Goal: Transaction & Acquisition: Purchase product/service

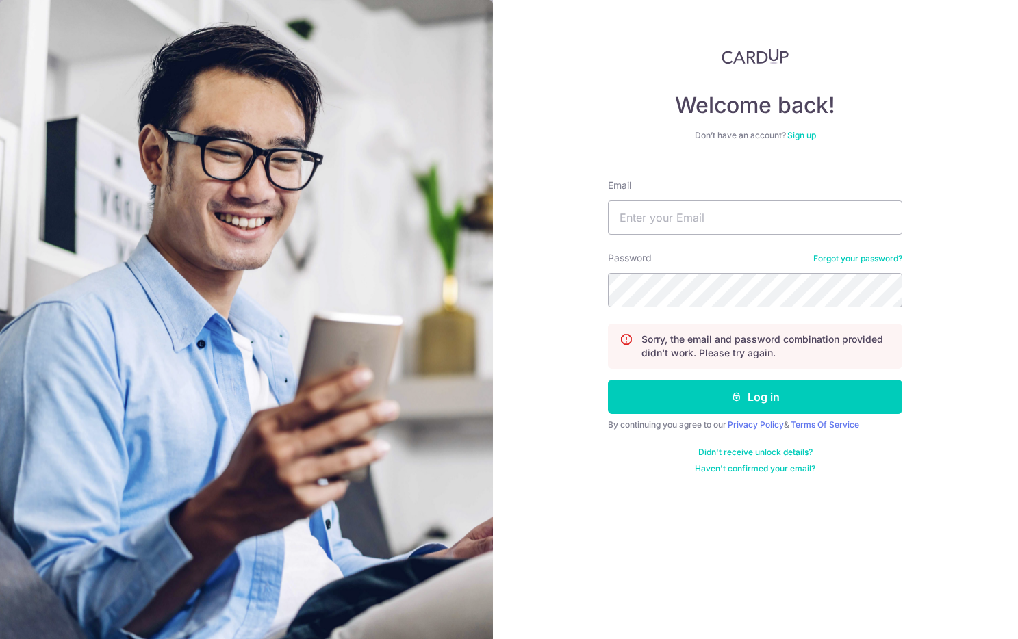
click at [681, 209] on input "Email" at bounding box center [755, 218] width 294 height 34
type input "r"
type input "[EMAIL_ADDRESS][DOMAIN_NAME]"
click at [608, 380] on button "Log in" at bounding box center [755, 397] width 294 height 34
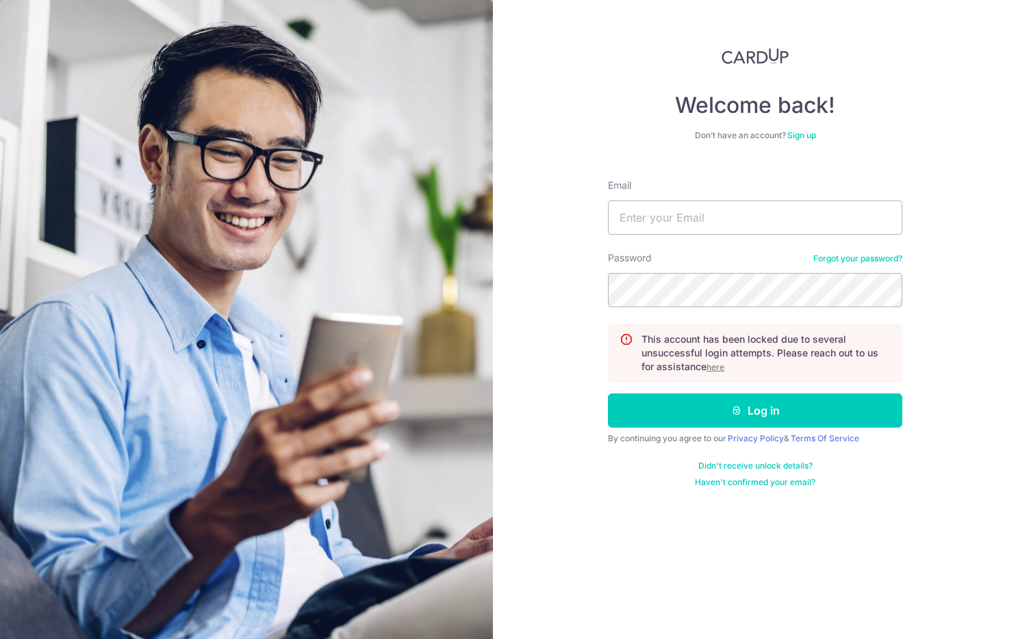
click at [719, 369] on u "here" at bounding box center [715, 367] width 18 height 10
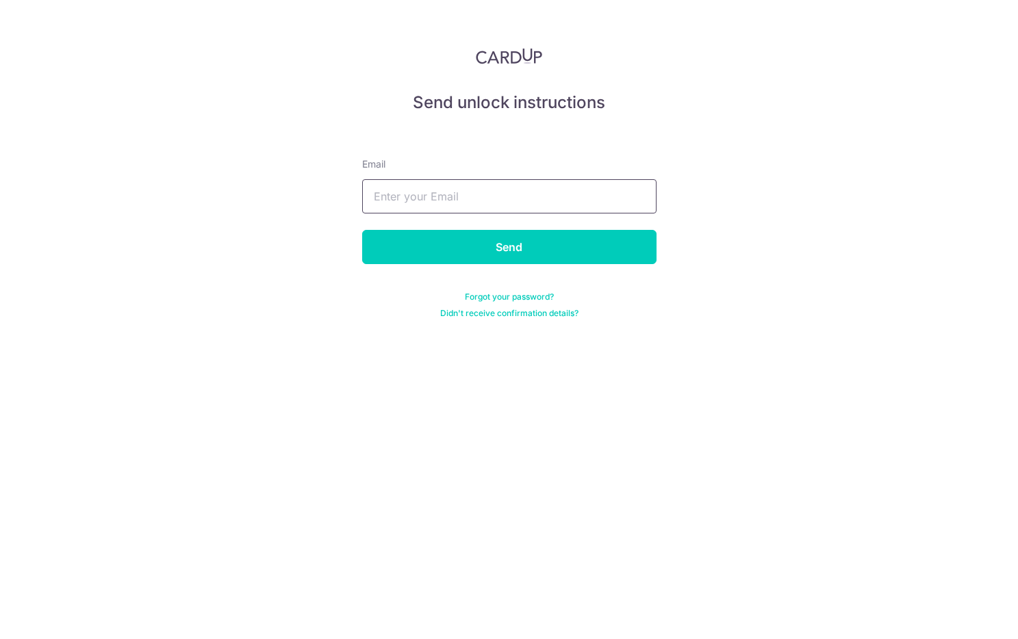
click at [513, 202] on input "text" at bounding box center [509, 196] width 294 height 34
type input "[EMAIL_ADDRESS][DOMAIN_NAME]"
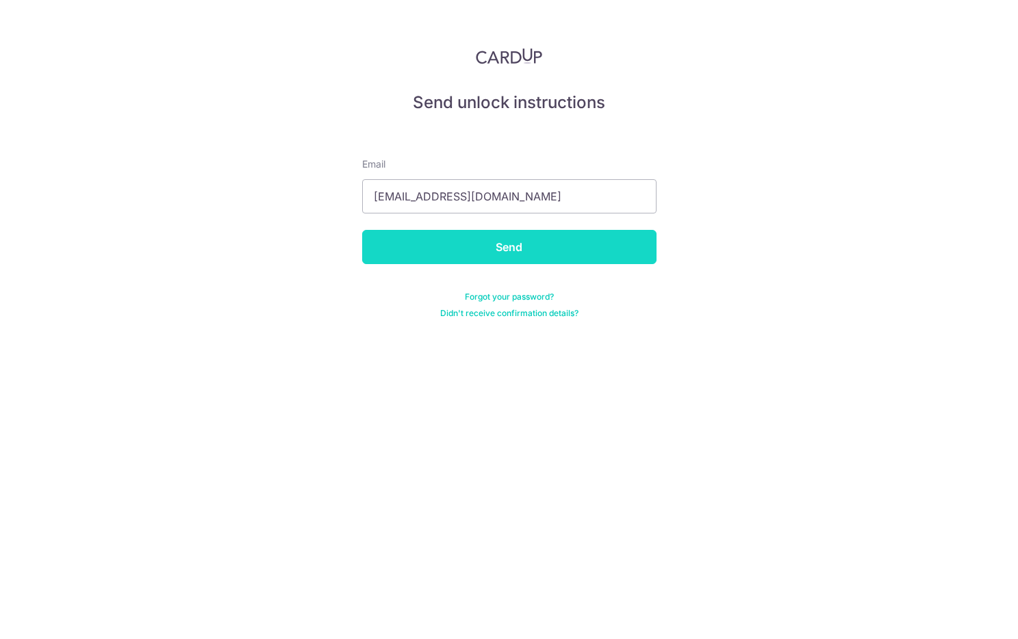
click at [509, 248] on input "Send" at bounding box center [509, 247] width 294 height 34
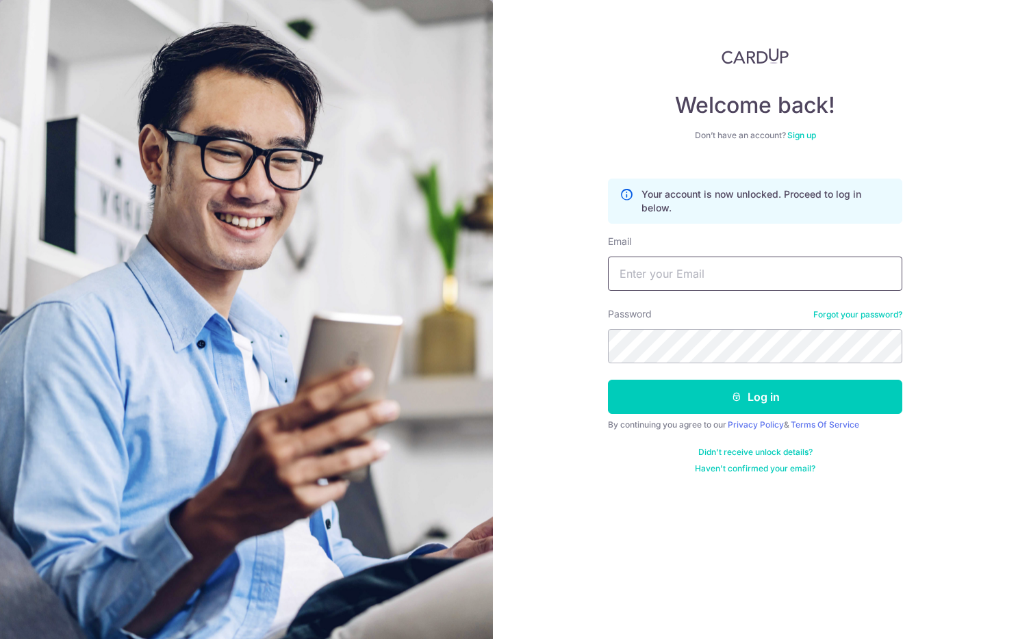
click at [655, 272] on input "Email" at bounding box center [755, 274] width 294 height 34
type input "[EMAIL_ADDRESS][DOMAIN_NAME]"
click at [608, 380] on button "Log in" at bounding box center [755, 397] width 294 height 34
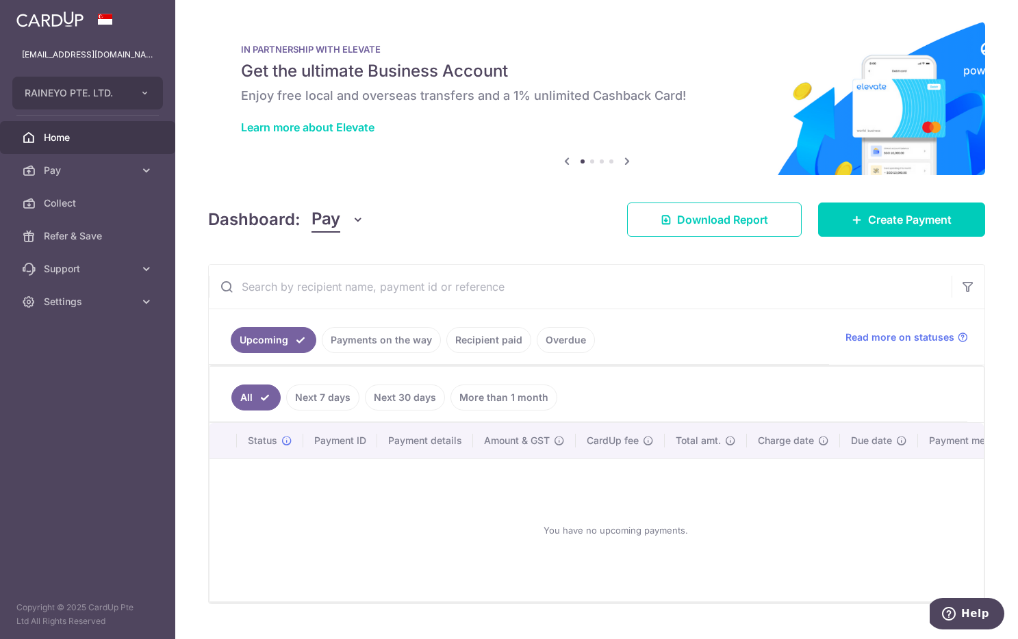
scroll to position [3, 0]
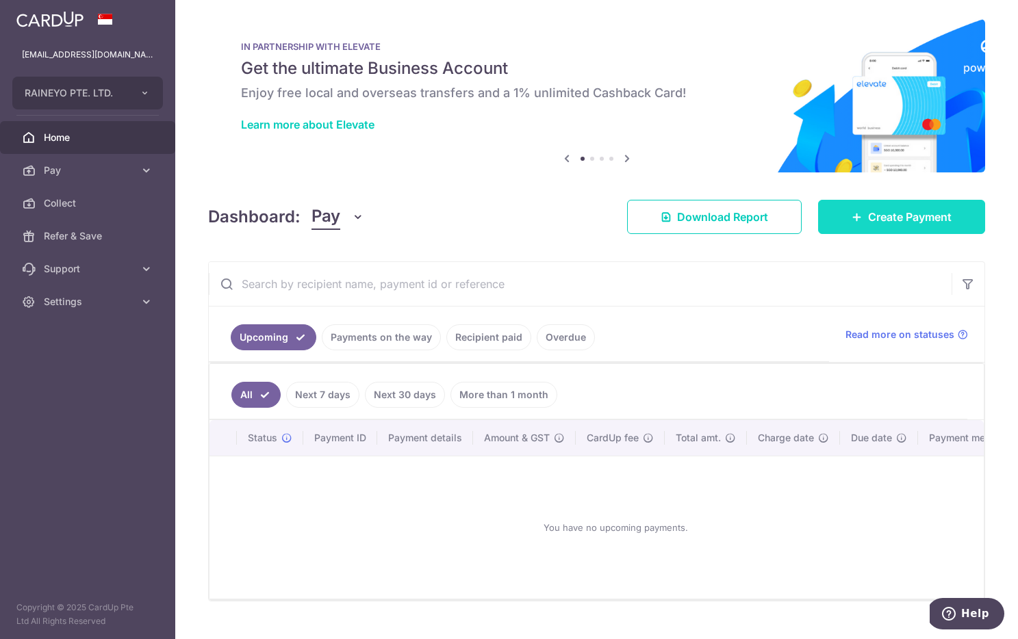
click at [858, 233] on link "Create Payment" at bounding box center [901, 217] width 167 height 34
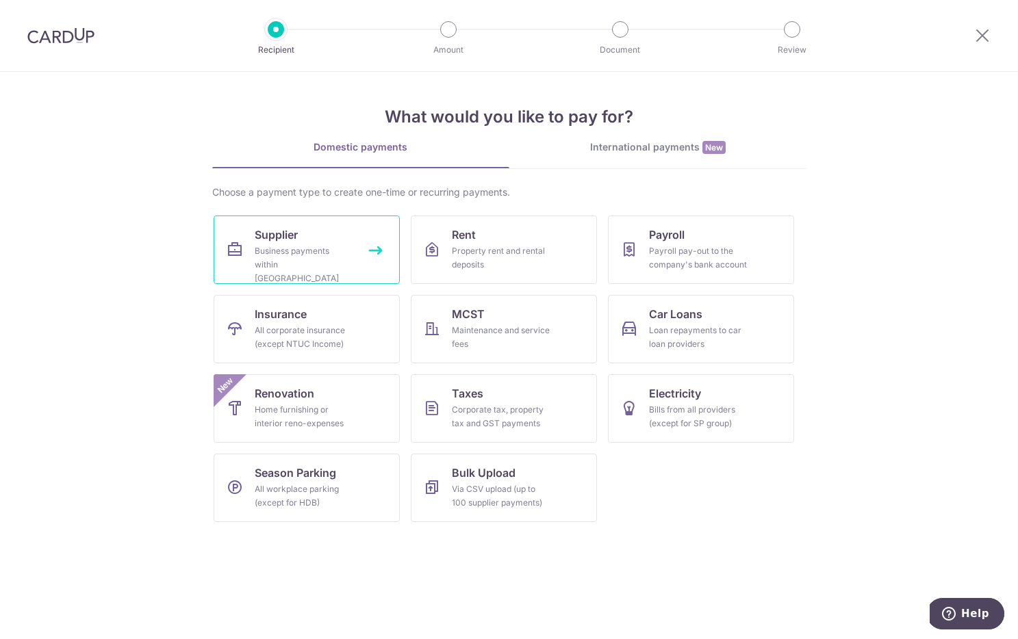
click at [236, 245] on icon at bounding box center [235, 250] width 16 height 16
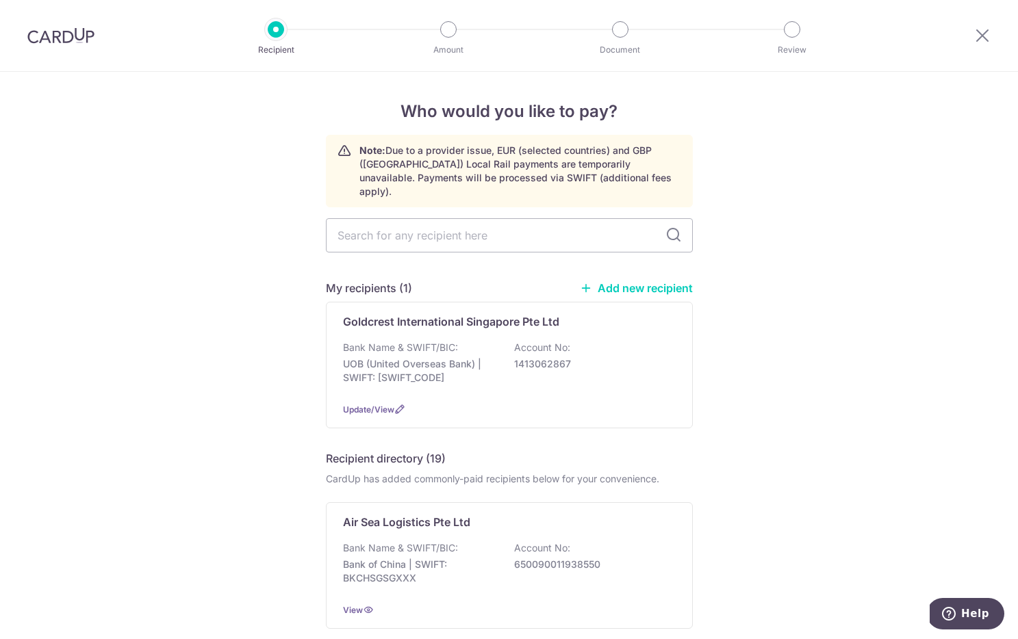
click at [620, 281] on link "Add new recipient" at bounding box center [636, 288] width 113 height 14
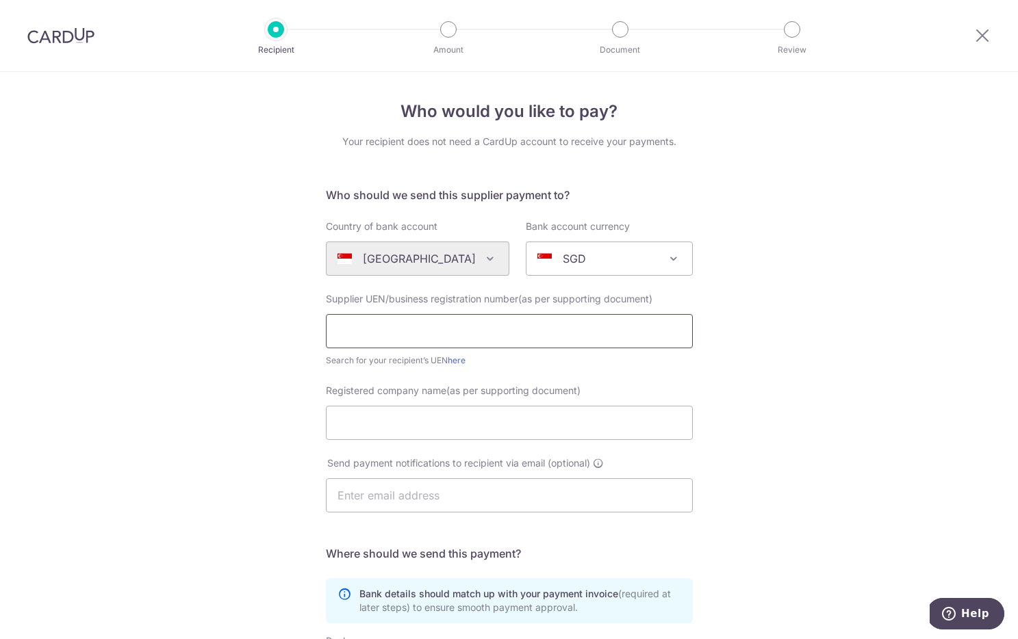
click at [447, 331] on input "text" at bounding box center [509, 331] width 367 height 34
paste input "JOINSEA SG PTE. LTD."
type input "JOINSEA SG PTE. LTD."
click at [459, 419] on input "Registered company name(as per supporting document)" at bounding box center [509, 423] width 367 height 34
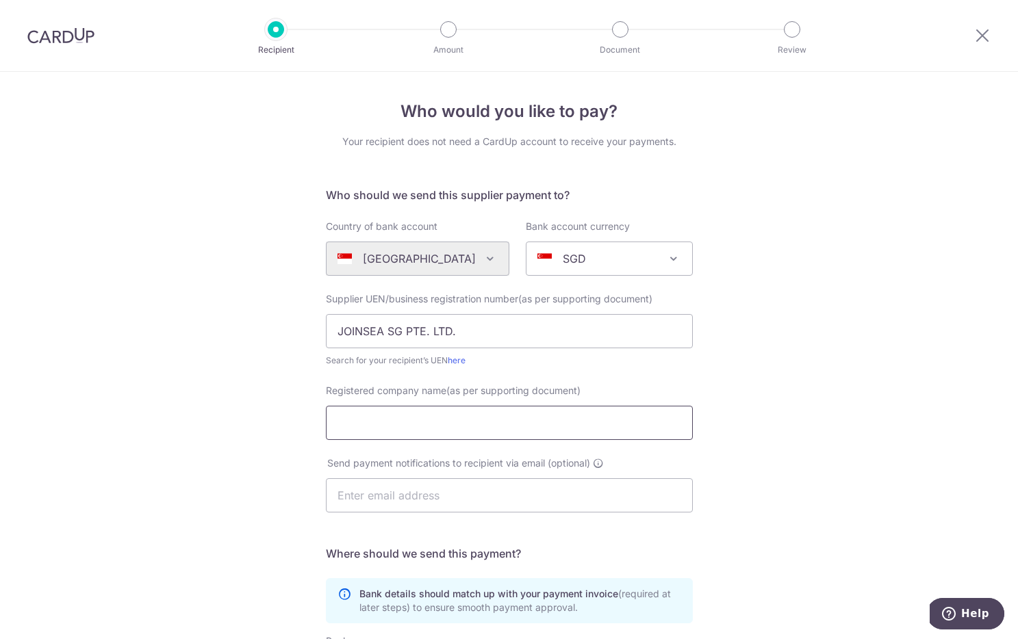
click at [459, 419] on input "Registered company name(as per supporting document)" at bounding box center [509, 423] width 367 height 34
click at [451, 418] on input "Registered company name(as per supporting document)" at bounding box center [509, 423] width 367 height 34
paste input "Commerce Connector Pte Ltd"
type input "Commerce Connector Pte Ltd"
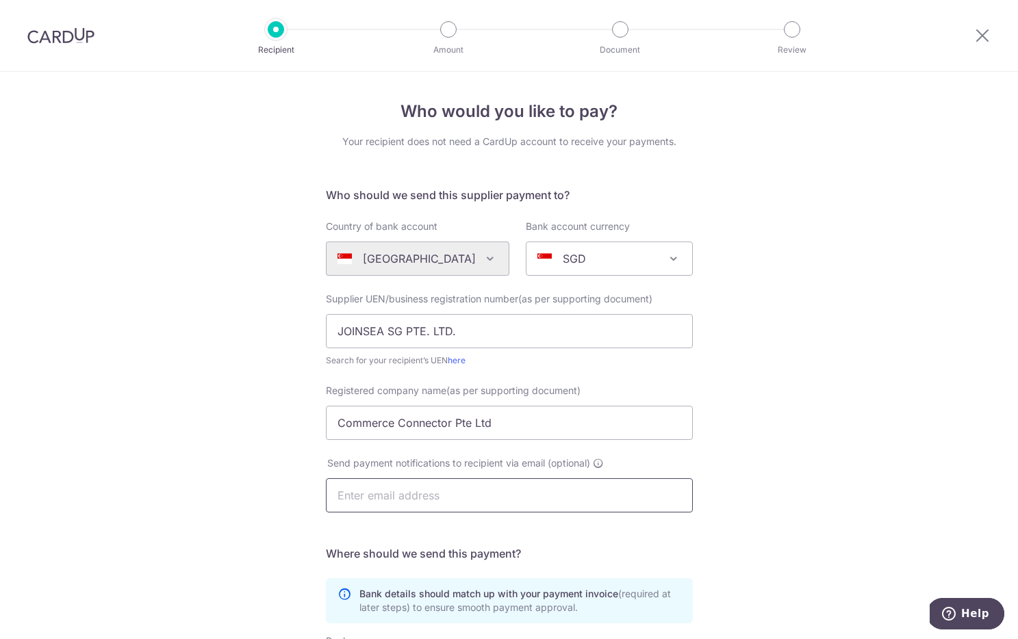
click at [451, 500] on input "text" at bounding box center [509, 495] width 367 height 34
click at [409, 331] on input "JOINSEA SG PTE. LTD." at bounding box center [509, 331] width 367 height 34
paste input "202442280Z"
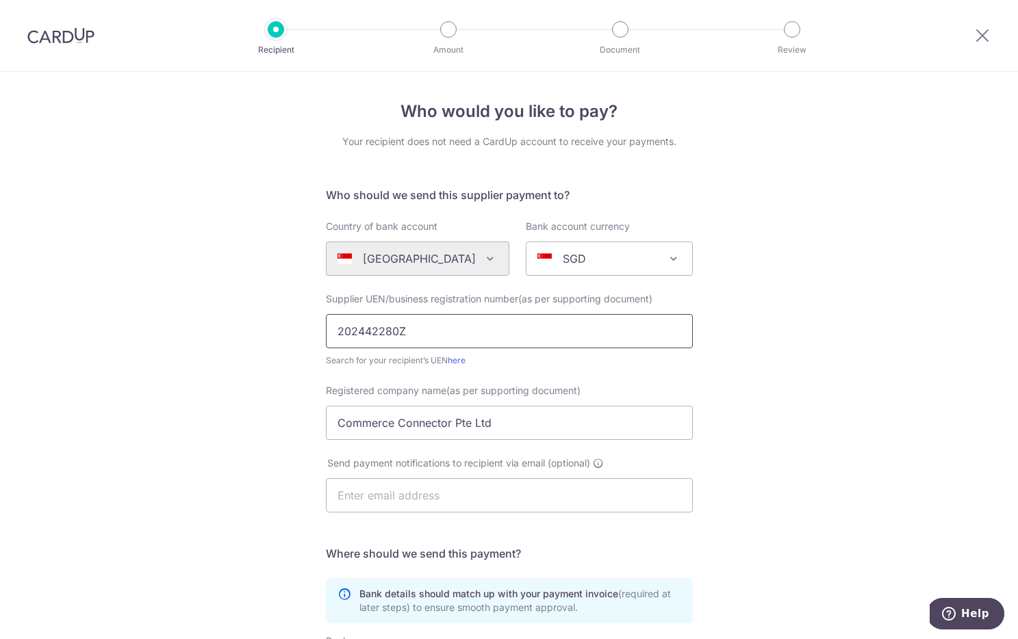
type input "202442280Z"
click at [409, 483] on input "text" at bounding box center [509, 495] width 367 height 34
click at [421, 502] on input "text" at bounding box center [509, 495] width 367 height 34
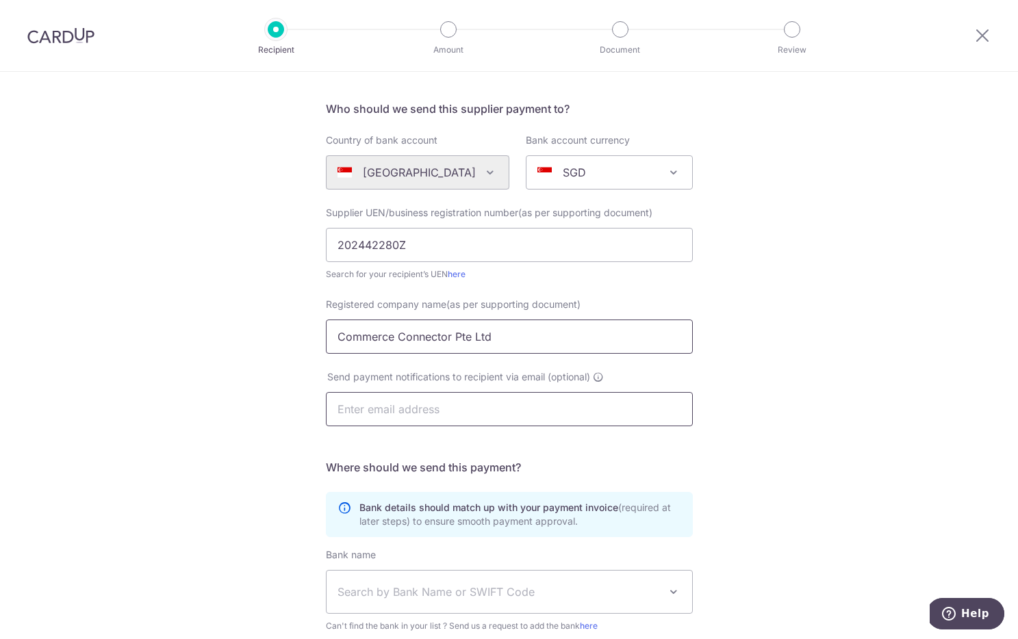
scroll to position [101, 0]
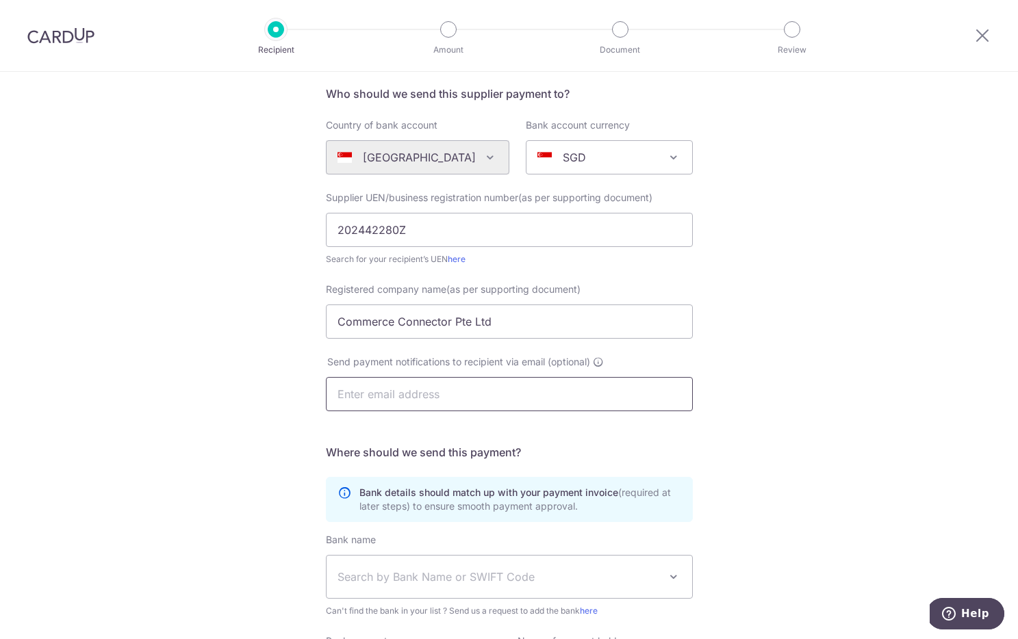
click at [440, 404] on input "text" at bounding box center [509, 394] width 367 height 34
paste input "[EMAIL_ADDRESS][DOMAIN_NAME]"
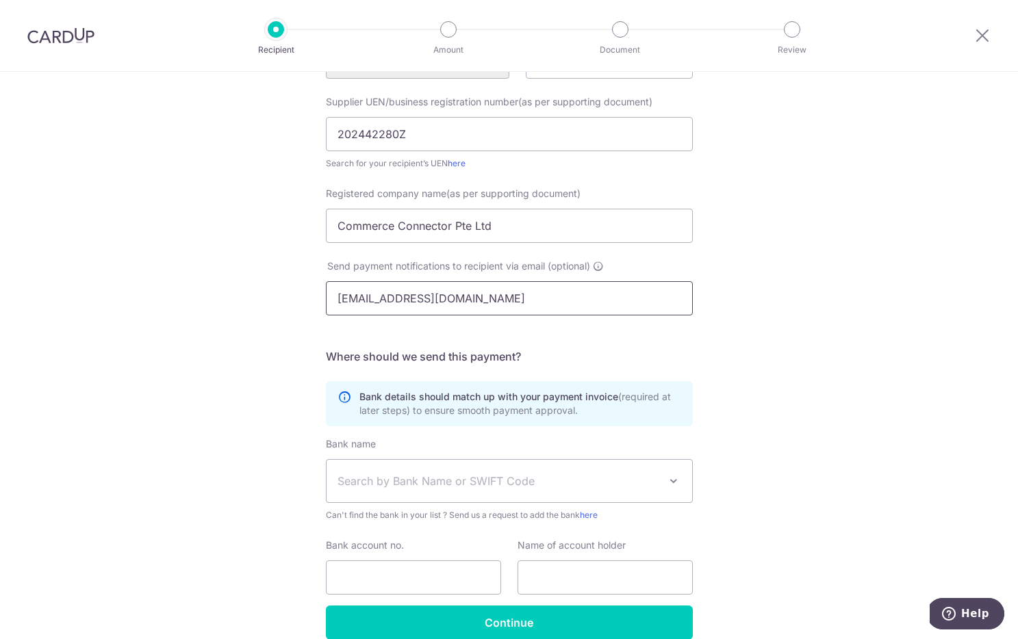
scroll to position [205, 0]
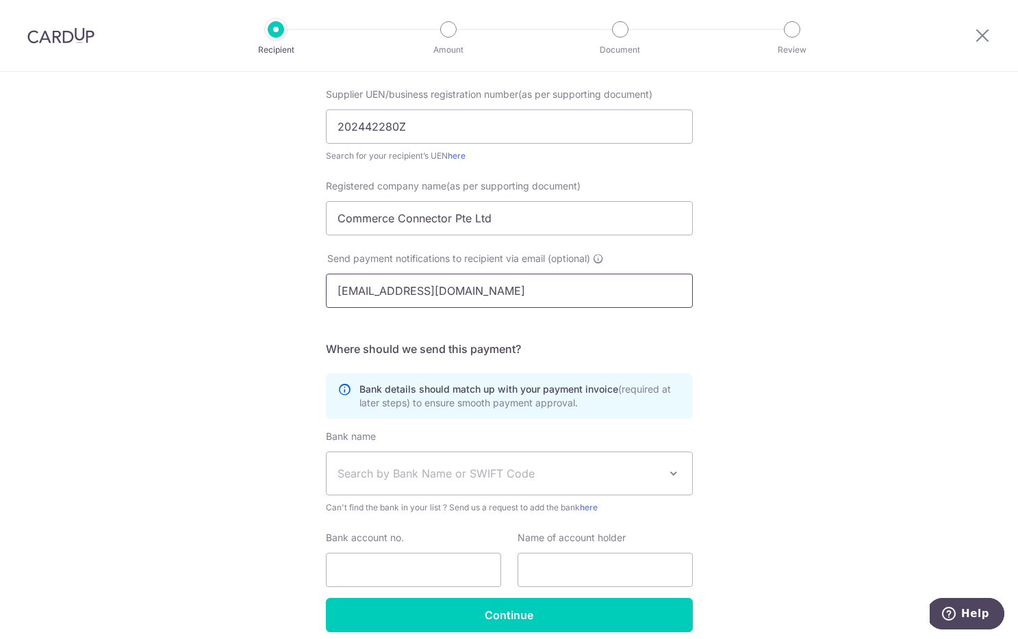
type input "[EMAIL_ADDRESS][DOMAIN_NAME]"
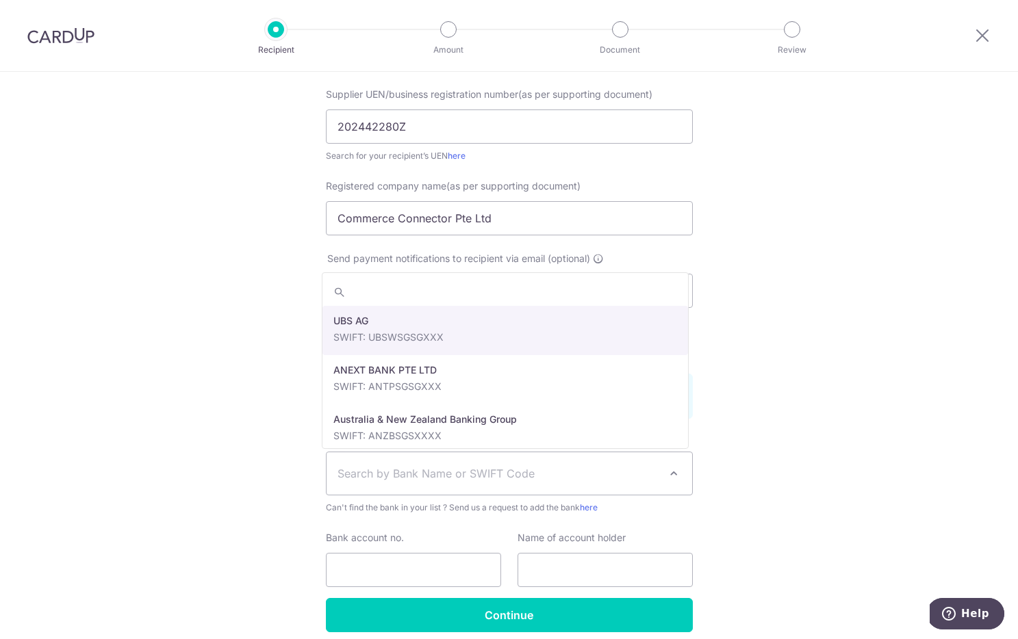
click at [422, 475] on span "Search by Bank Name or SWIFT Code" at bounding box center [498, 473] width 322 height 16
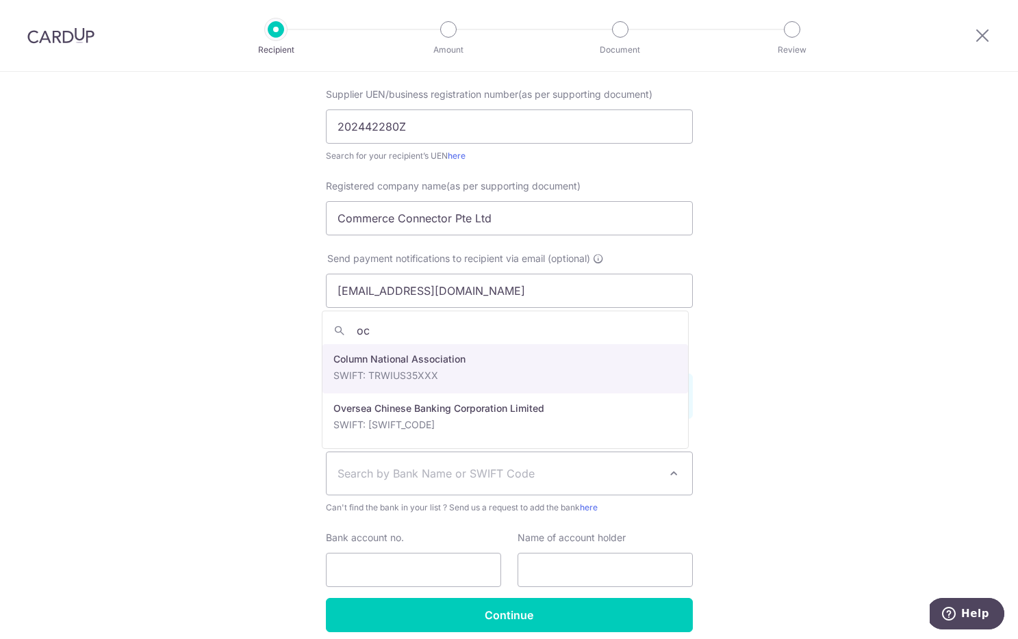
type input "ocb"
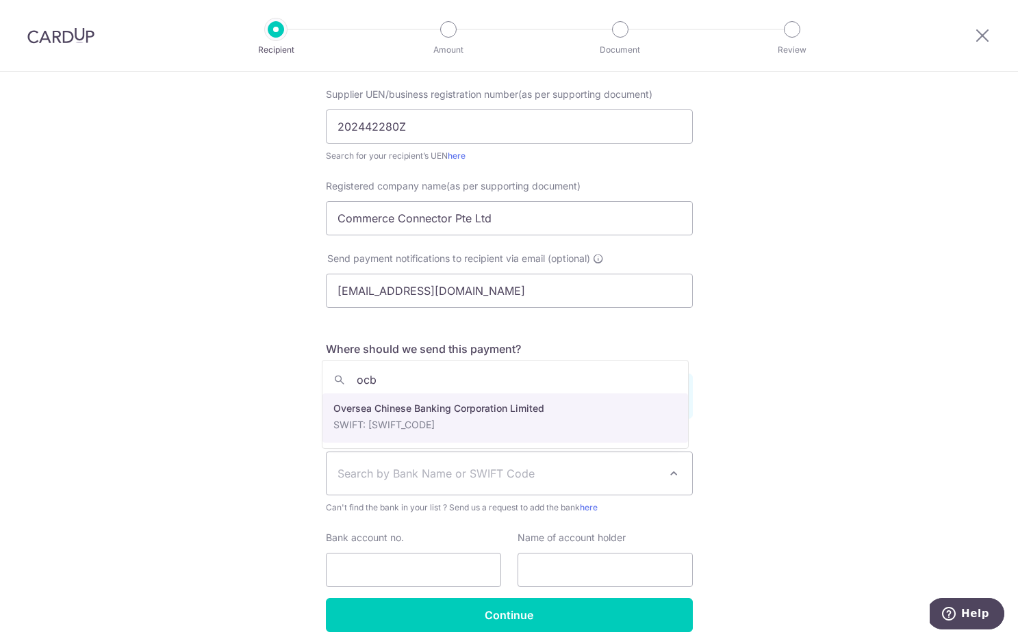
select select "12"
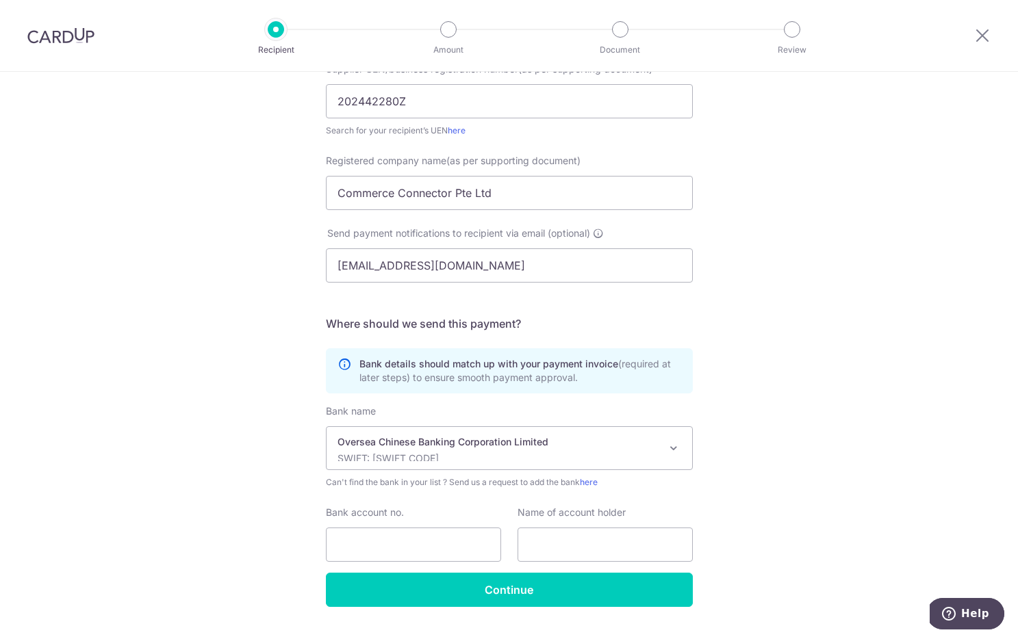
scroll to position [255, 0]
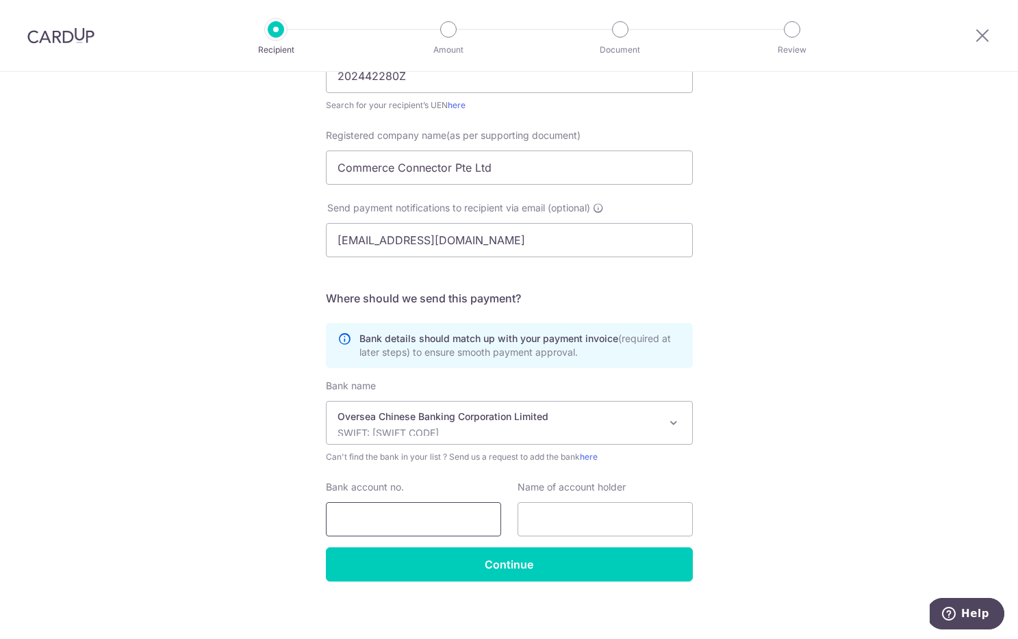
click at [407, 514] on input "Bank account no." at bounding box center [413, 519] width 175 height 34
click at [410, 511] on input "Bank account no." at bounding box center [413, 519] width 175 height 34
click at [410, 522] on input "Bank account no." at bounding box center [413, 519] width 175 height 34
paste input "602854606001"
type input "602854606001"
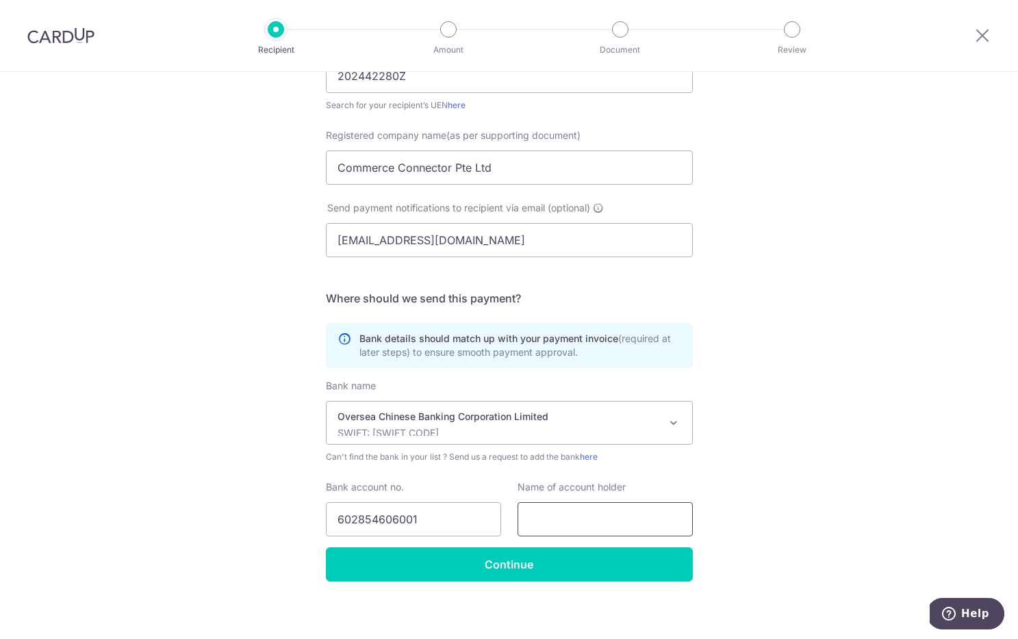
click at [593, 512] on input "text" at bounding box center [604, 519] width 175 height 34
click at [599, 528] on input "text" at bounding box center [604, 519] width 175 height 34
paste input "JOINSEA SG PTE. LTD."
type input "JOINSEA SG PTE. LTD."
click at [723, 487] on div "Who would you like to pay? Your recipient does not need a CardUp account to rec…" at bounding box center [509, 232] width 1018 height 830
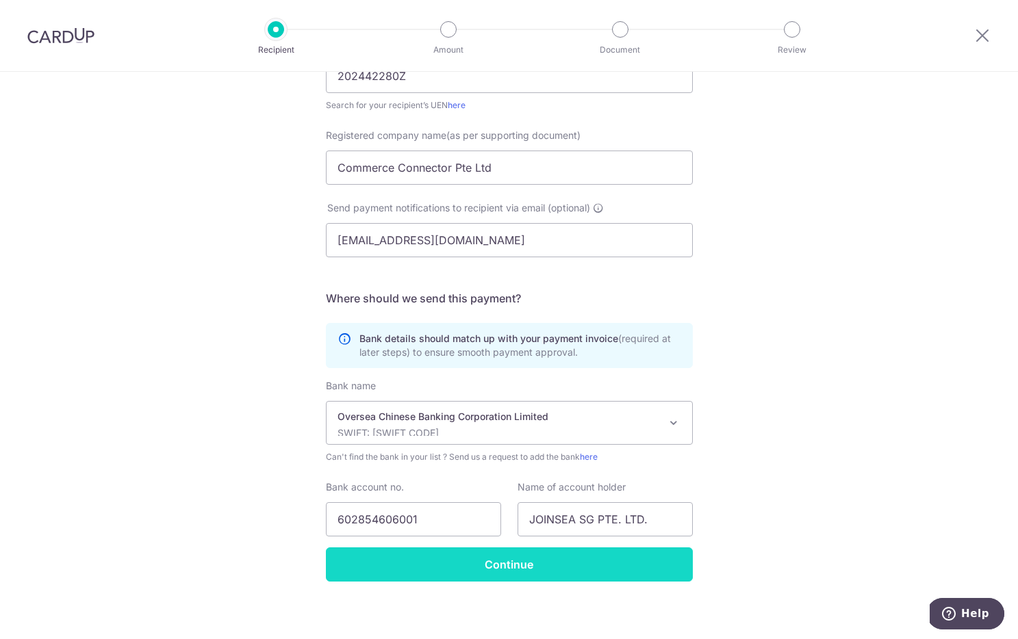
click at [616, 556] on input "Continue" at bounding box center [509, 565] width 367 height 34
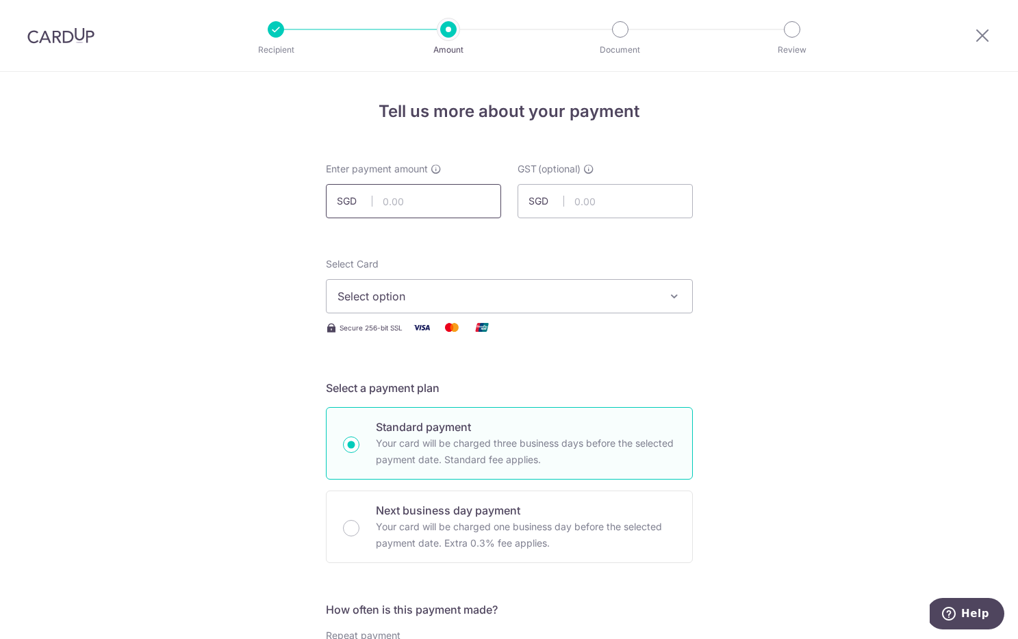
click at [398, 202] on input "text" at bounding box center [413, 201] width 175 height 34
type input "1,495.60"
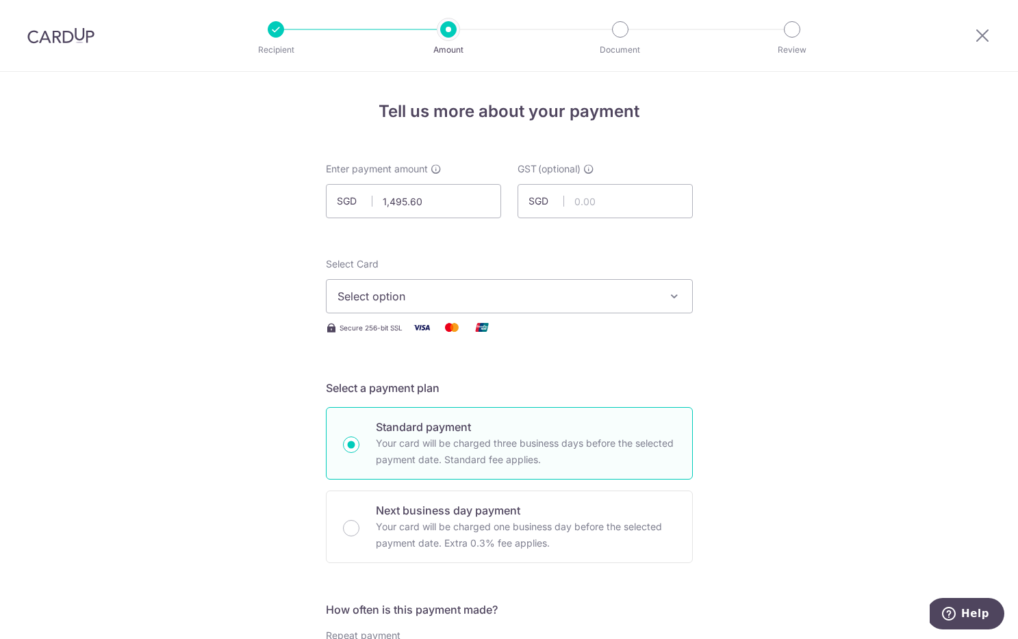
click at [420, 287] on button "Select option" at bounding box center [509, 296] width 367 height 34
click at [398, 279] on button "Select option" at bounding box center [509, 296] width 367 height 34
click at [414, 335] on span "Add credit card" at bounding box center [521, 335] width 319 height 14
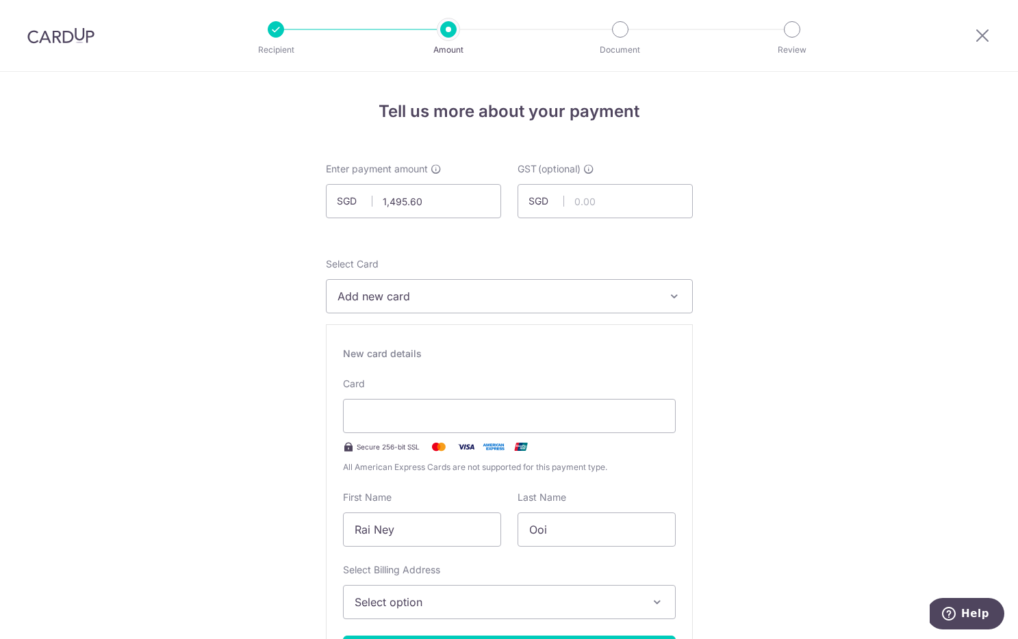
click at [424, 456] on div "Card Secure 256-bit SSL All American Express Cards are not supported for this p…" at bounding box center [509, 425] width 333 height 97
click at [425, 427] on div at bounding box center [509, 416] width 333 height 34
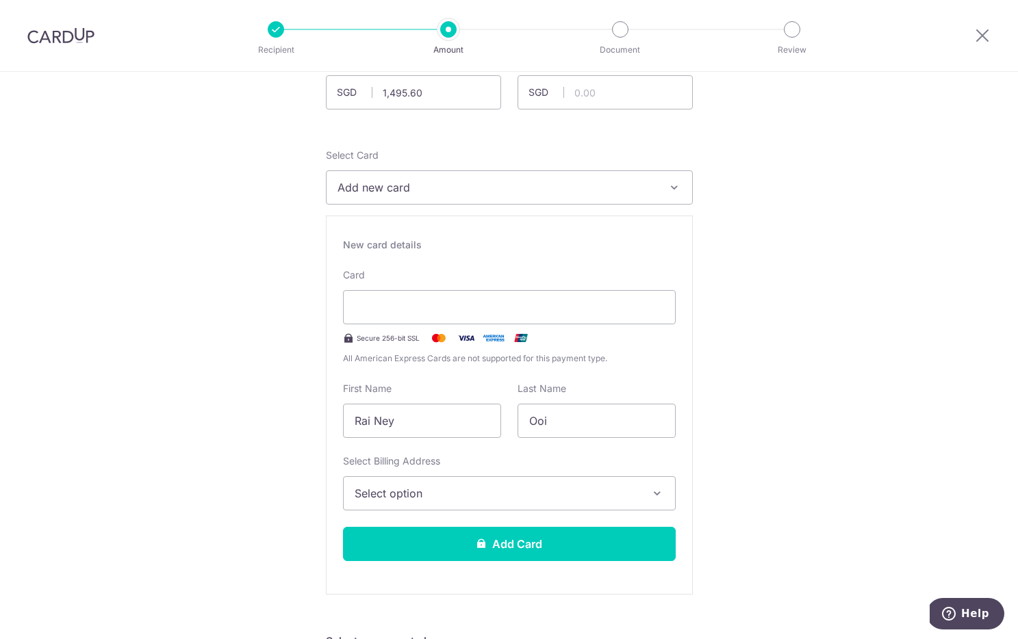
scroll to position [156, 0]
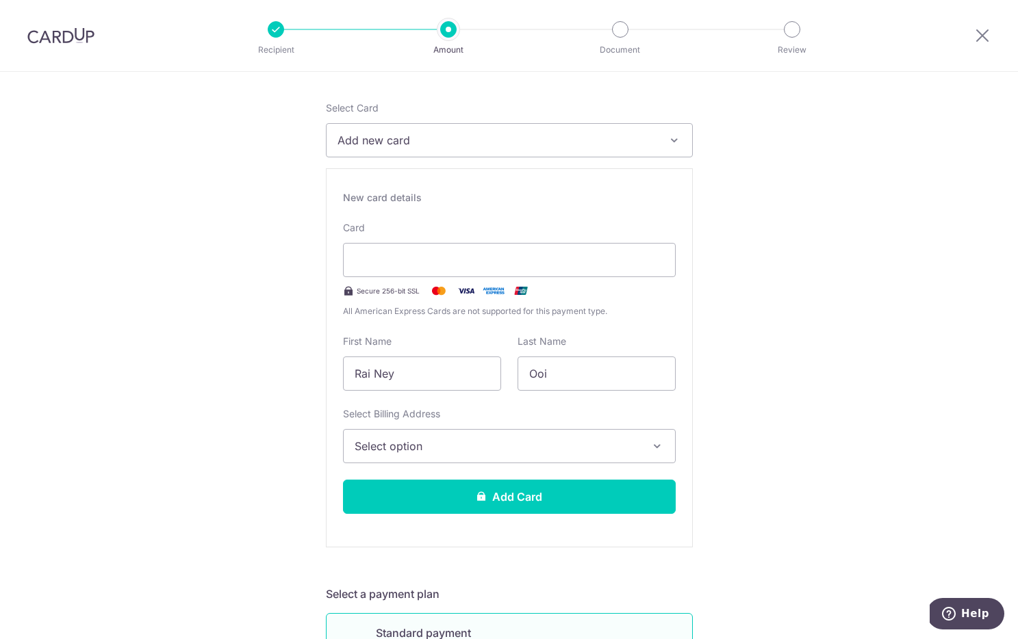
click at [502, 450] on span "Select option" at bounding box center [497, 446] width 285 height 16
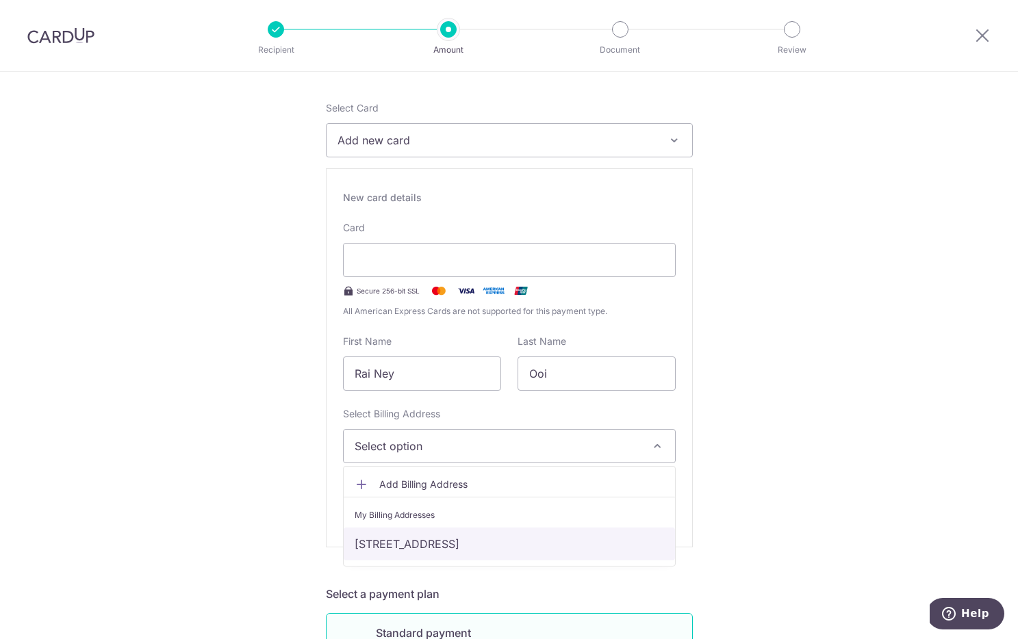
click at [476, 533] on link "626 Senja Road, #23-162, Singapore, Singapore-670626" at bounding box center [509, 544] width 331 height 33
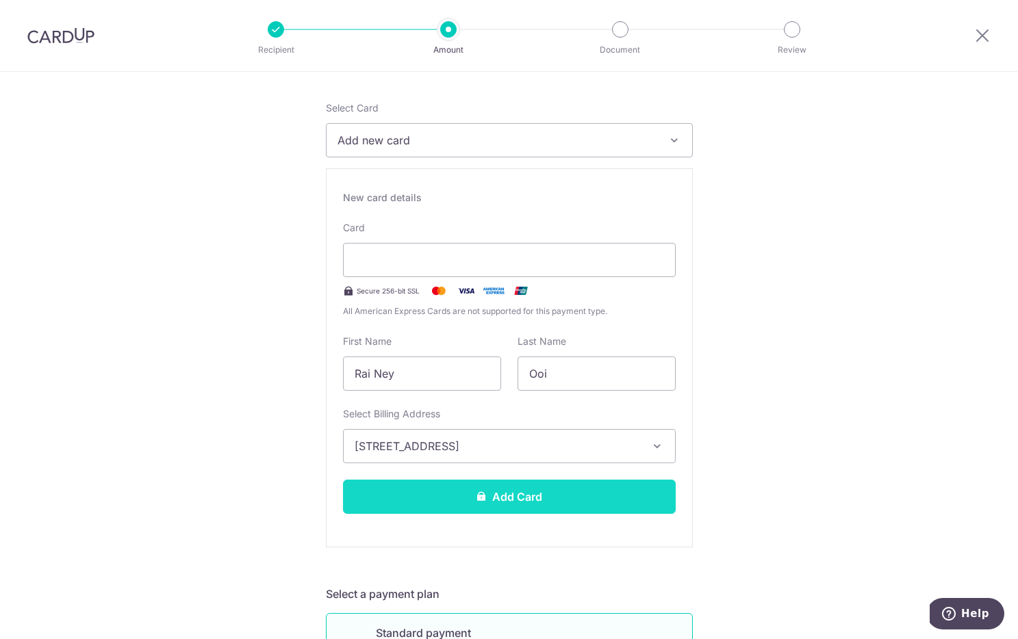
click at [485, 497] on button "Add Card" at bounding box center [509, 497] width 333 height 34
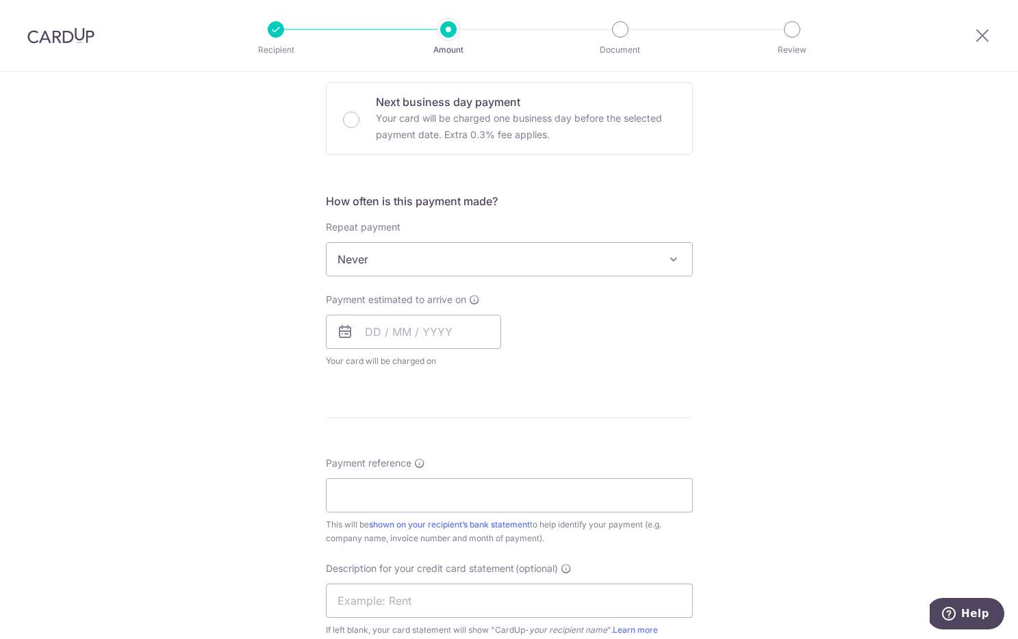
scroll to position [426, 0]
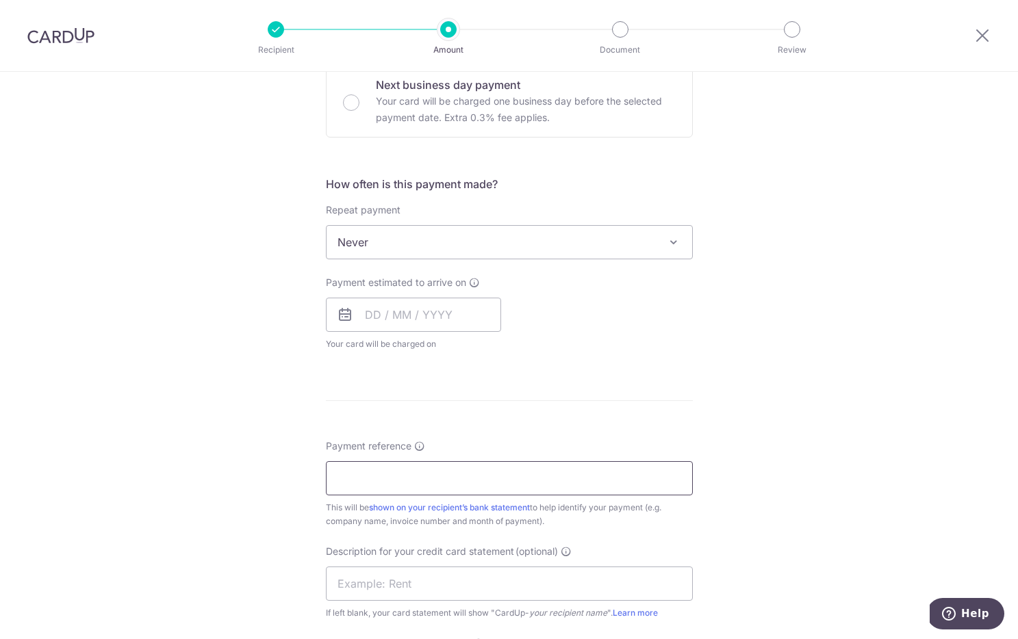
click at [396, 479] on input "Payment reference" at bounding box center [509, 478] width 367 height 34
type input "SGIPAY"
click at [747, 426] on div "Tell us more about your payment Enter payment amount SGD 1,495.60 1495.60 GST (…" at bounding box center [509, 311] width 1018 height 1330
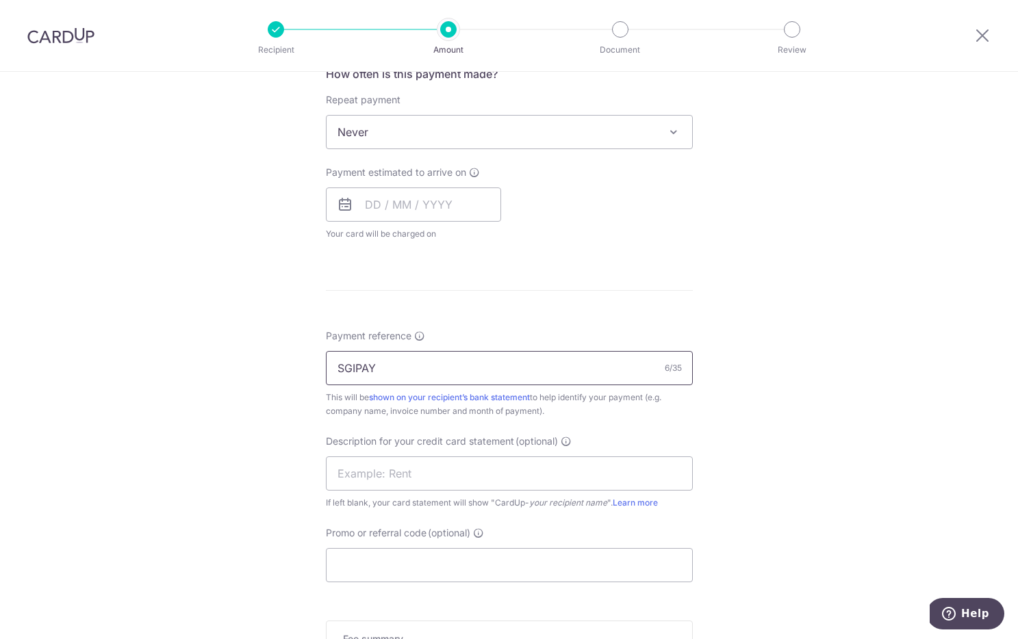
click at [484, 362] on input "SGIPAY" at bounding box center [509, 368] width 367 height 34
click at [431, 565] on input "Promo or referral code (optional)" at bounding box center [509, 565] width 367 height 34
paste input "SGIPAY"
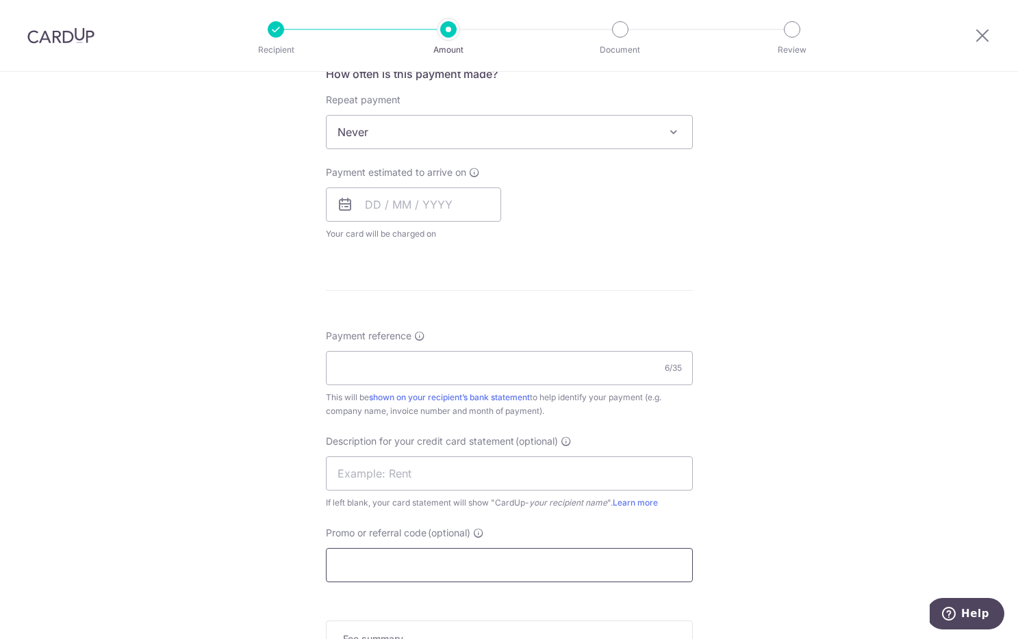
type input "SGIPAY"
click at [743, 489] on div "Tell us more about your payment Enter payment amount SGD 1,495.60 1495.60 GST (…" at bounding box center [509, 201] width 1018 height 1330
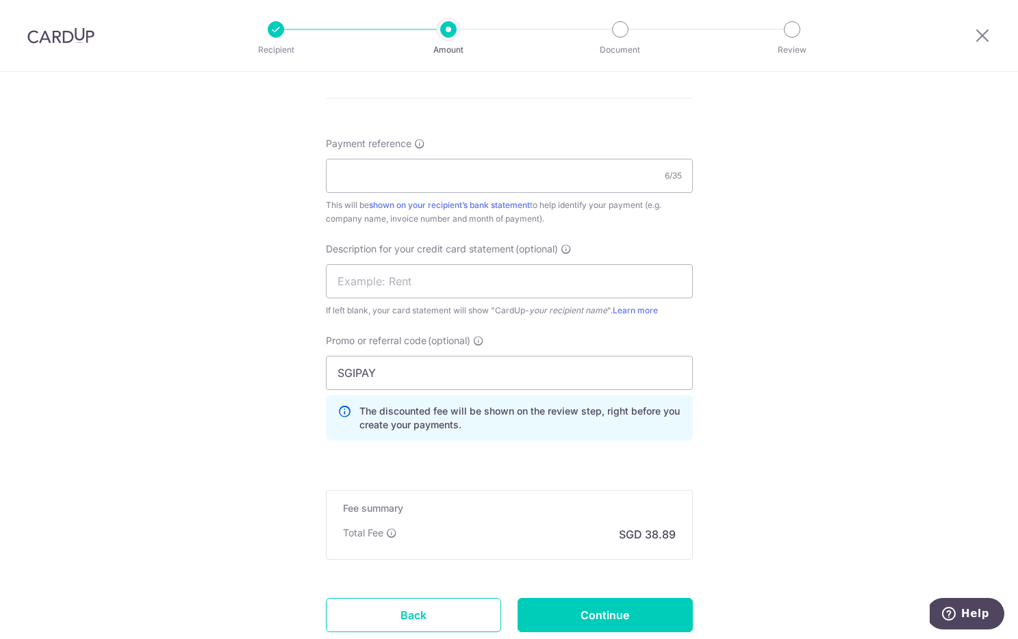
scroll to position [745, 0]
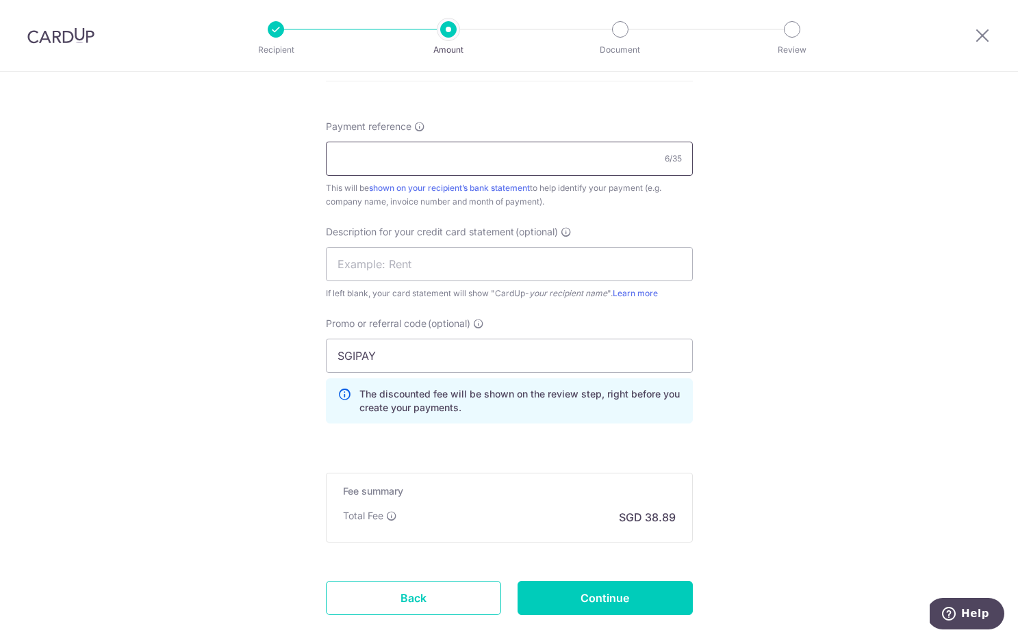
click at [431, 164] on input "Payment reference" at bounding box center [509, 159] width 367 height 34
click at [425, 148] on input "Payment reference" at bounding box center [509, 159] width 367 height 34
click at [385, 156] on input "Payment reference" at bounding box center [509, 159] width 367 height 34
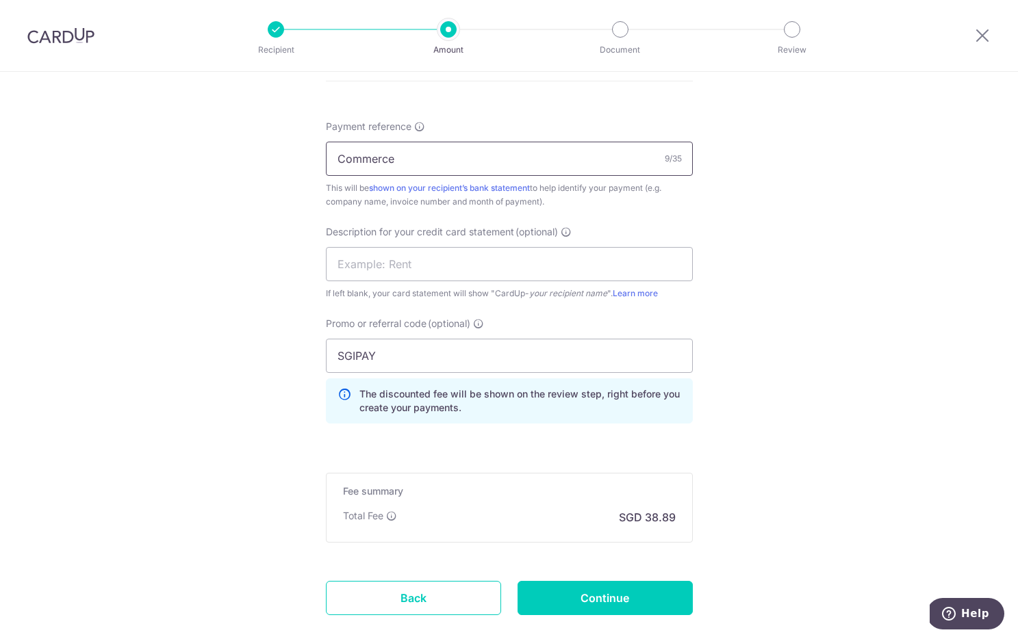
paste input "INV-C001"
click at [390, 159] on input "CommerceINV-C001" at bounding box center [509, 159] width 367 height 34
drag, startPoint x: 390, startPoint y: 159, endPoint x: 324, endPoint y: 159, distance: 66.4
click at [326, 159] on input "Commerce INV-C001" at bounding box center [509, 159] width 367 height 34
type input "Commerce INV-C001"
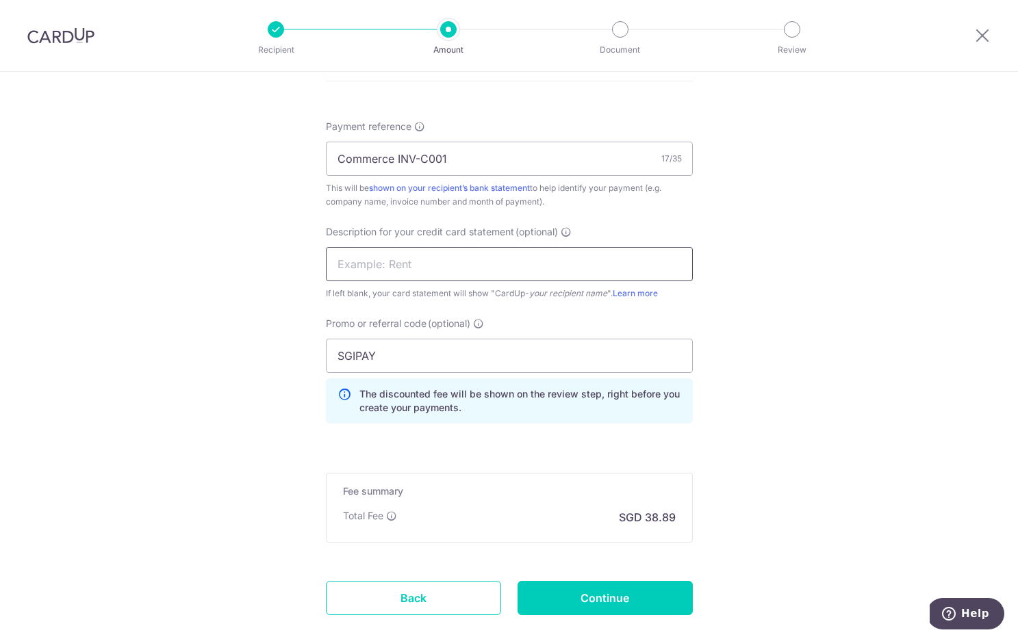
paste input "Commerce INV-C0"
type input "Commerce C001"
click at [543, 591] on input "Continue" at bounding box center [604, 598] width 175 height 34
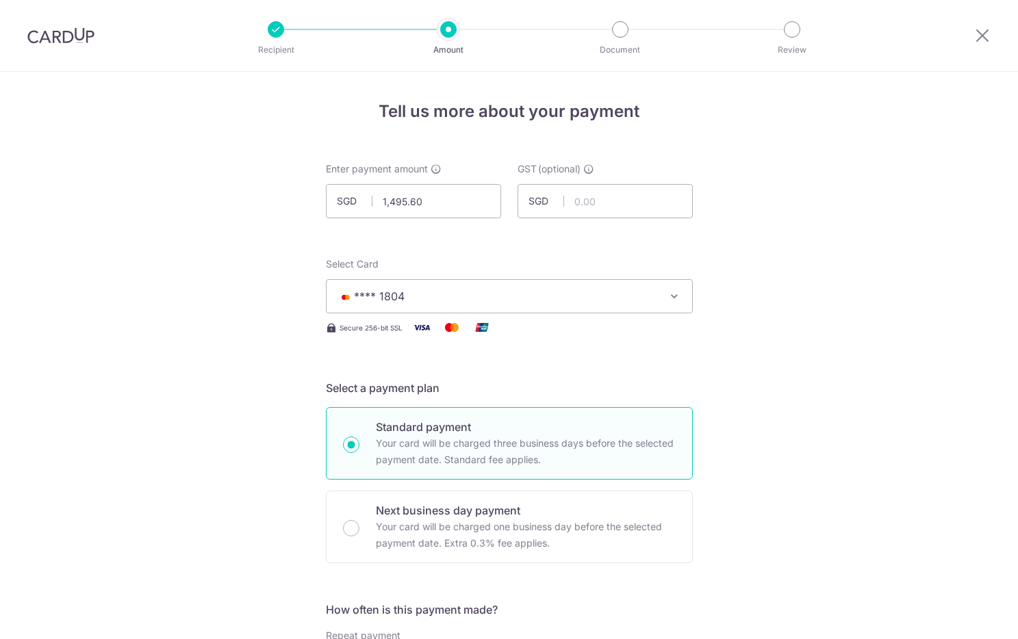
scroll to position [691, 0]
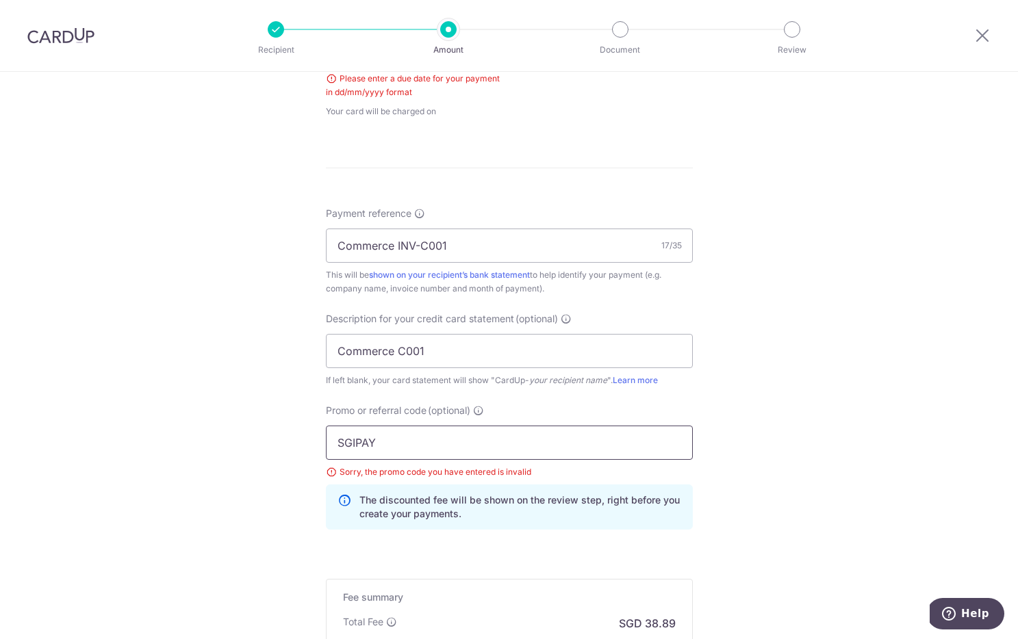
click at [556, 444] on input "SGIPAY" at bounding box center [509, 443] width 367 height 34
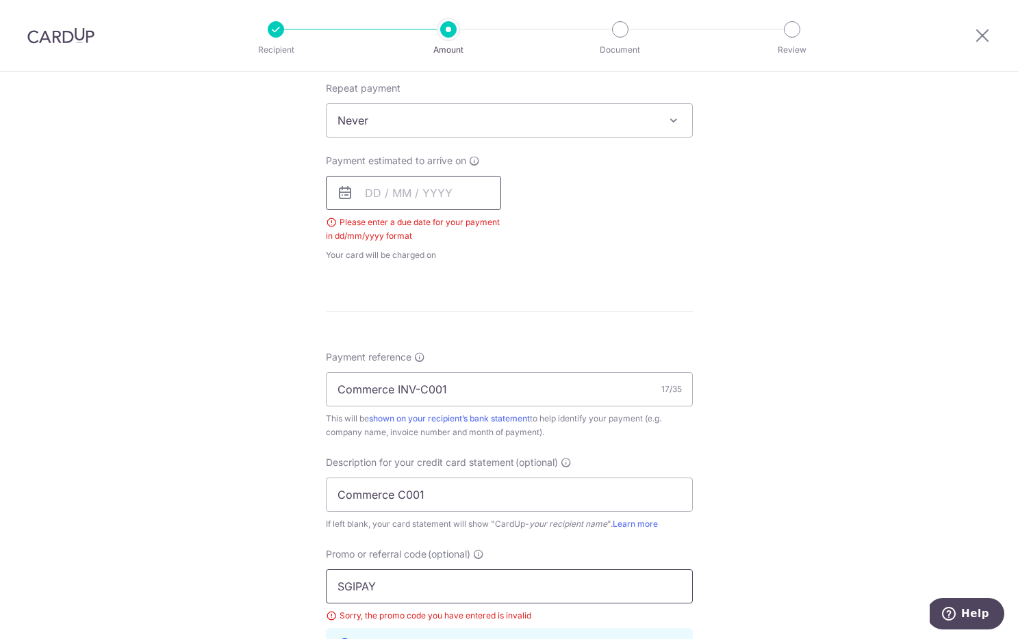
scroll to position [533, 0]
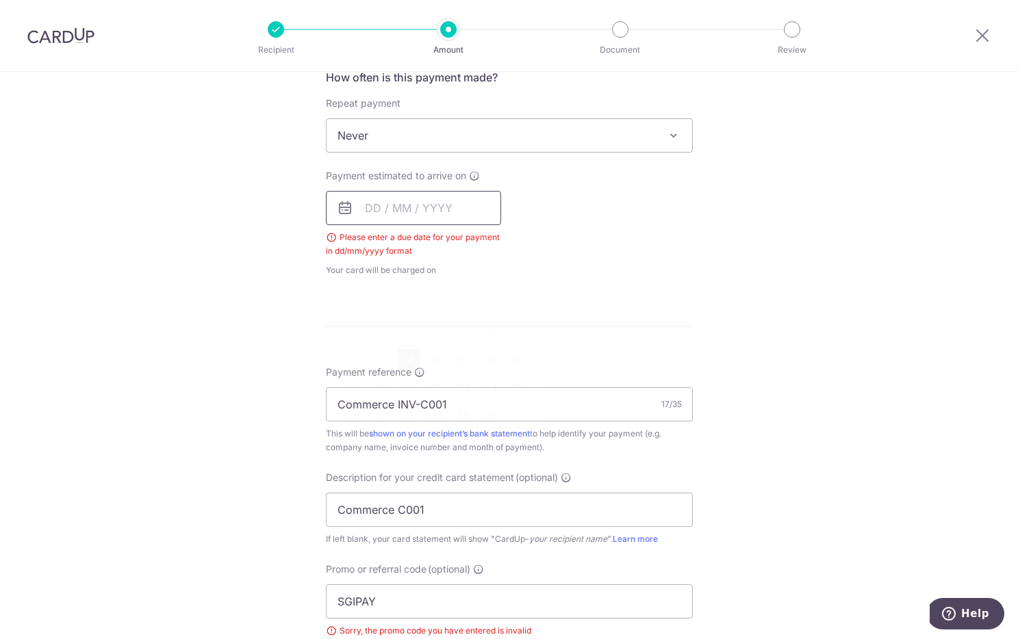
click at [413, 202] on input "text" at bounding box center [413, 208] width 175 height 34
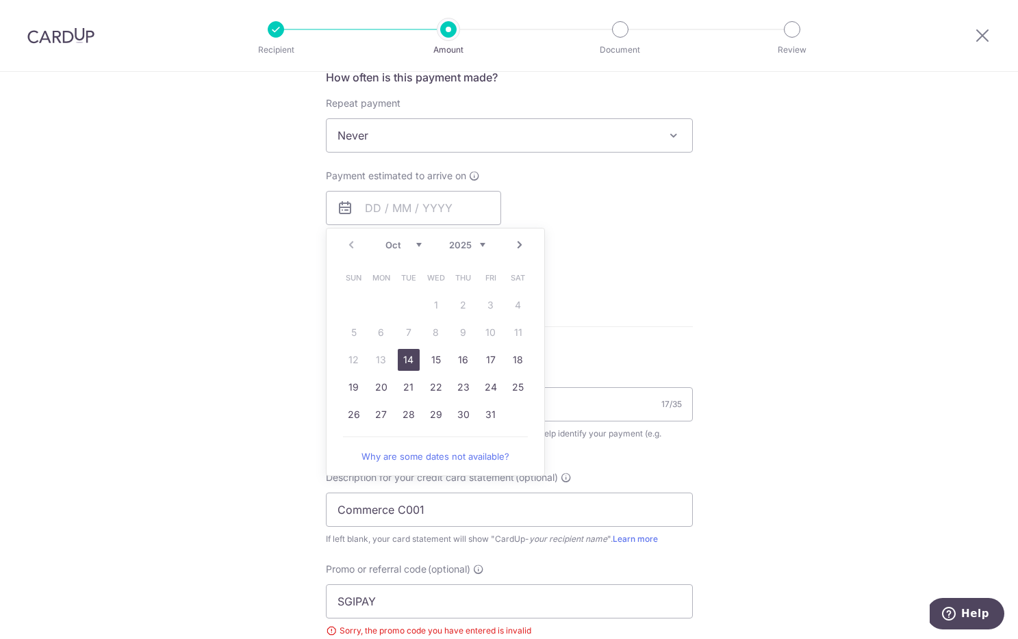
click at [411, 359] on link "14" at bounding box center [409, 360] width 22 height 22
type input "[DATE]"
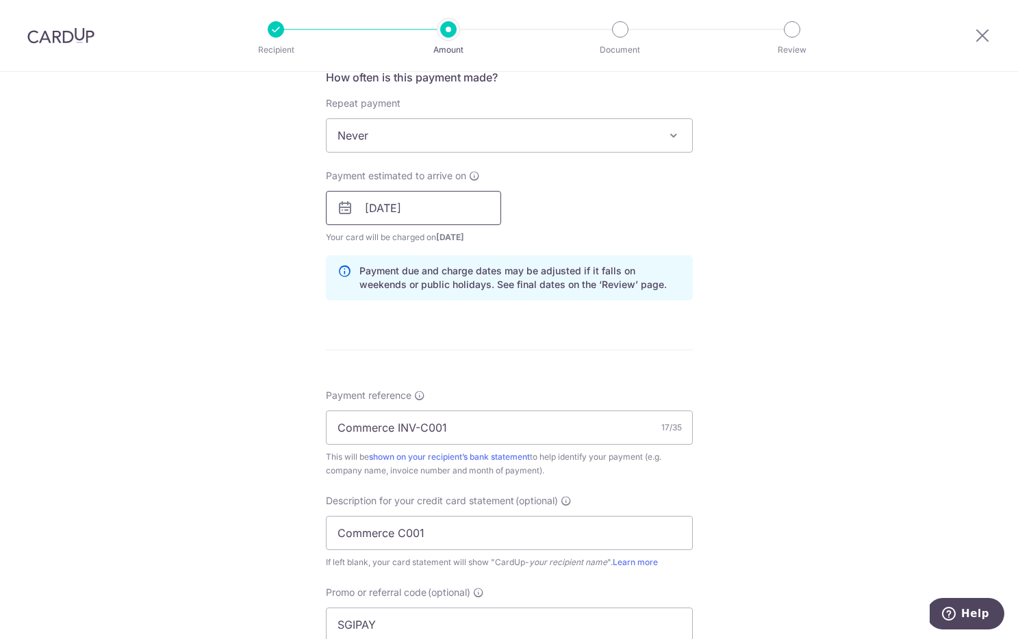
click at [414, 218] on input "14/10/2025" at bounding box center [413, 208] width 175 height 34
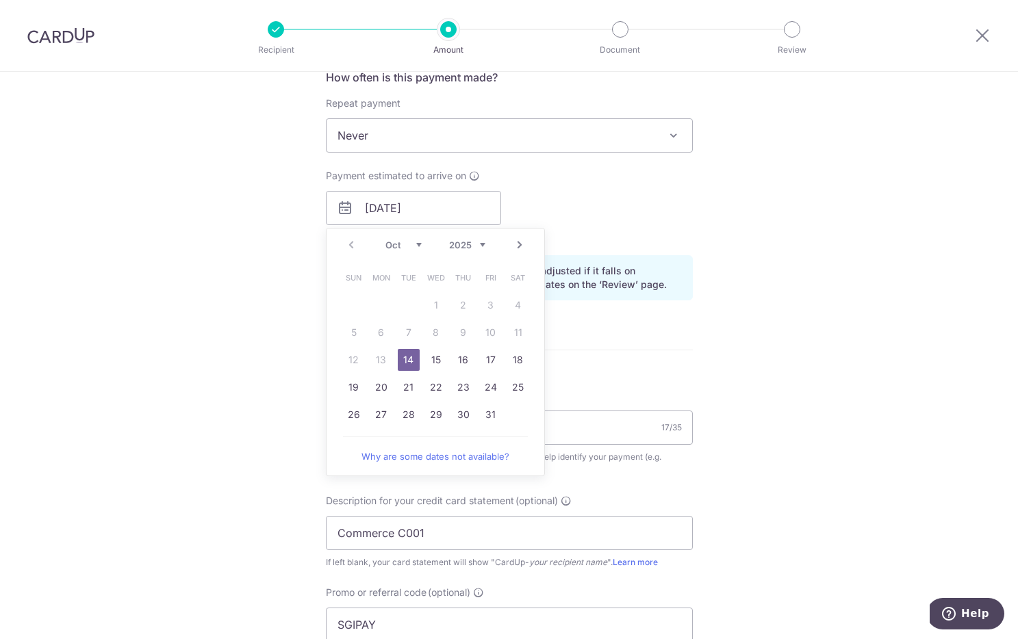
click at [401, 361] on link "14" at bounding box center [409, 360] width 22 height 22
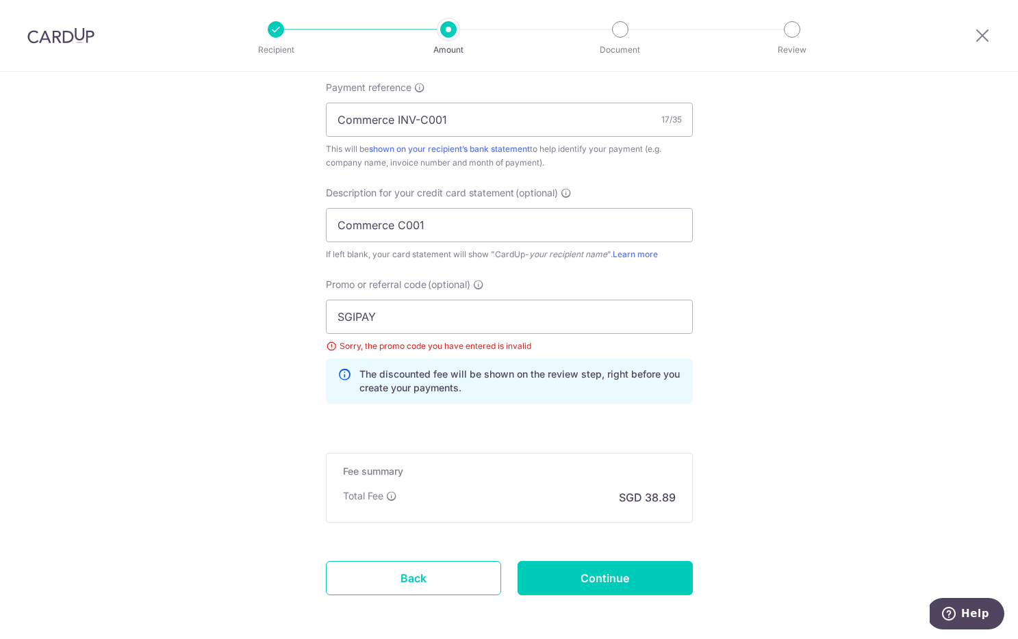
scroll to position [850, 0]
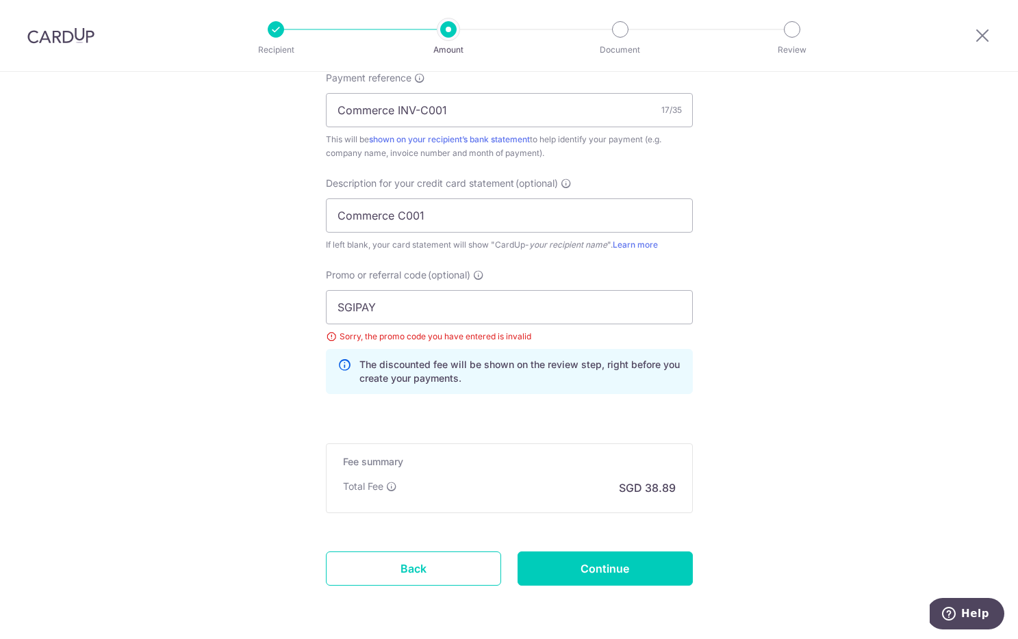
click at [503, 320] on input "SGIPAY" at bounding box center [509, 307] width 367 height 34
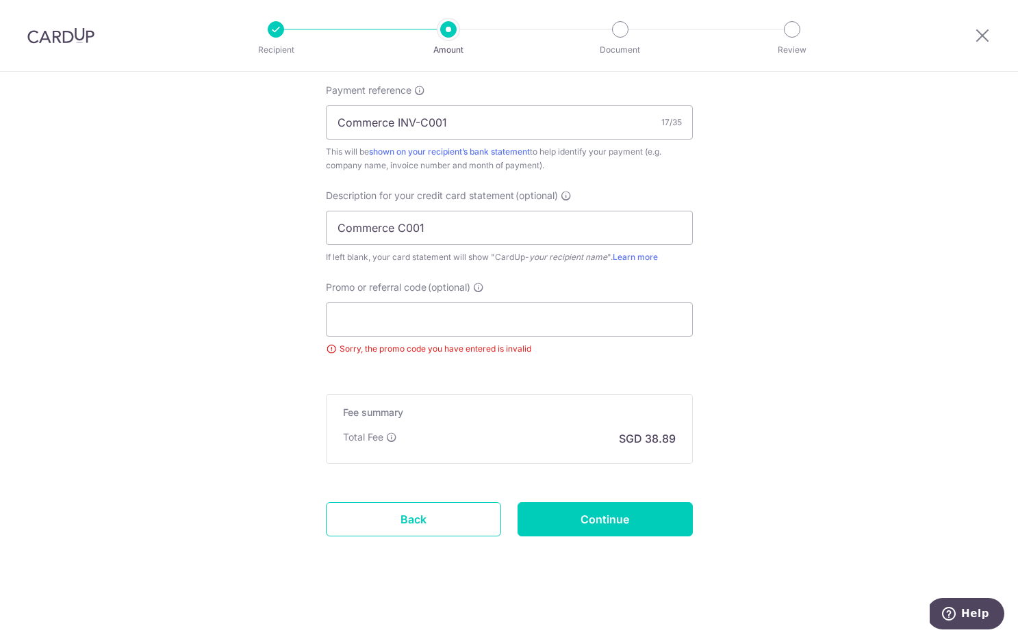
click at [394, 436] on div "Total Fee SGD 38.89" at bounding box center [509, 439] width 333 height 16
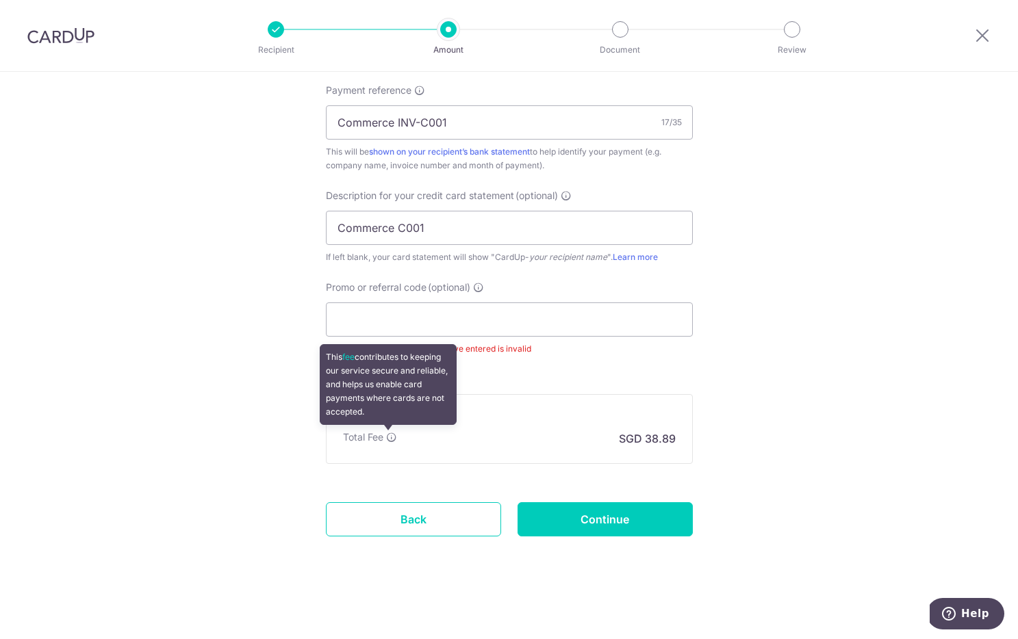
click at [392, 438] on icon at bounding box center [391, 437] width 11 height 11
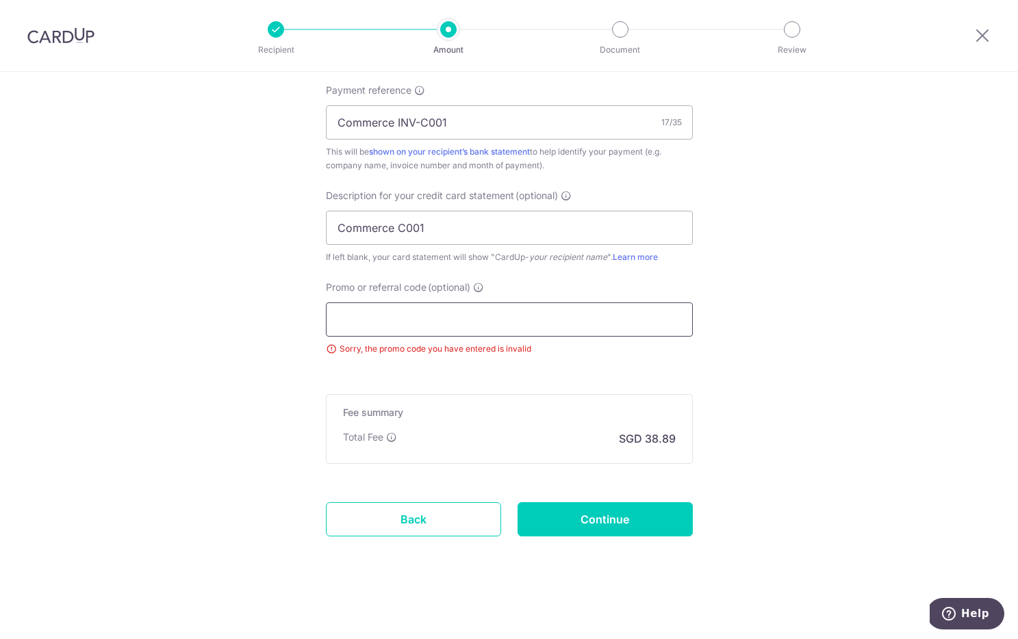
paste input "RAINEYO179"
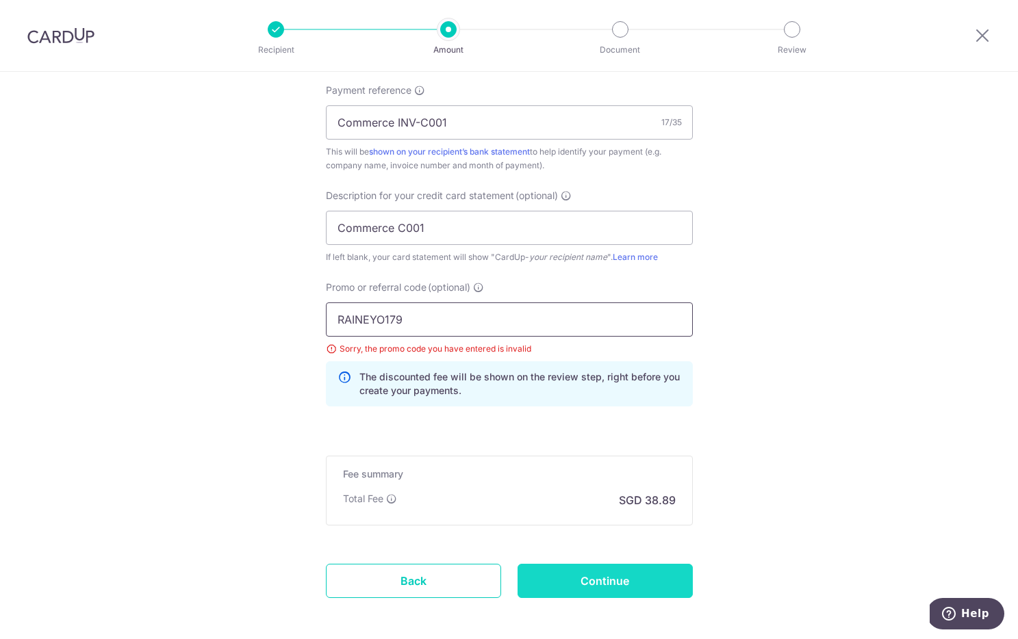
type input "RAINEYO179"
click at [597, 591] on input "Continue" at bounding box center [604, 581] width 175 height 34
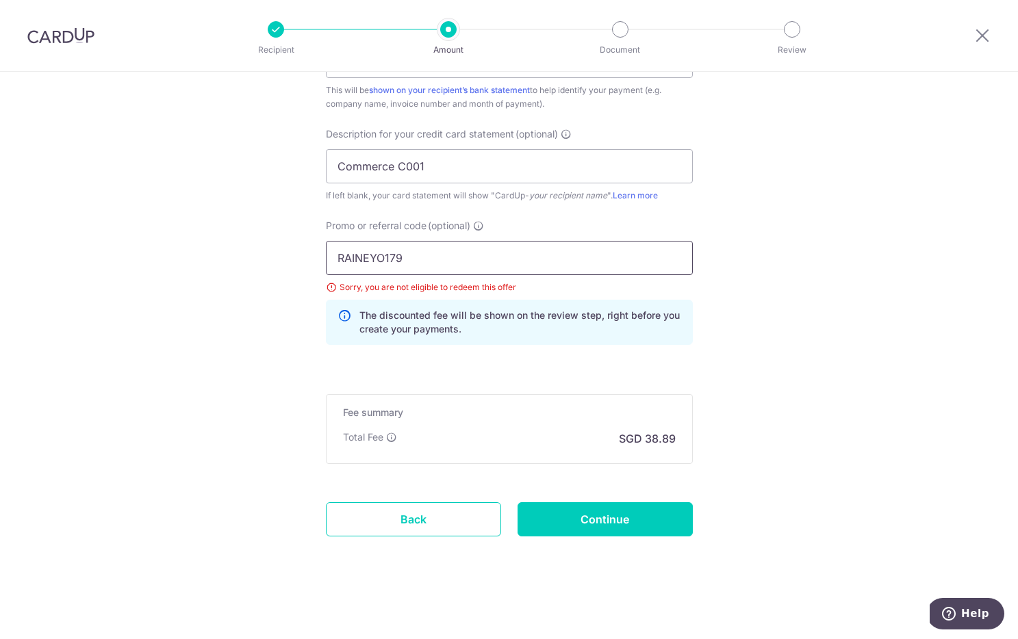
click at [429, 255] on input "RAINEYO179" at bounding box center [509, 258] width 367 height 34
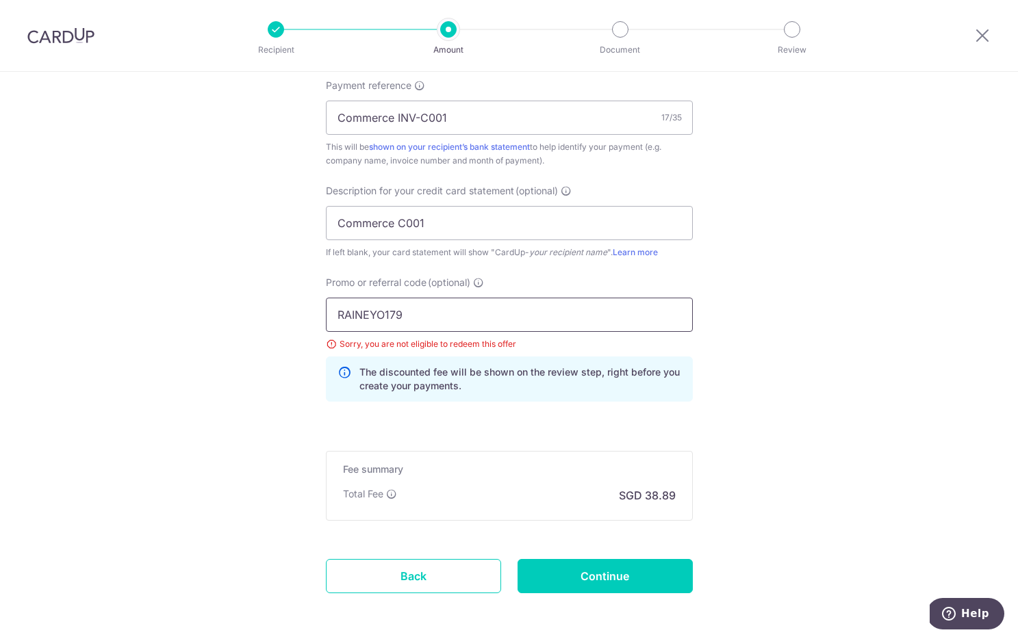
scroll to position [855, 0]
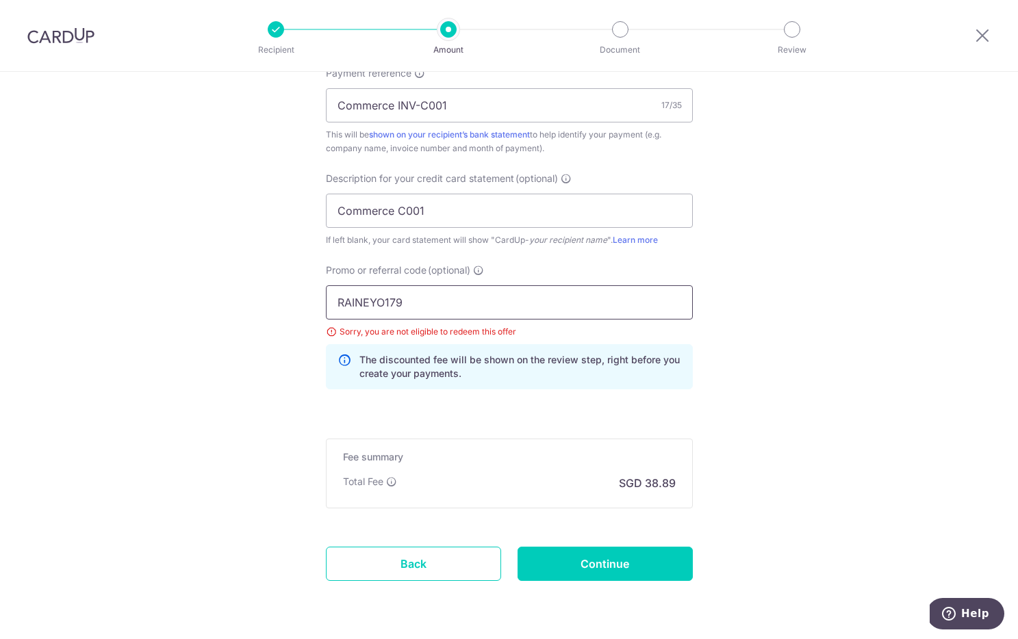
click at [400, 309] on input "RAINEYO179" at bounding box center [509, 302] width 367 height 34
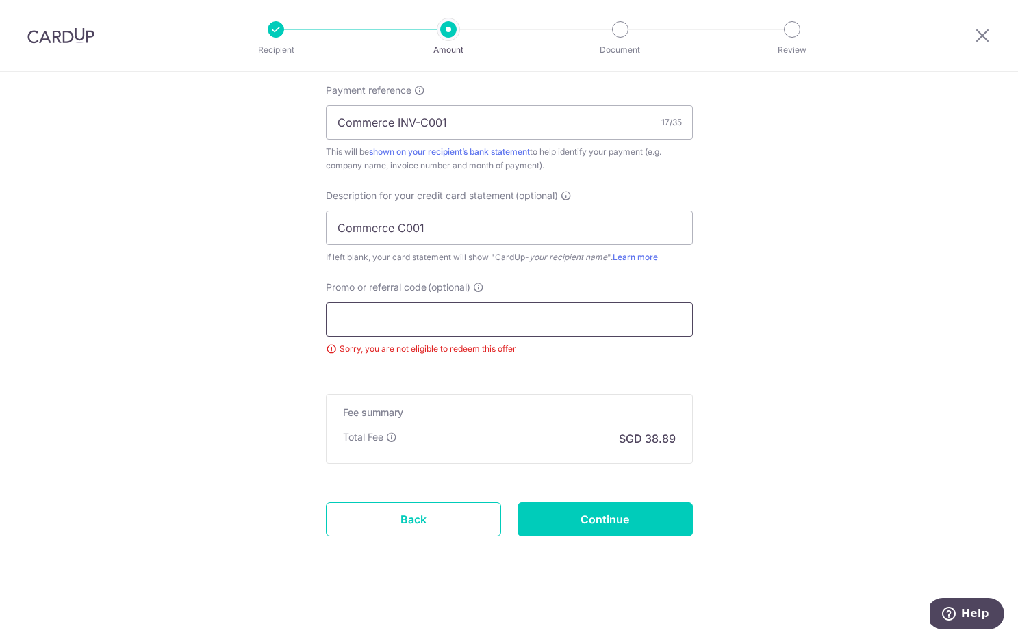
paste input "SAVERENT179"
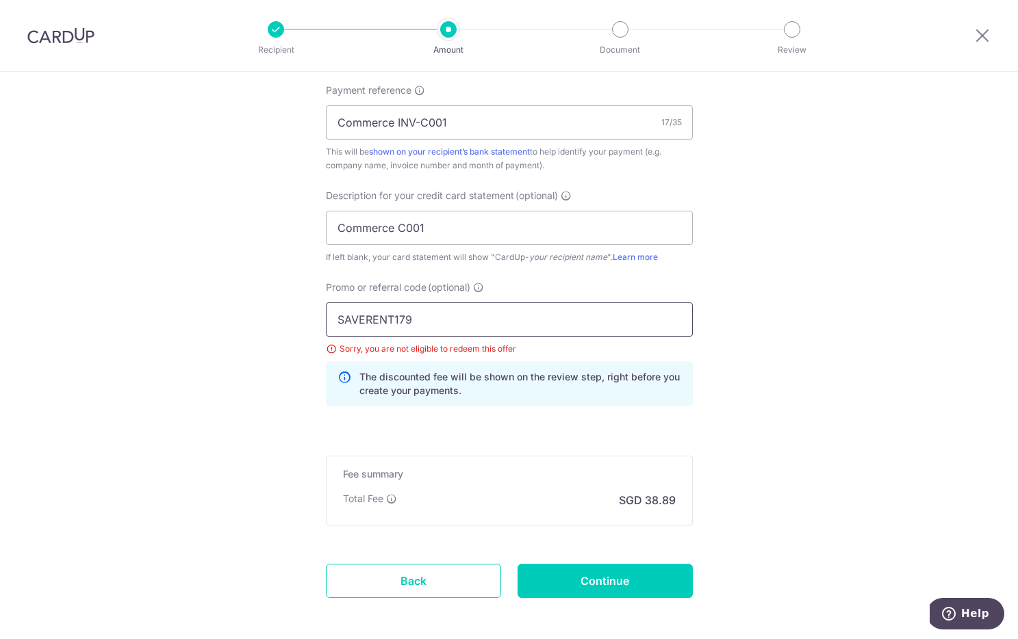
scroll to position [855, 0]
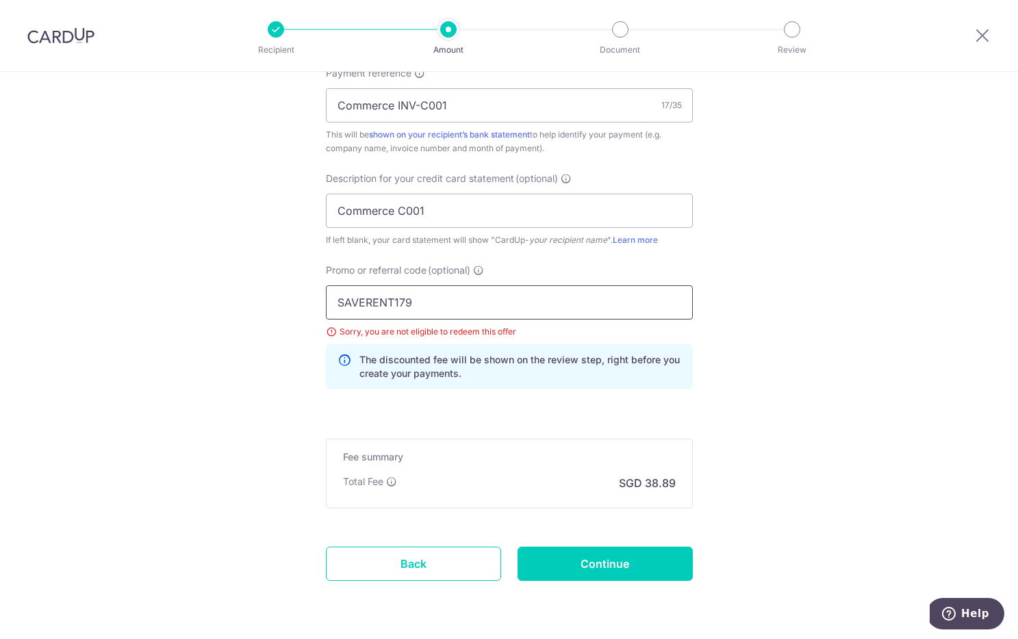
type input "SAVERENT179"
click at [415, 306] on input "SAVERENT179" at bounding box center [509, 302] width 367 height 34
click at [618, 570] on input "Continue" at bounding box center [604, 564] width 175 height 34
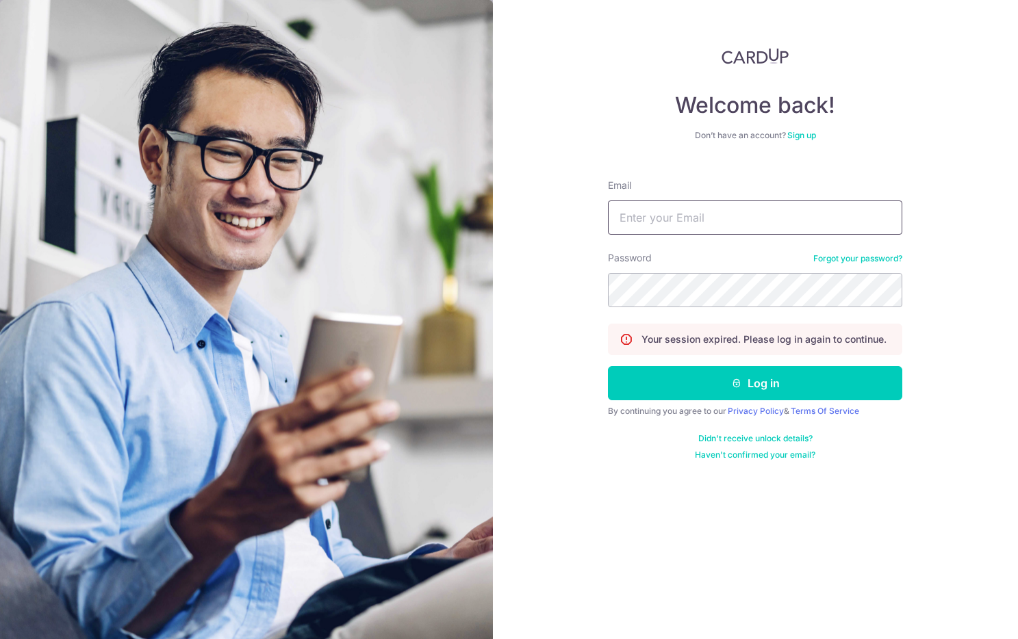
click at [698, 215] on input "Email" at bounding box center [755, 218] width 294 height 34
type input "[EMAIL_ADDRESS][DOMAIN_NAME]"
click at [701, 308] on form "Email [EMAIL_ADDRESS][DOMAIN_NAME] Password Forgot your password? Your session …" at bounding box center [755, 314] width 294 height 292
click at [608, 366] on button "Log in" at bounding box center [755, 383] width 294 height 34
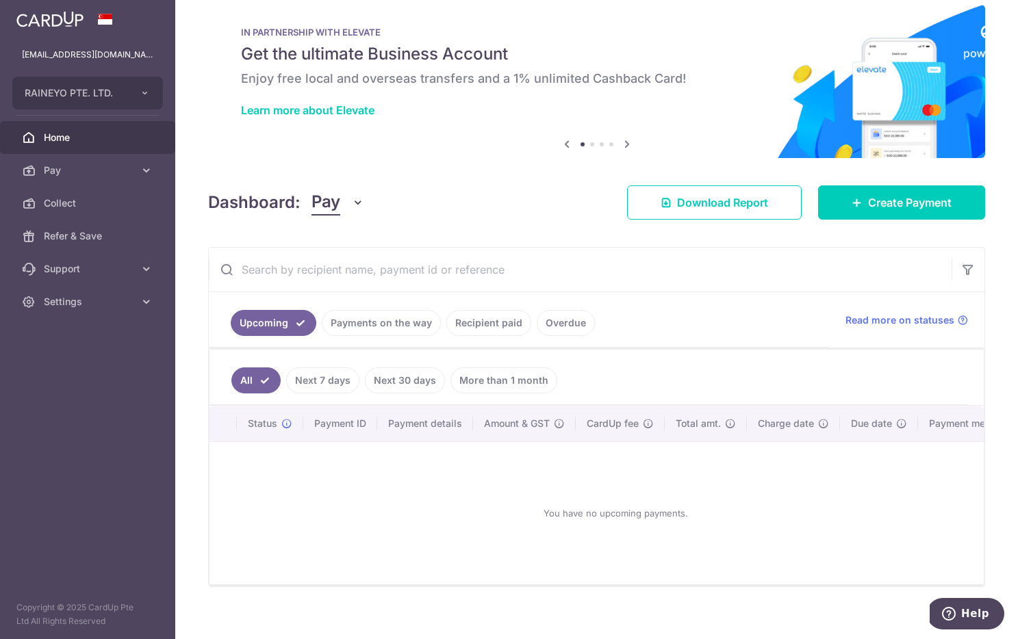
scroll to position [37, 0]
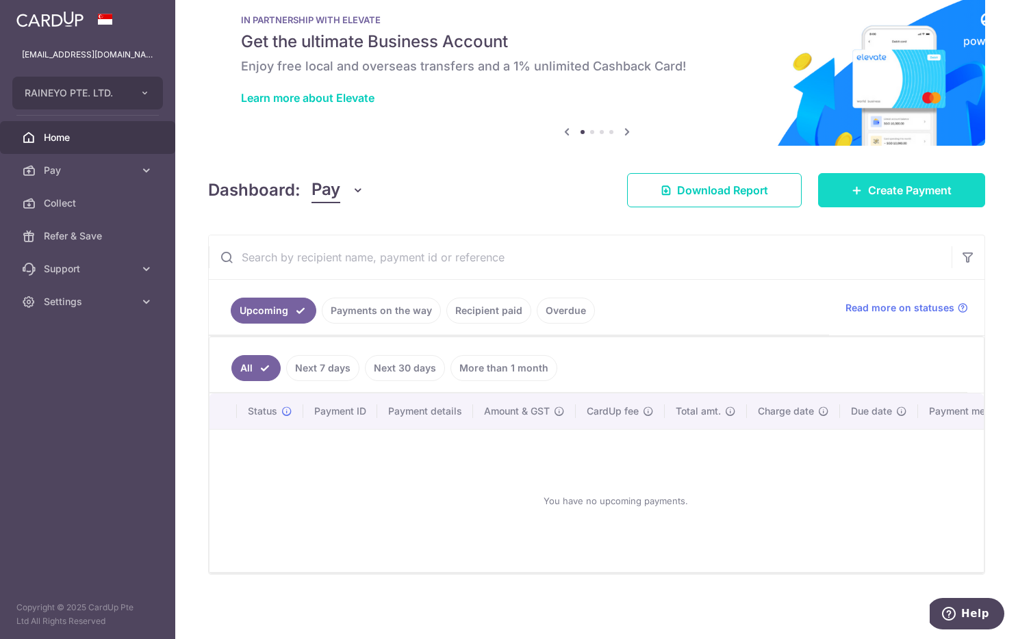
click at [872, 183] on span "Create Payment" at bounding box center [910, 190] width 84 height 16
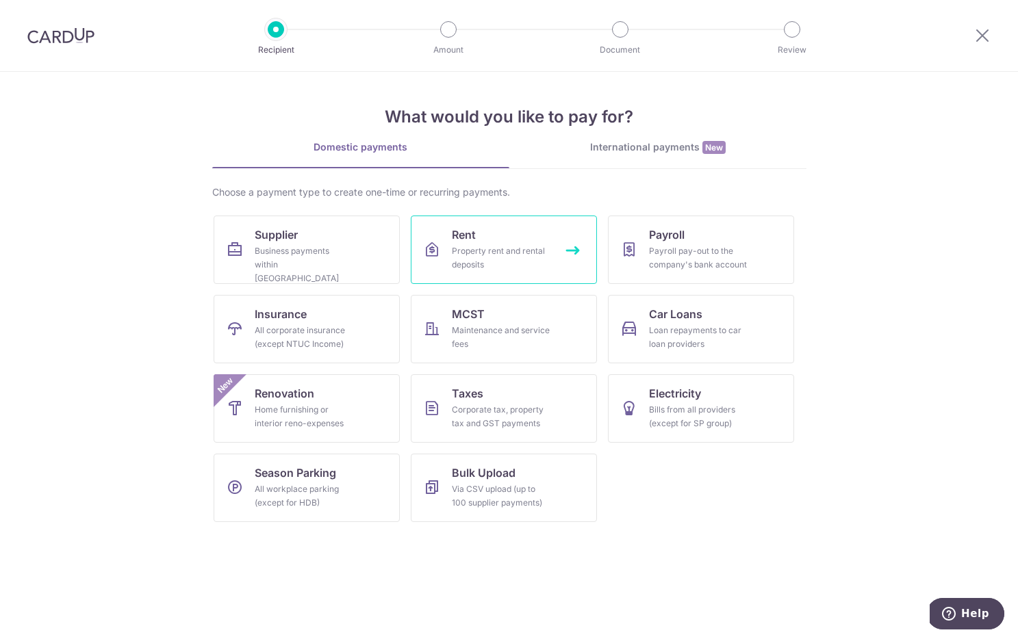
click at [510, 253] on div "Property rent and rental deposits" at bounding box center [501, 257] width 99 height 27
click at [560, 240] on link "Rent Property rent and rental deposits" at bounding box center [504, 250] width 186 height 68
click at [504, 279] on link "Rent Property rent and rental deposits" at bounding box center [504, 250] width 186 height 68
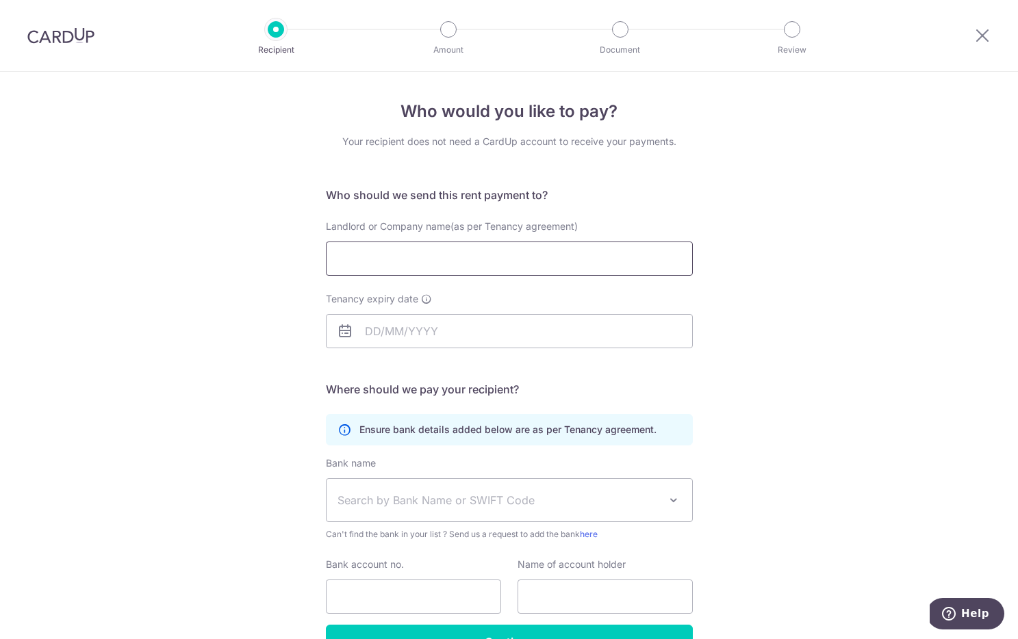
click at [505, 264] on input "Landlord or Company name(as per Tenancy agreement)" at bounding box center [509, 259] width 367 height 34
click at [441, 264] on input "Landlord or Company name(as per Tenancy agreement)" at bounding box center [509, 259] width 367 height 34
click at [461, 261] on input "Landlord or Company name(as per Tenancy agreement)" at bounding box center [509, 259] width 367 height 34
click at [460, 261] on input "Landlord or Company name(as per Tenancy agreement)" at bounding box center [509, 259] width 367 height 34
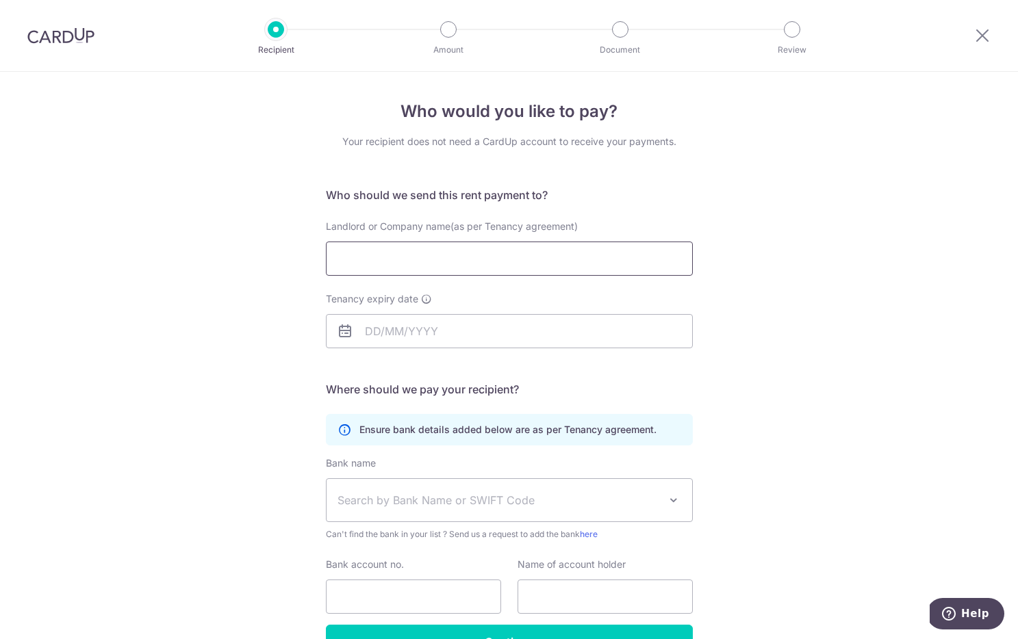
click at [366, 260] on input "Landlord or Company name(as per Tenancy agreement)" at bounding box center [509, 259] width 367 height 34
click at [372, 261] on input "Landlord or Company name(as per Tenancy agreement)" at bounding box center [509, 259] width 367 height 34
click at [375, 261] on input "Landlord or Company name(as per Tenancy agreement)" at bounding box center [509, 259] width 367 height 34
click at [377, 262] on input "Landlord or Company name(as per Tenancy agreement)" at bounding box center [509, 259] width 367 height 34
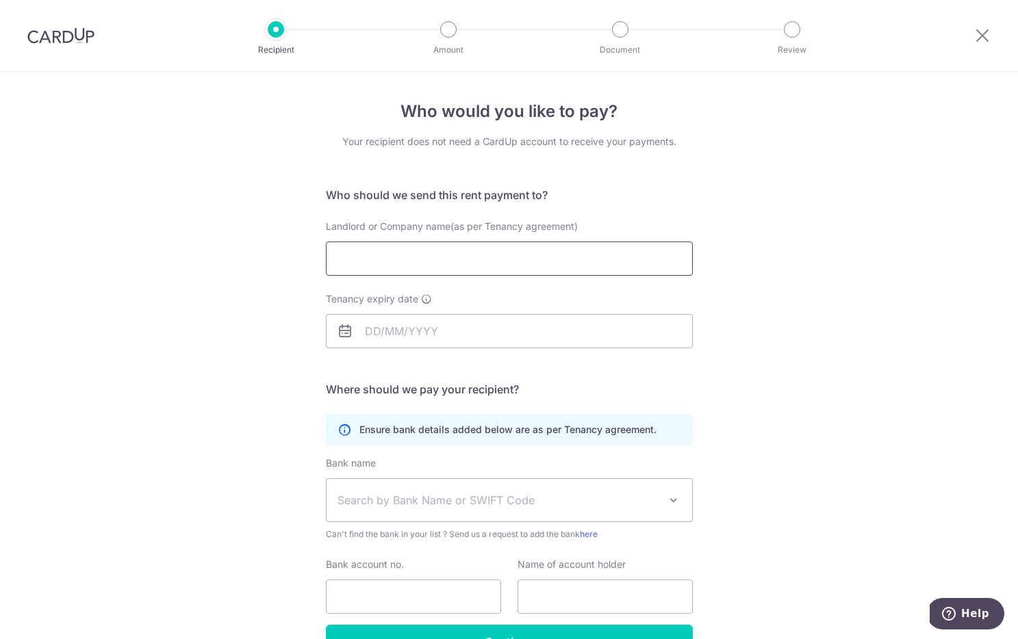
paste input "COMMERCE CONNECTOR PTE. LTD."
type input "COMMERCE CONNECTOR PTE. LTD."
click at [416, 329] on input "Tenancy expiry date" at bounding box center [509, 331] width 367 height 34
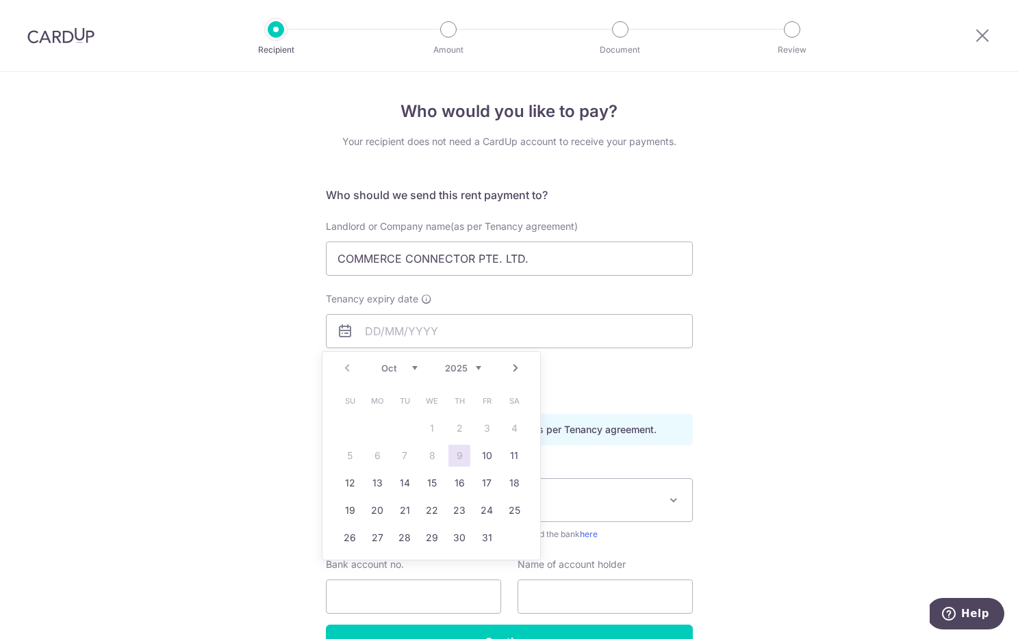
click at [249, 330] on div "Who would you like to pay? Your recipient does not need a CardUp account to rec…" at bounding box center [509, 398] width 1018 height 652
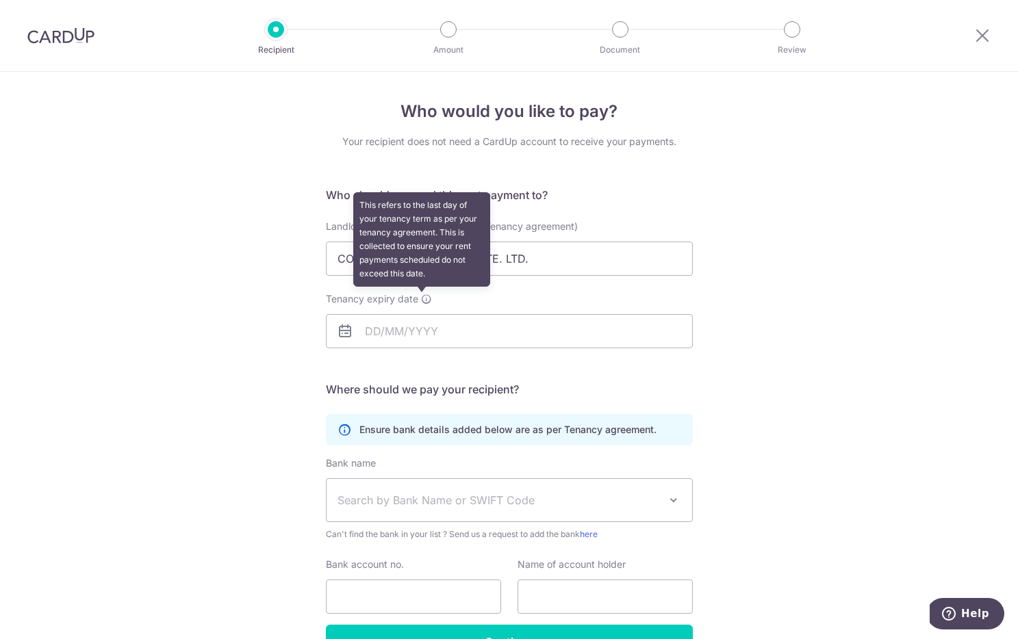
click at [421, 299] on icon at bounding box center [426, 299] width 11 height 11
click at [421, 314] on input "Tenancy expiry date This refers to the last day of your tenancy term as per you…" at bounding box center [509, 331] width 367 height 34
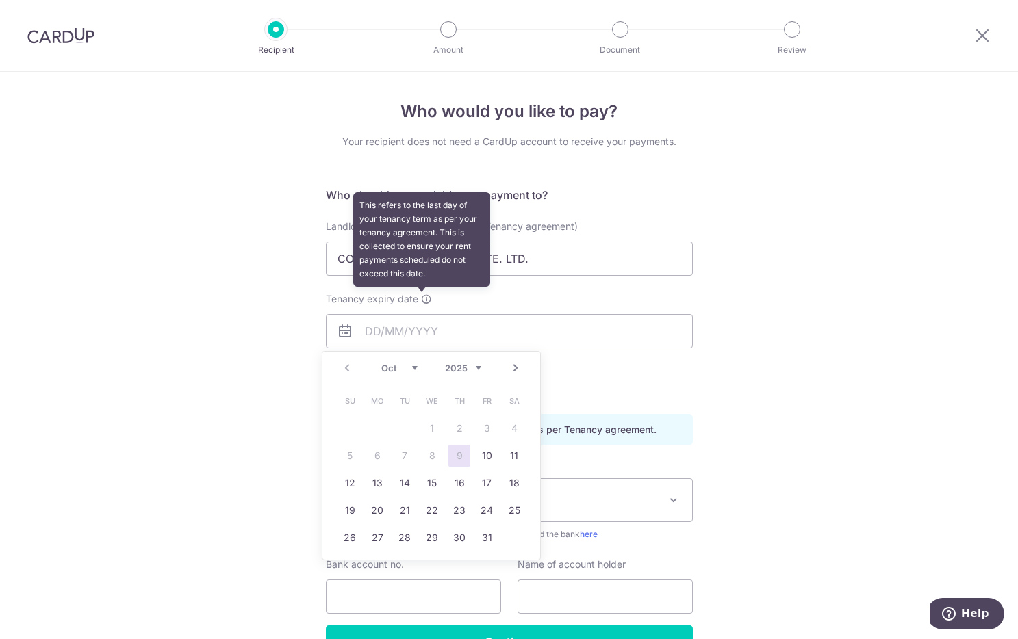
click at [421, 299] on icon at bounding box center [426, 299] width 11 height 11
click at [421, 314] on input "Tenancy expiry date This refers to the last day of your tenancy term as per you…" at bounding box center [509, 331] width 367 height 34
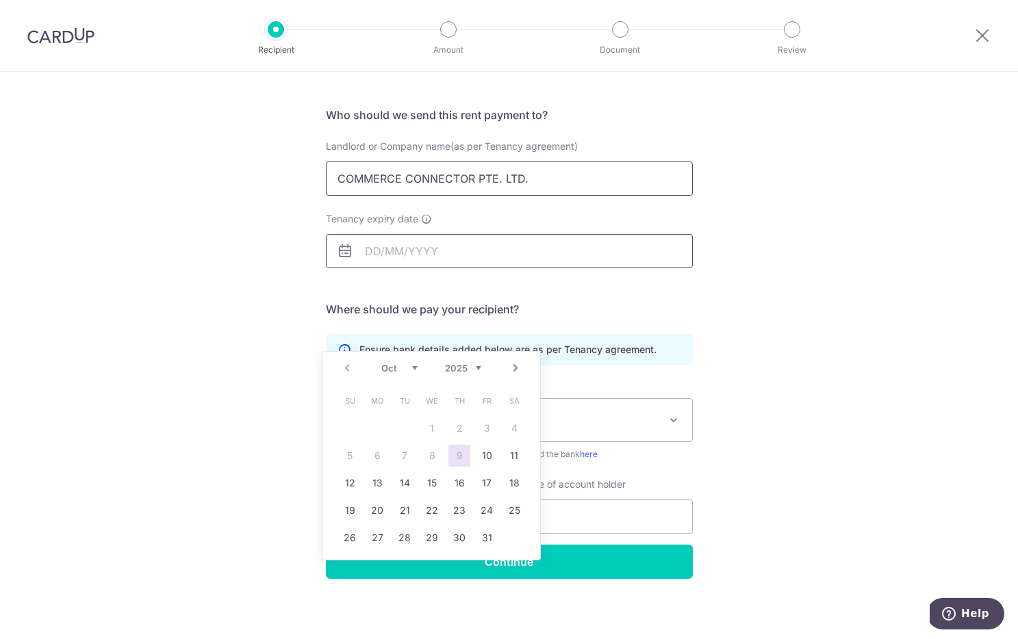
scroll to position [84, 0]
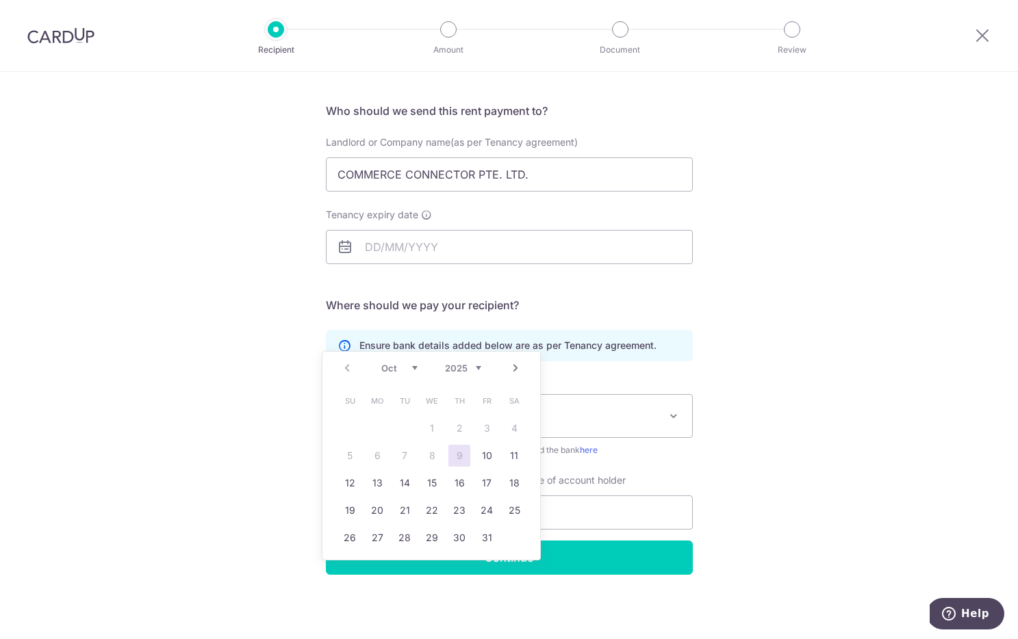
click at [788, 319] on div "Who would you like to pay? Your recipient does not need a CardUp account to rec…" at bounding box center [509, 314] width 1018 height 652
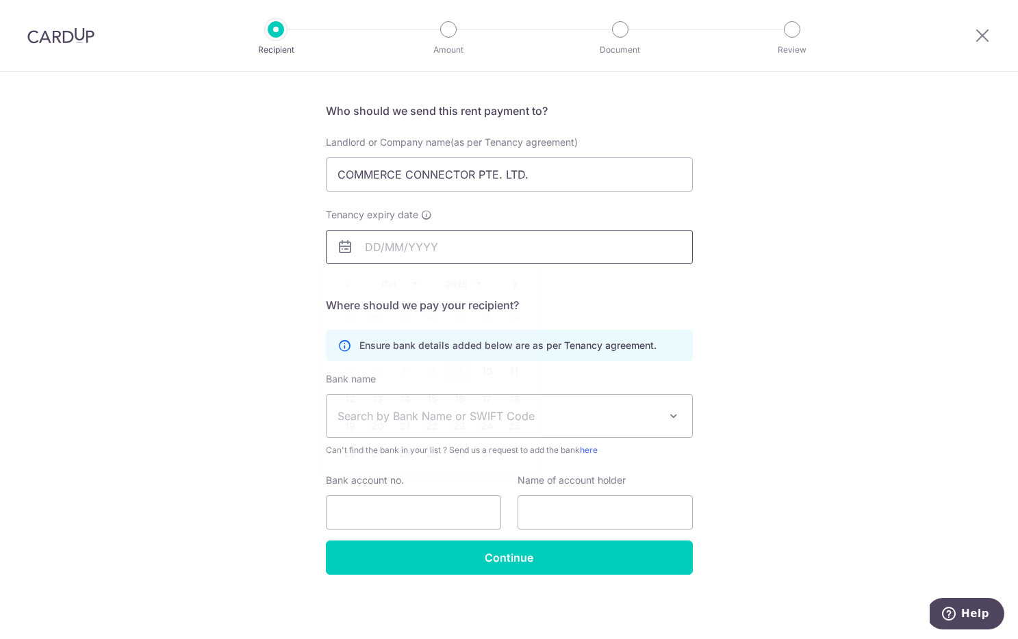
click at [526, 255] on input "Tenancy expiry date" at bounding box center [509, 247] width 367 height 34
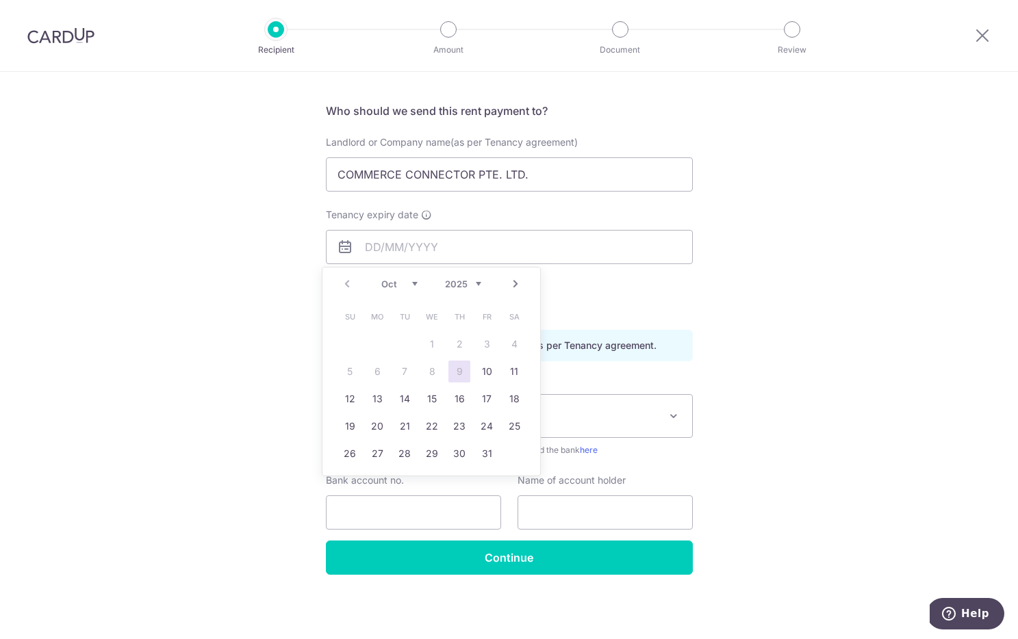
click at [745, 265] on div "Who would you like to pay? Your recipient does not need a CardUp account to rec…" at bounding box center [509, 314] width 1018 height 652
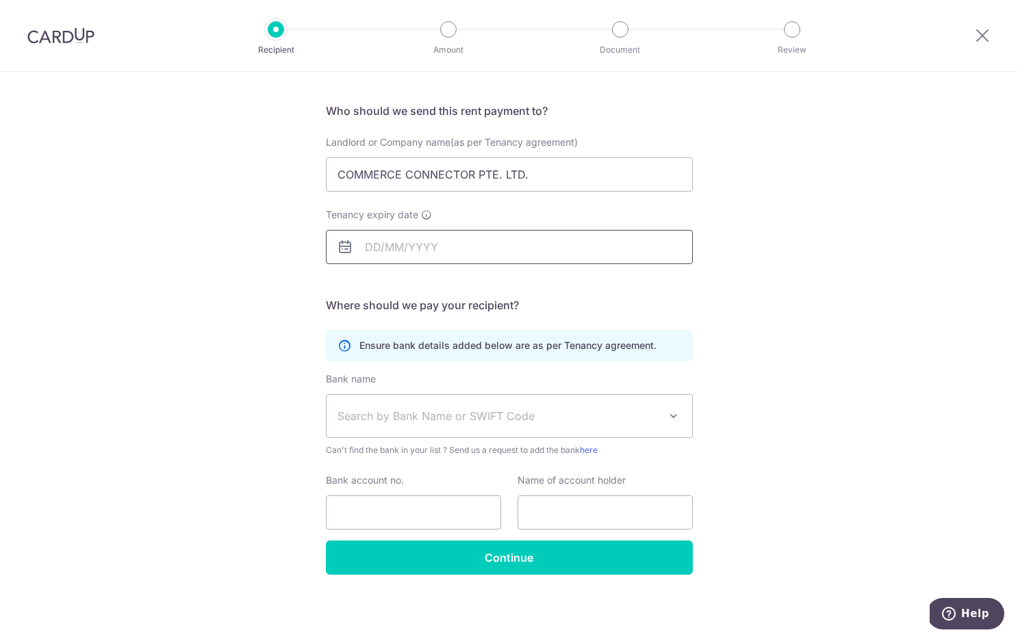
click at [576, 238] on input "Tenancy expiry date" at bounding box center [509, 247] width 367 height 34
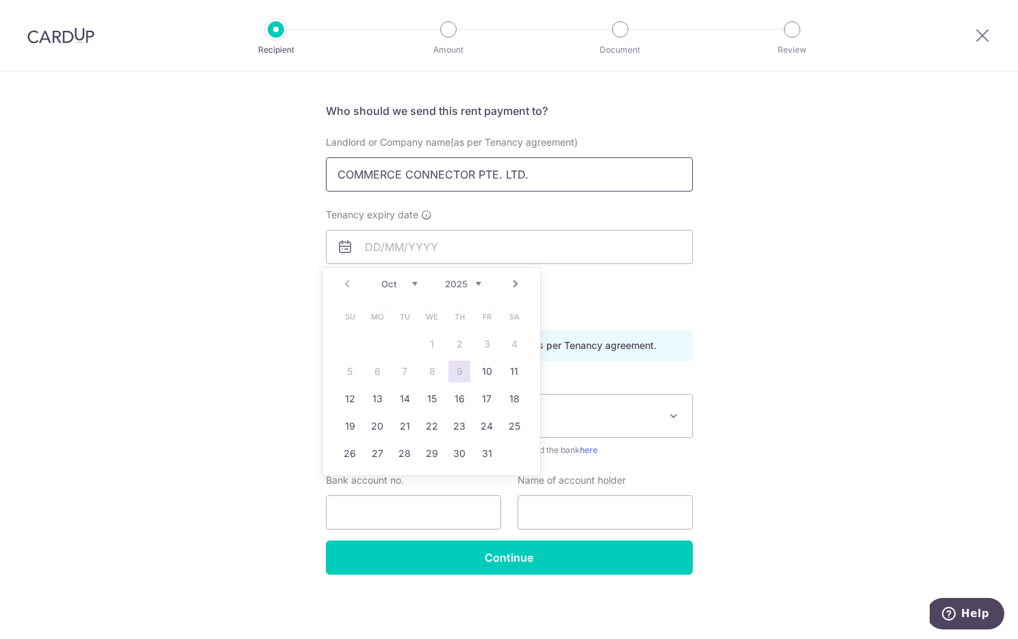
click at [555, 174] on input "COMMERCE CONNECTOR PTE. LTD." at bounding box center [509, 174] width 367 height 34
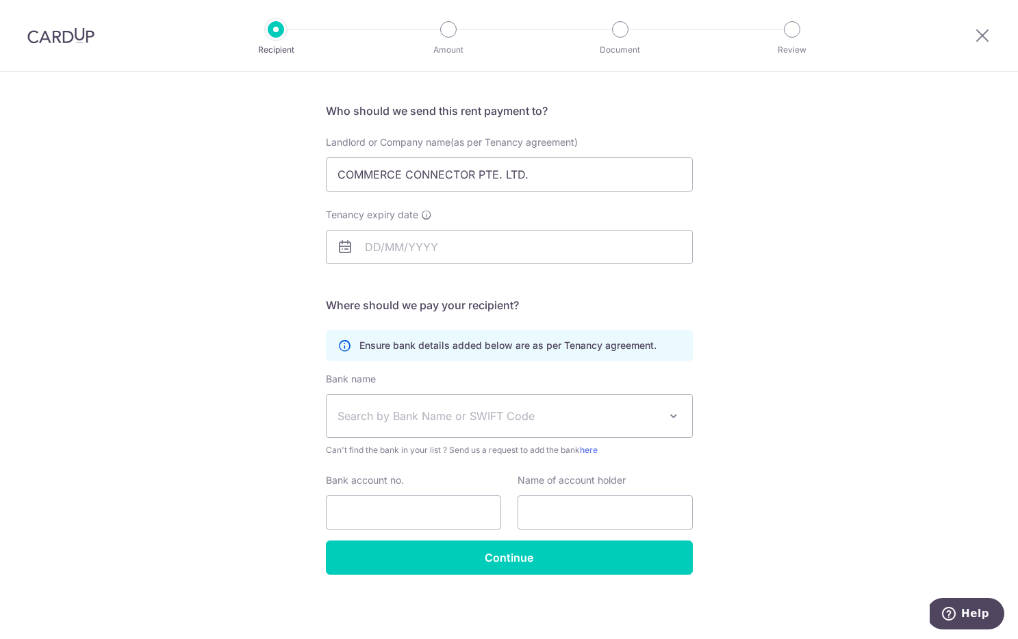
click at [523, 351] on p "Ensure bank details added below are as per Tenancy agreement." at bounding box center [507, 346] width 297 height 14
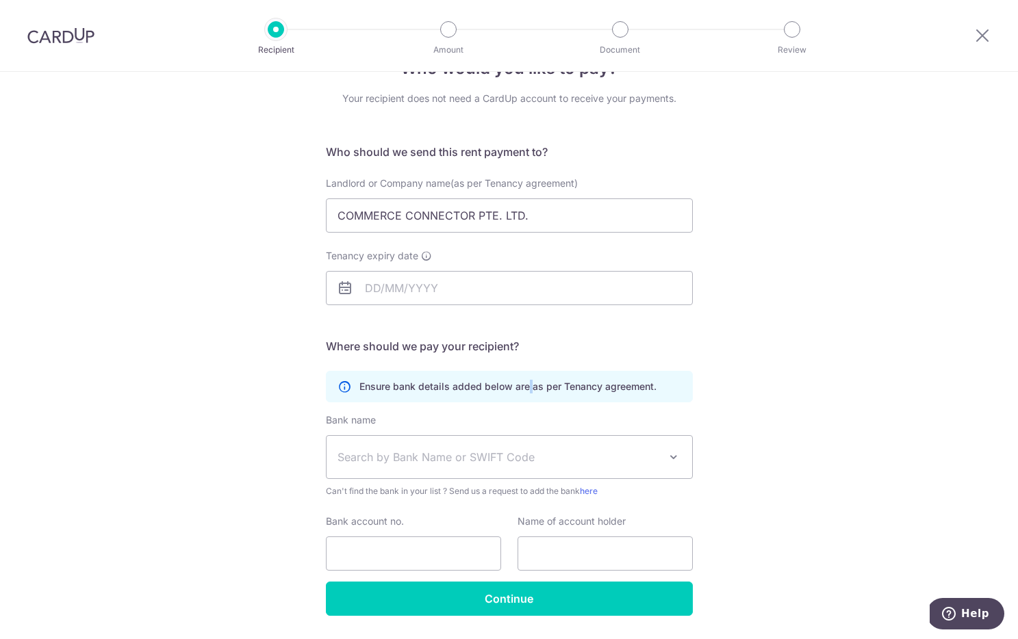
scroll to position [0, 0]
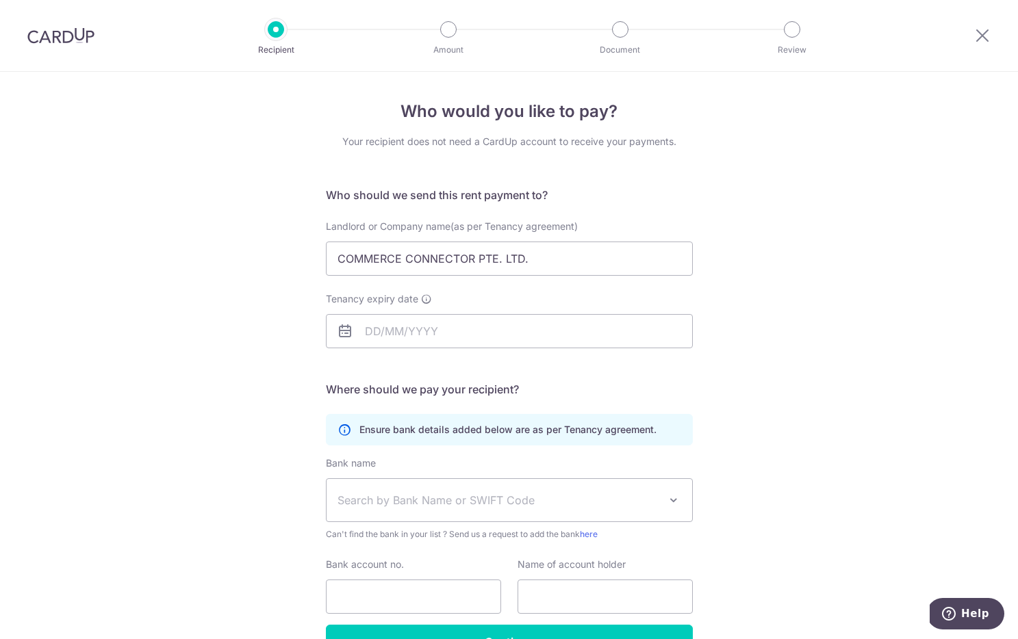
click at [964, 36] on div at bounding box center [982, 35] width 71 height 71
click at [982, 35] on icon at bounding box center [982, 35] width 16 height 17
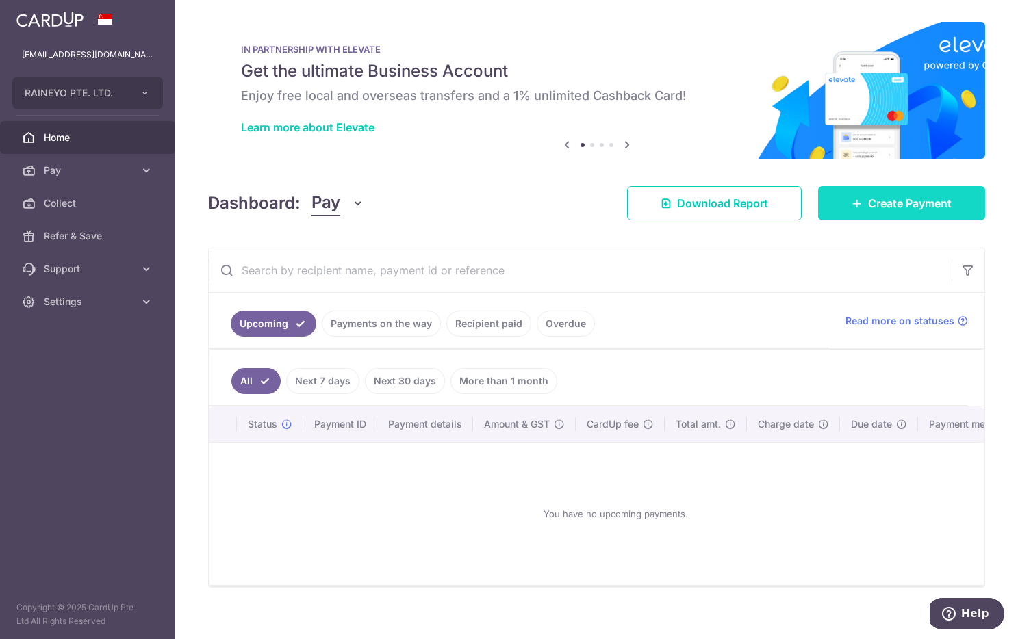
click at [857, 214] on link "Create Payment" at bounding box center [901, 203] width 167 height 34
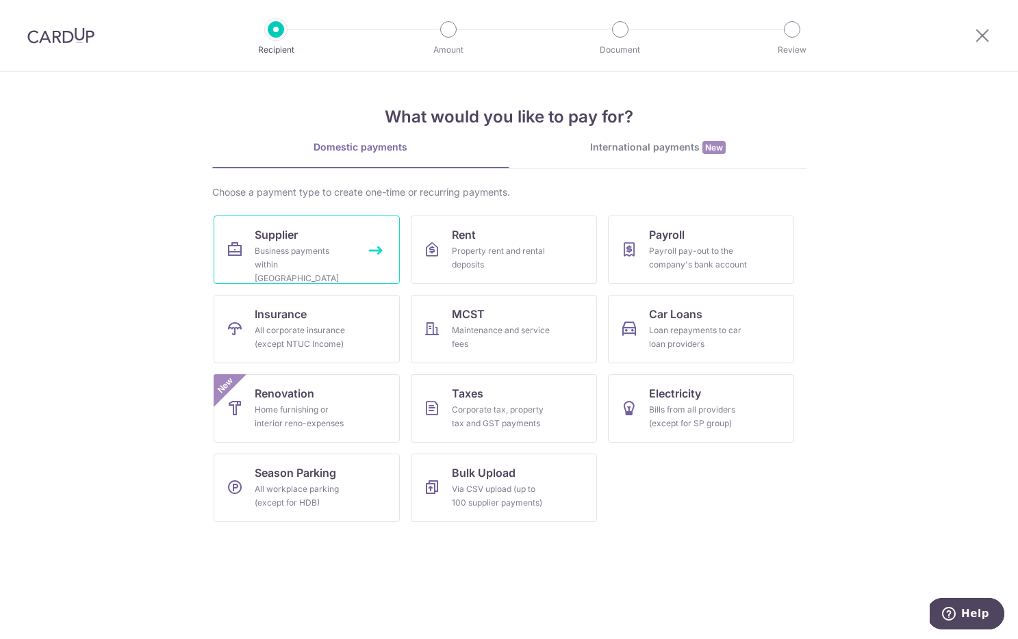
click at [358, 263] on link "Supplier Business payments within Singapore" at bounding box center [307, 250] width 186 height 68
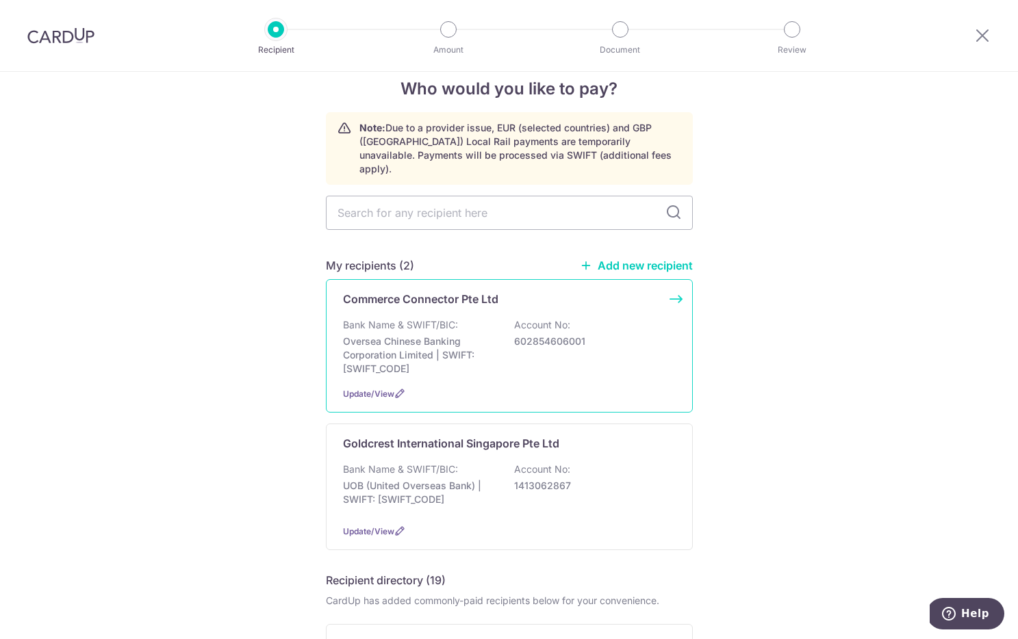
scroll to position [25, 0]
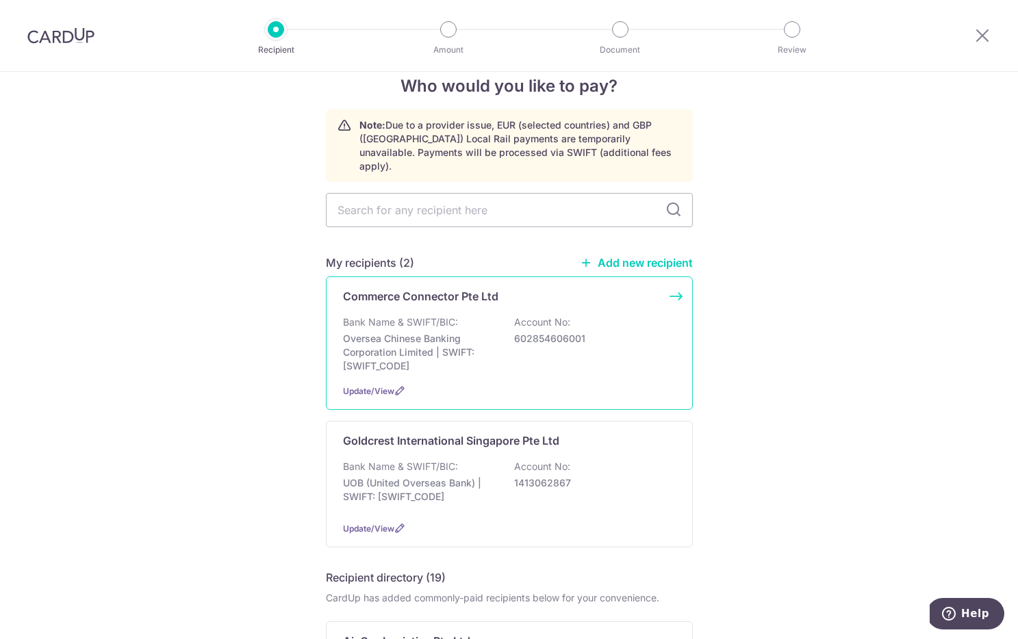
click at [504, 335] on div "Bank Name & SWIFT/BIC: Oversea Chinese Banking Corporation Limited | SWIFT: [SW…" at bounding box center [509, 344] width 333 height 57
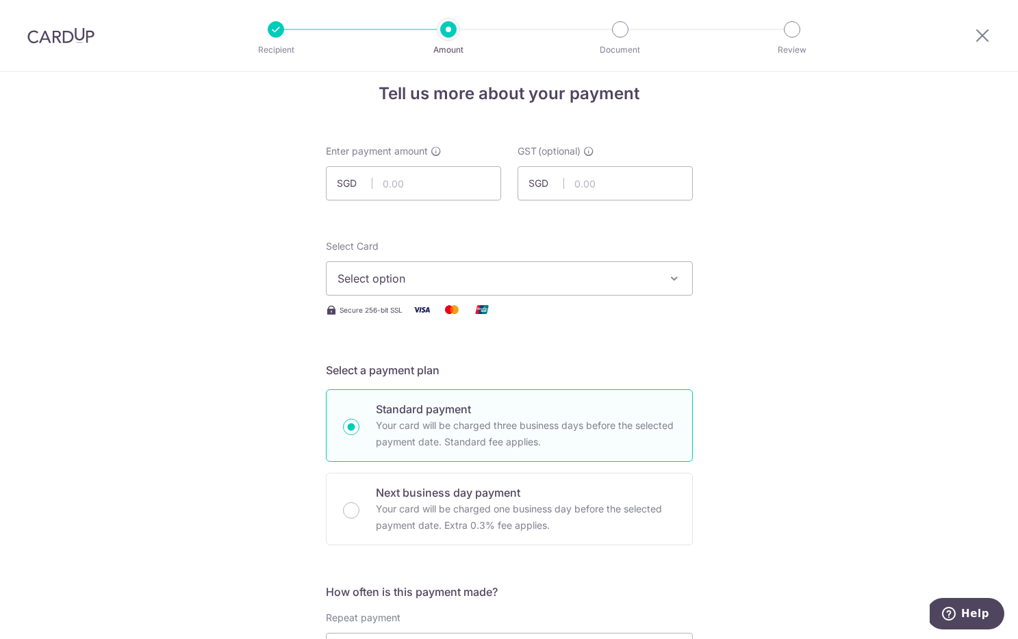
scroll to position [25, 0]
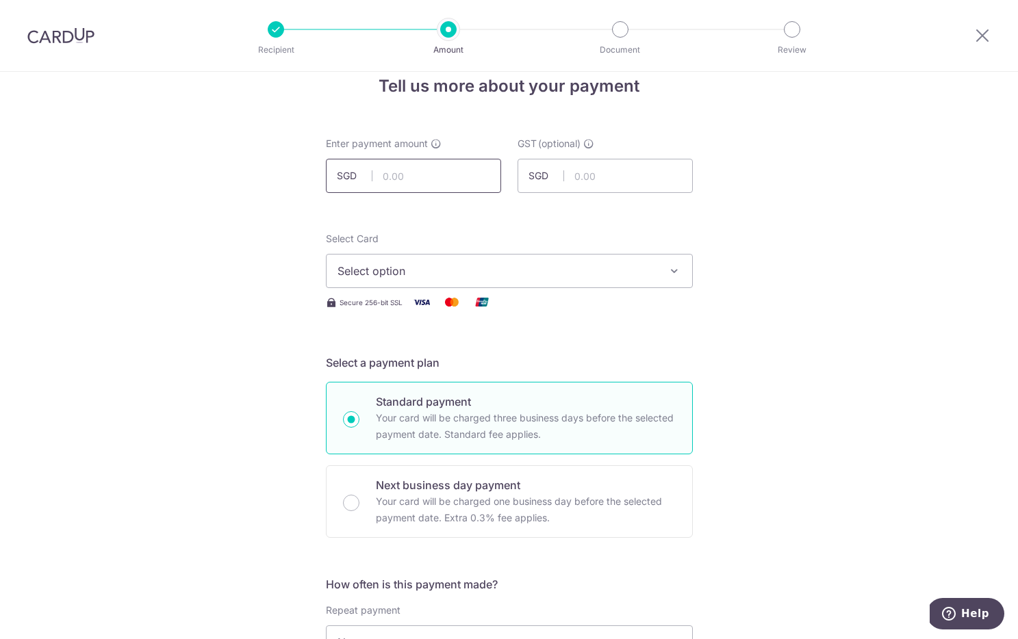
click at [443, 172] on input "text" at bounding box center [413, 176] width 175 height 34
click at [443, 177] on input "text" at bounding box center [413, 176] width 175 height 34
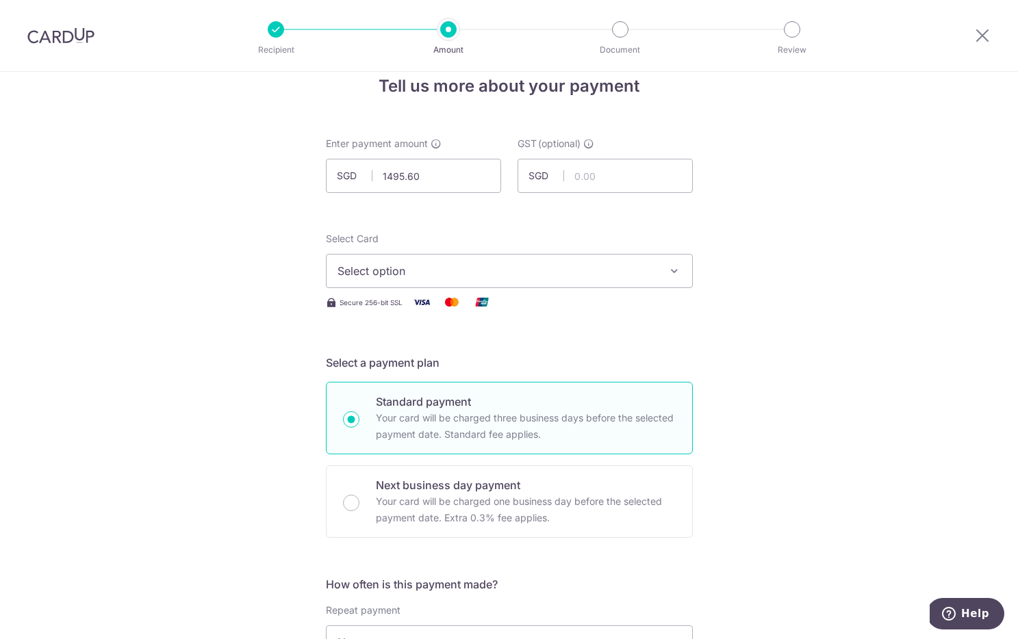
type input "1,495.60"
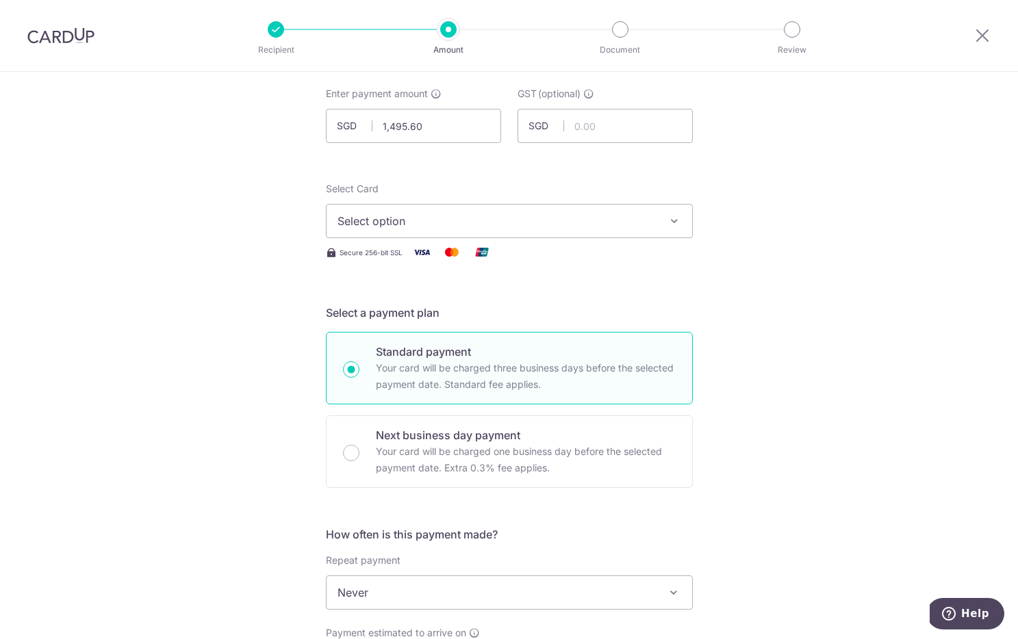
scroll to position [42, 0]
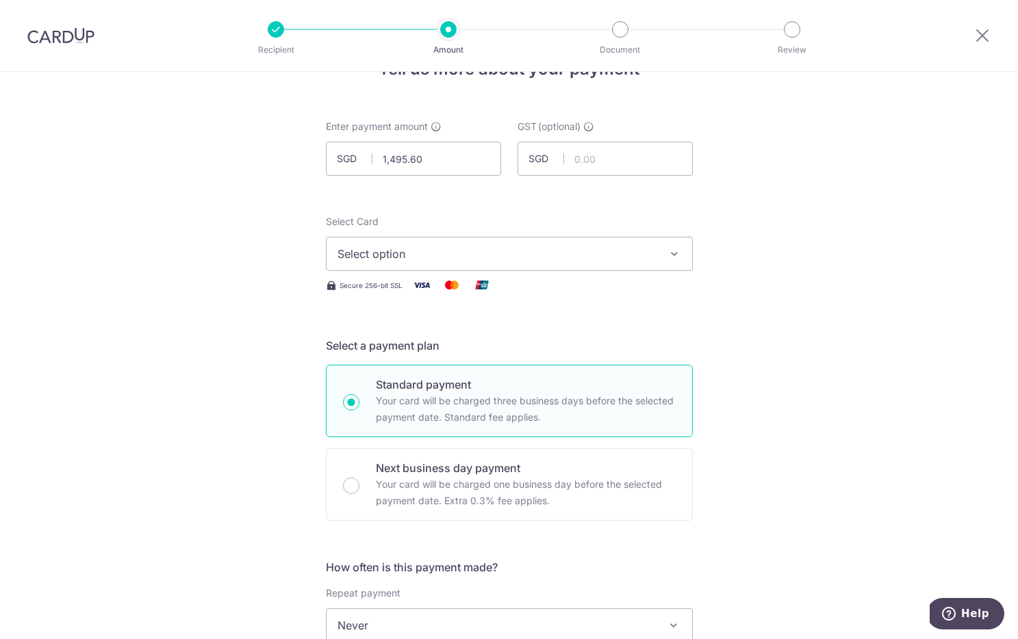
click at [522, 256] on span "Select option" at bounding box center [496, 254] width 319 height 16
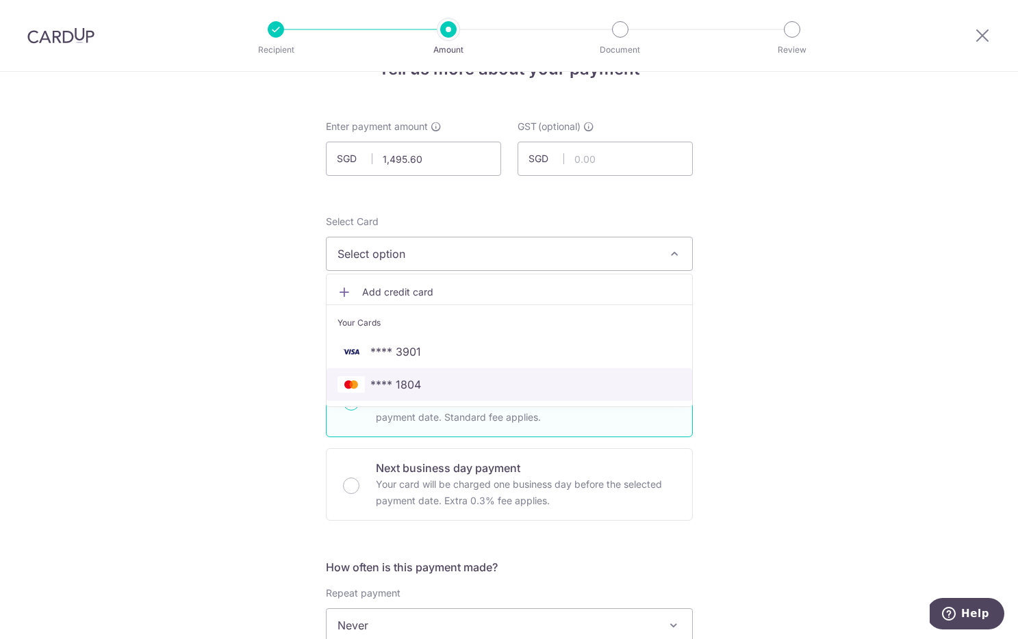
click at [500, 387] on span "**** 1804" at bounding box center [509, 384] width 344 height 16
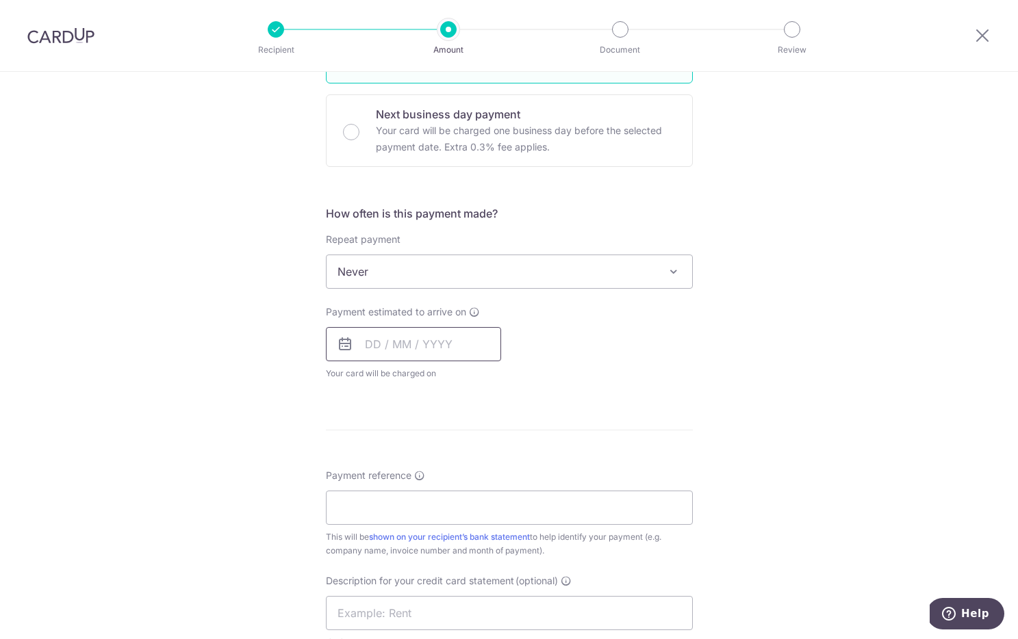
scroll to position [409, 0]
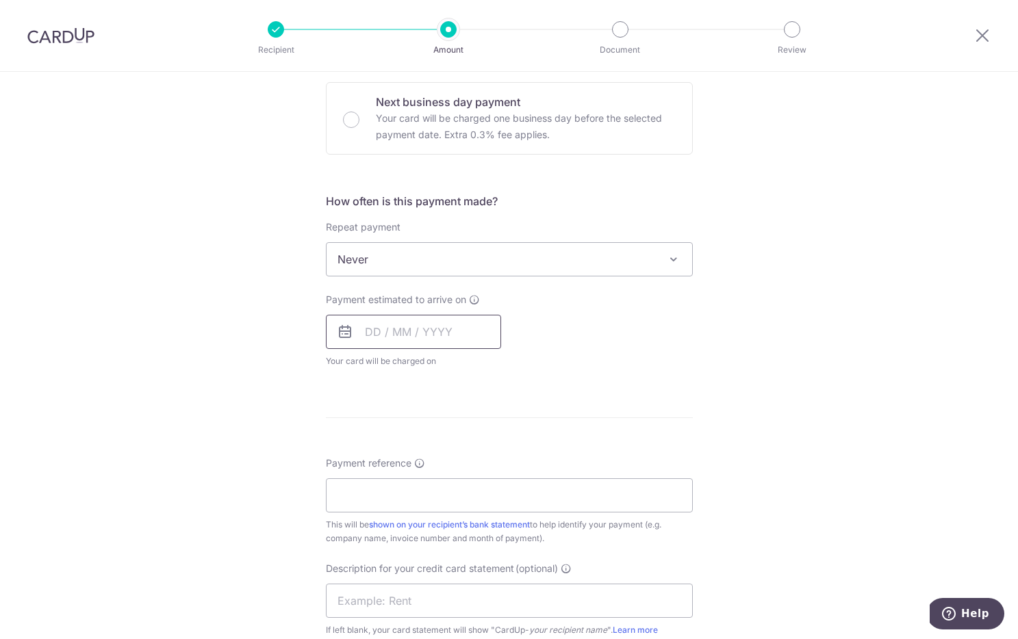
click at [426, 328] on input "text" at bounding box center [413, 332] width 175 height 34
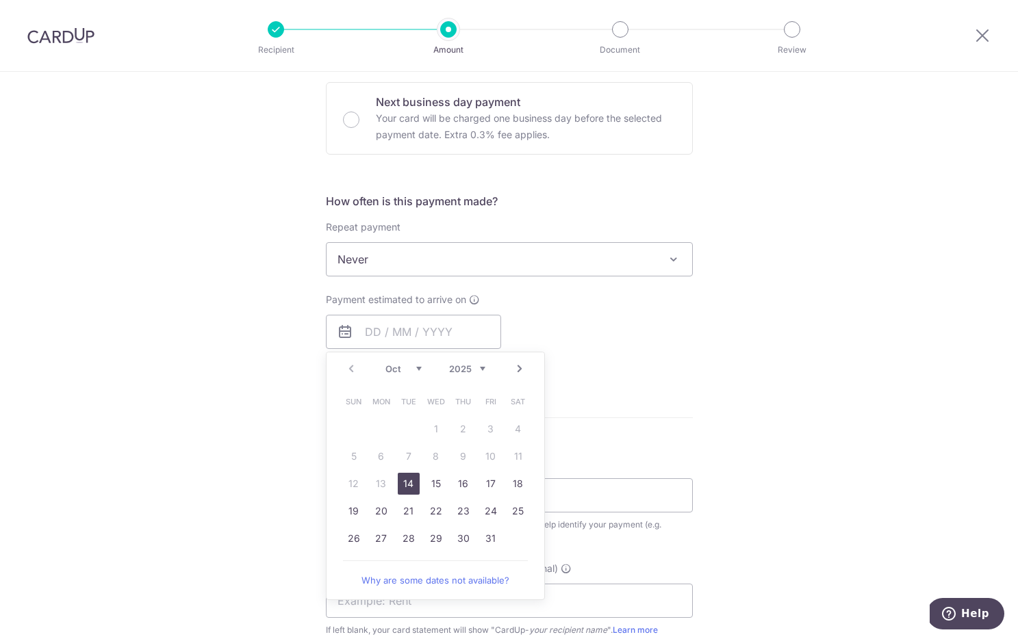
click at [411, 481] on link "14" at bounding box center [409, 484] width 22 height 22
type input "14/10/2025"
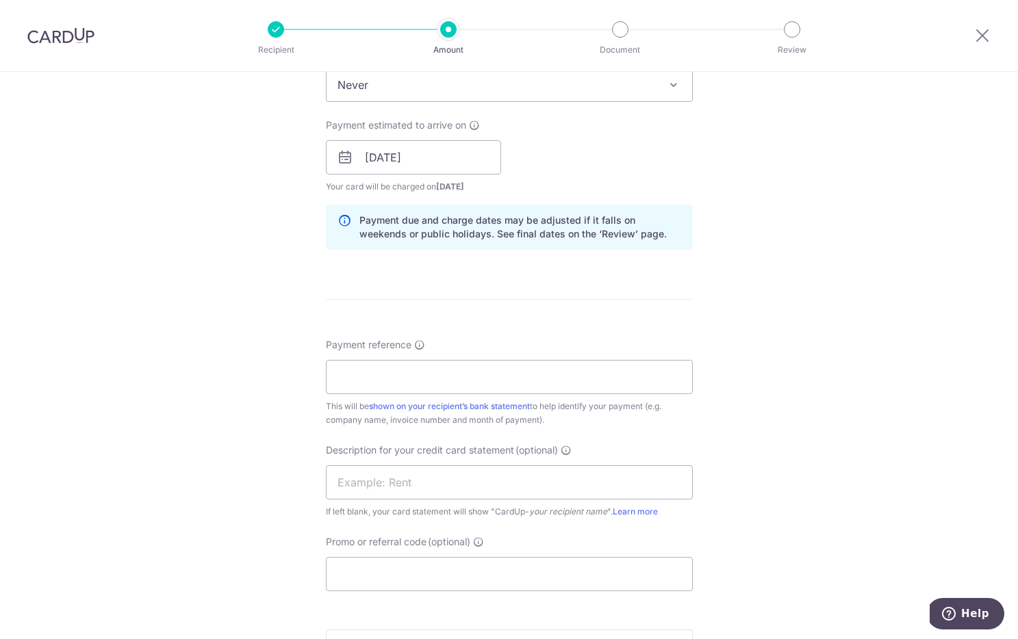
scroll to position [707, 0]
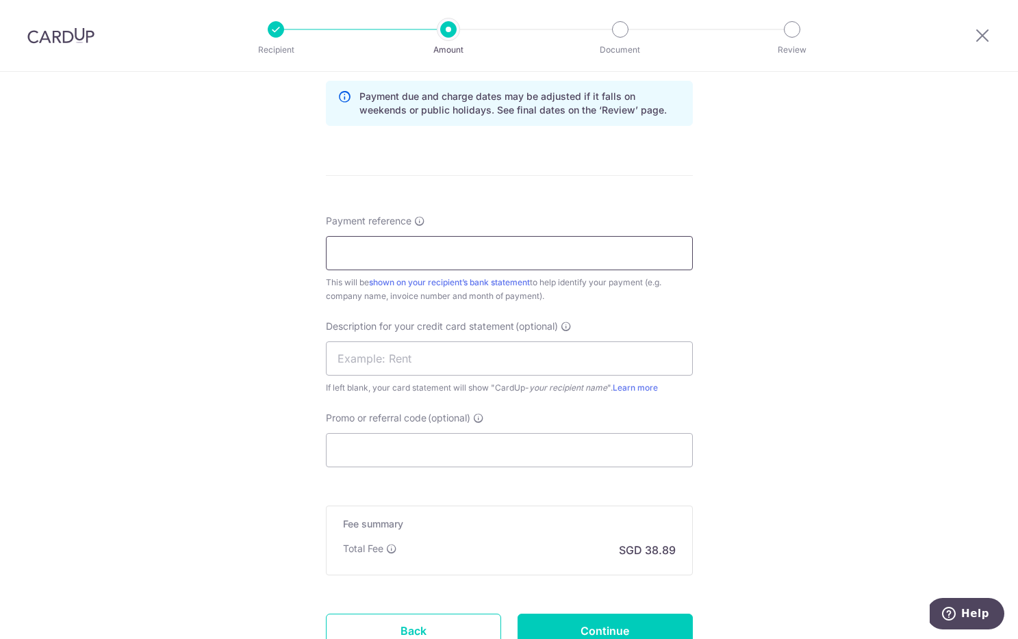
click at [427, 250] on input "Payment reference" at bounding box center [509, 253] width 367 height 34
type input "Commerce INV-C001"
click at [410, 353] on input "text" at bounding box center [509, 359] width 367 height 34
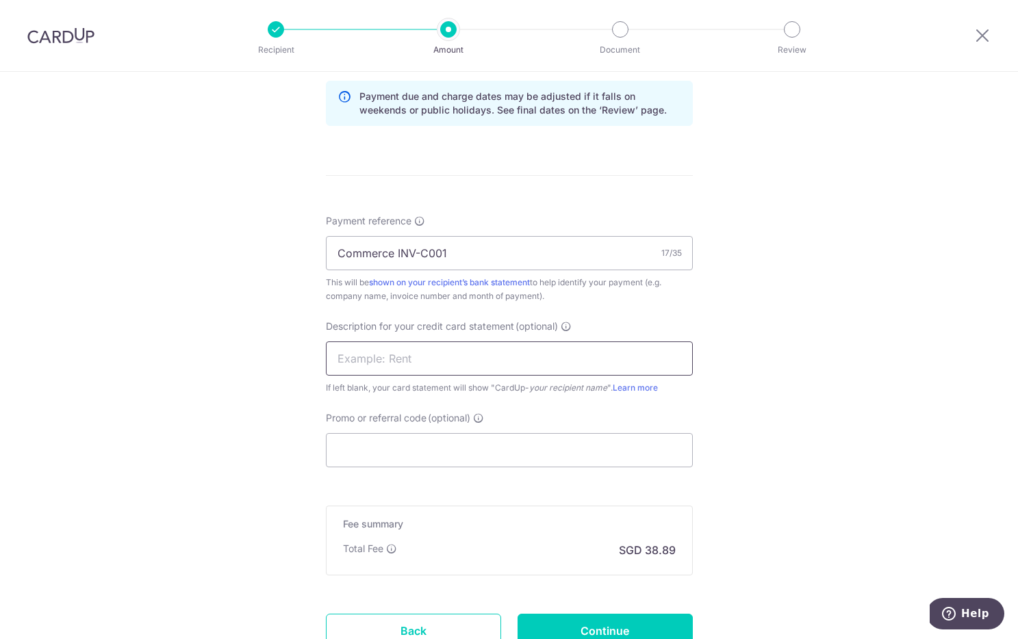
type input "Commerce C001"
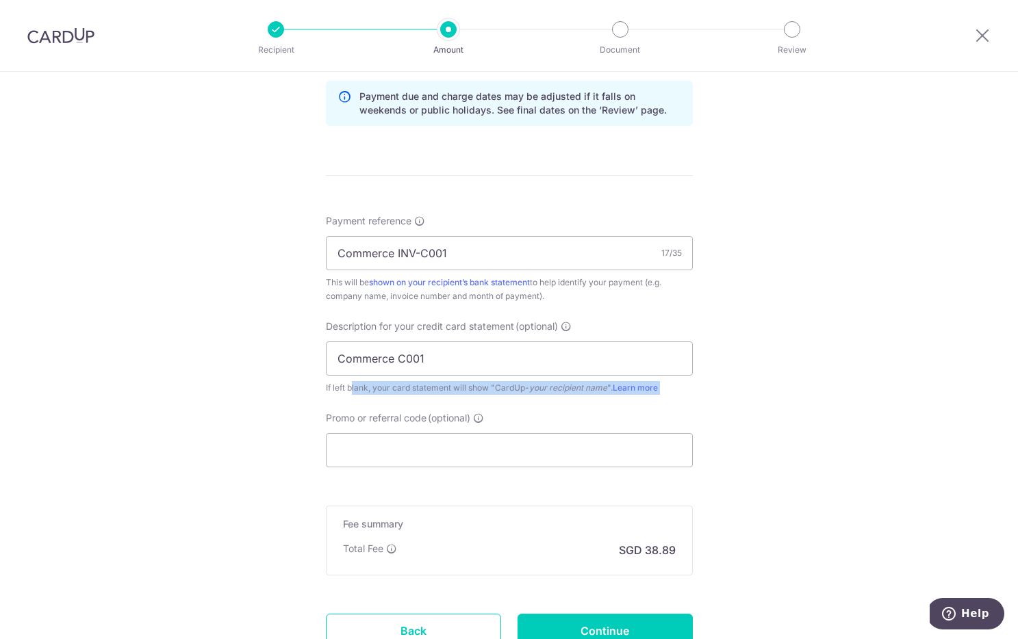
click at [416, 394] on div "If left blank, your card statement will show "CardUp- your recipient name ". Le…" at bounding box center [509, 388] width 367 height 14
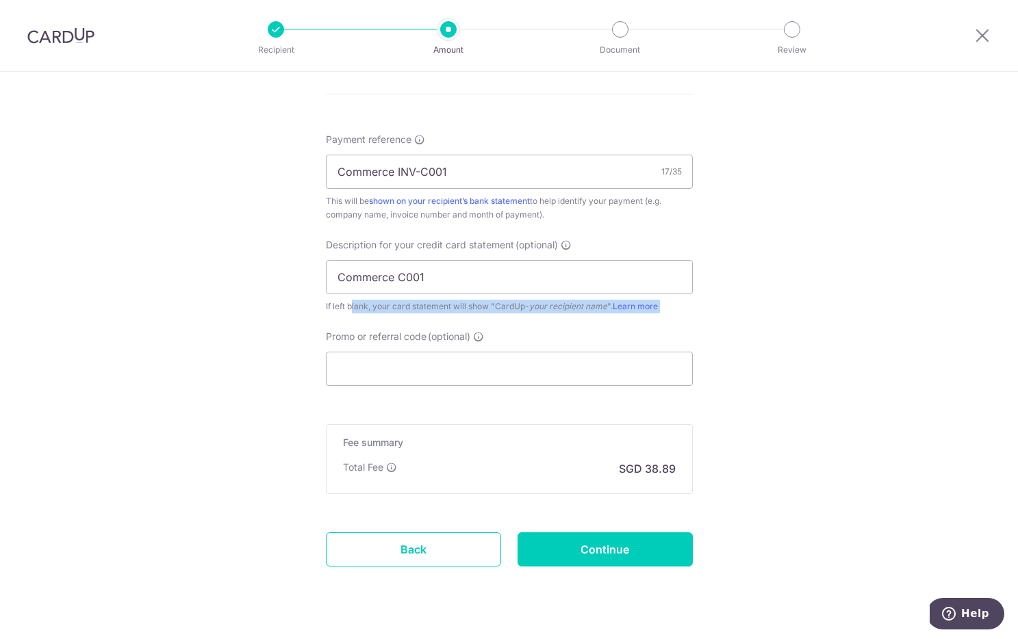
scroll to position [819, 0]
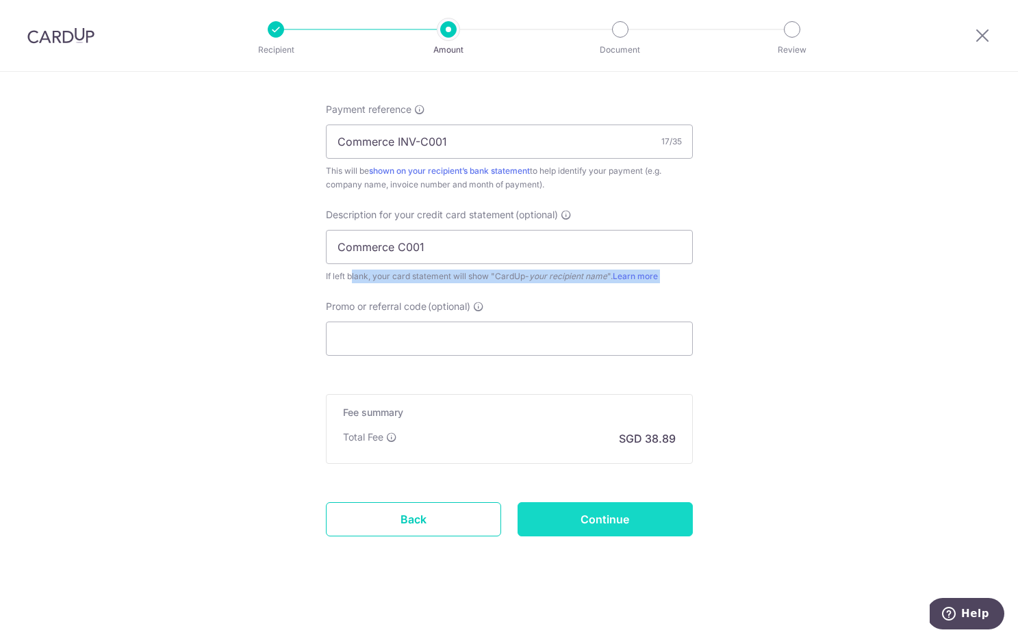
click at [643, 535] on input "Continue" at bounding box center [604, 519] width 175 height 34
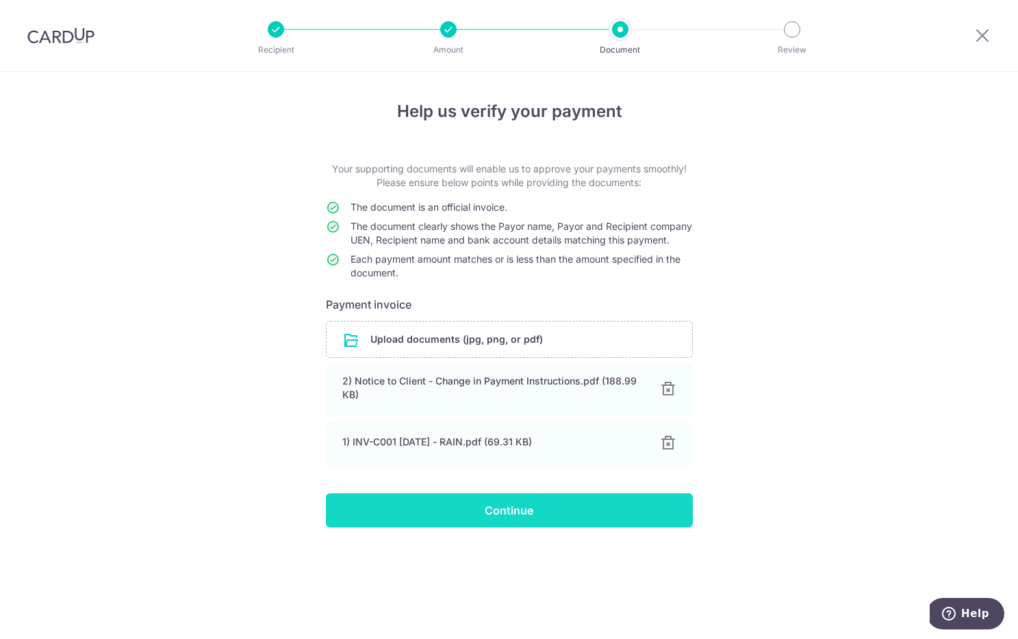
click at [585, 524] on input "Continue" at bounding box center [509, 511] width 367 height 34
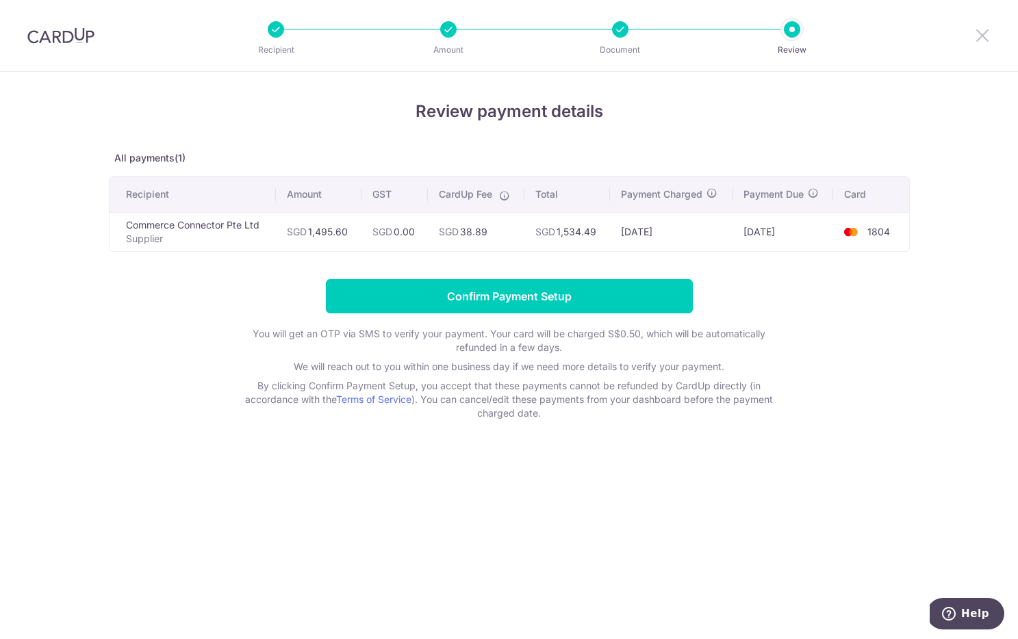
click at [982, 38] on icon at bounding box center [982, 35] width 16 height 17
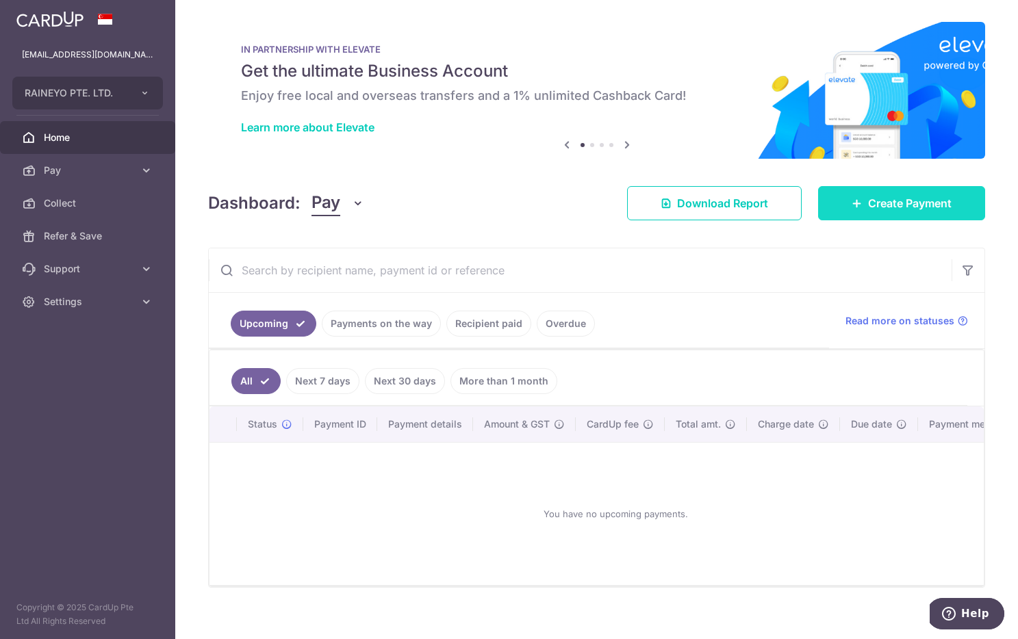
click at [868, 208] on span "Create Payment" at bounding box center [910, 203] width 84 height 16
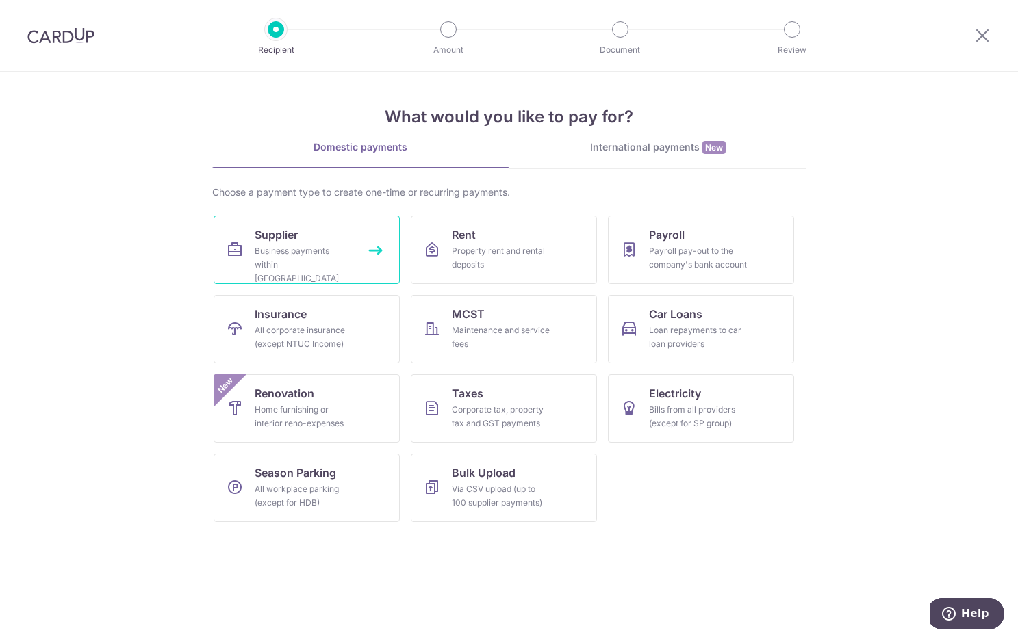
click at [316, 253] on div "Business payments within [GEOGRAPHIC_DATA]" at bounding box center [304, 264] width 99 height 41
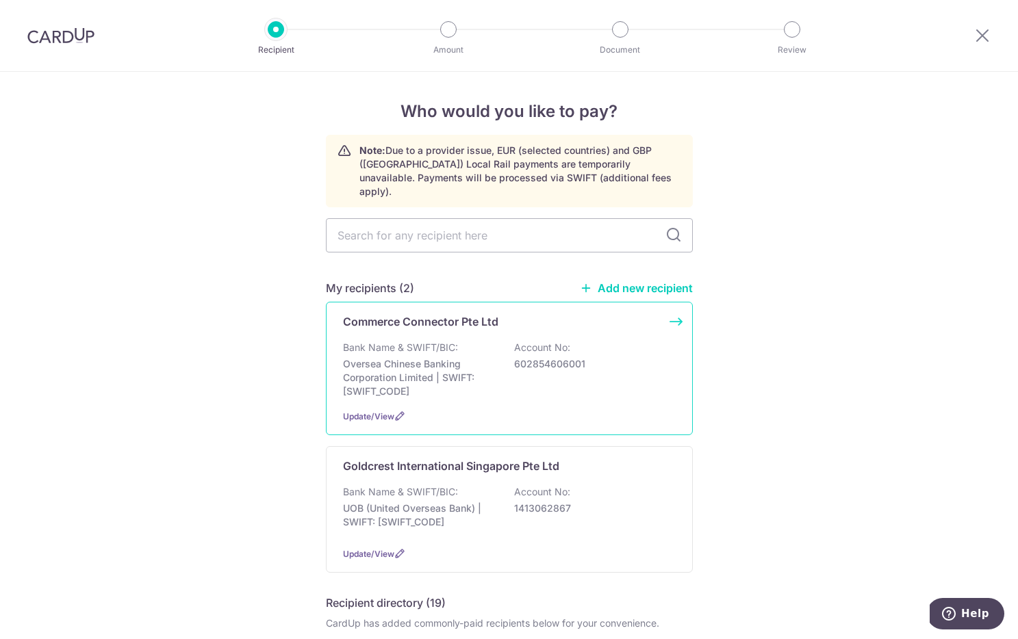
click at [438, 316] on p "Commerce Connector Pte Ltd" at bounding box center [420, 321] width 155 height 16
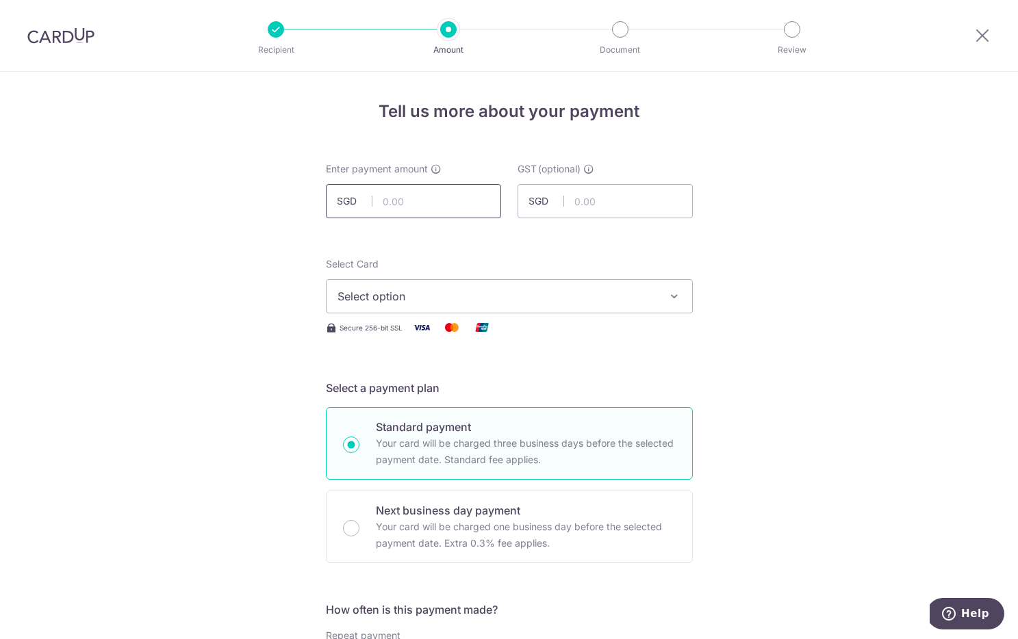
click at [452, 204] on input "text" at bounding box center [413, 201] width 175 height 34
click at [578, 294] on span "Select option" at bounding box center [496, 296] width 319 height 16
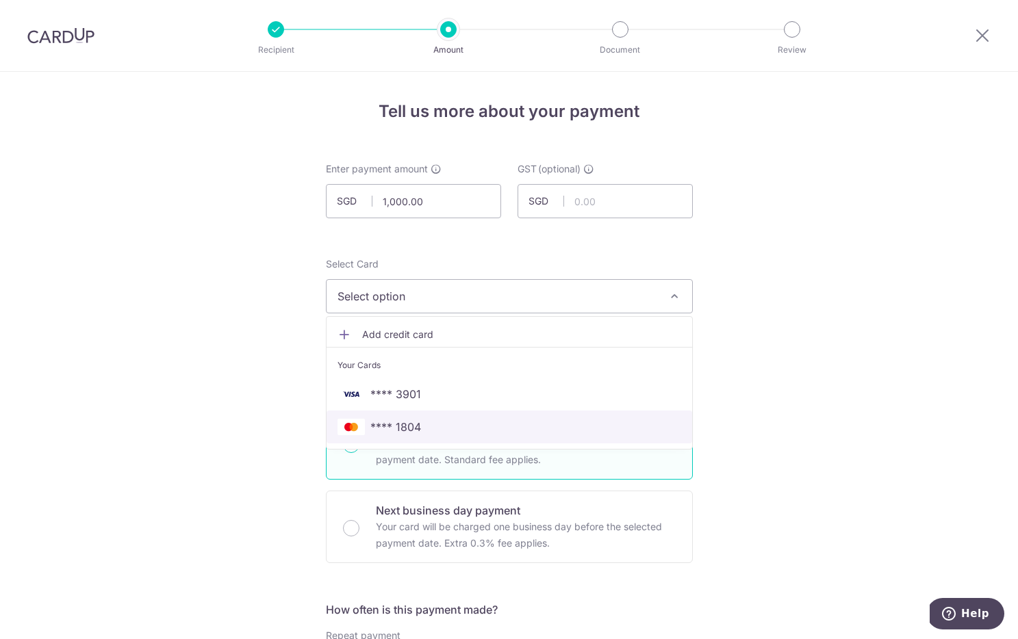
click at [561, 427] on span "**** 1804" at bounding box center [509, 427] width 344 height 16
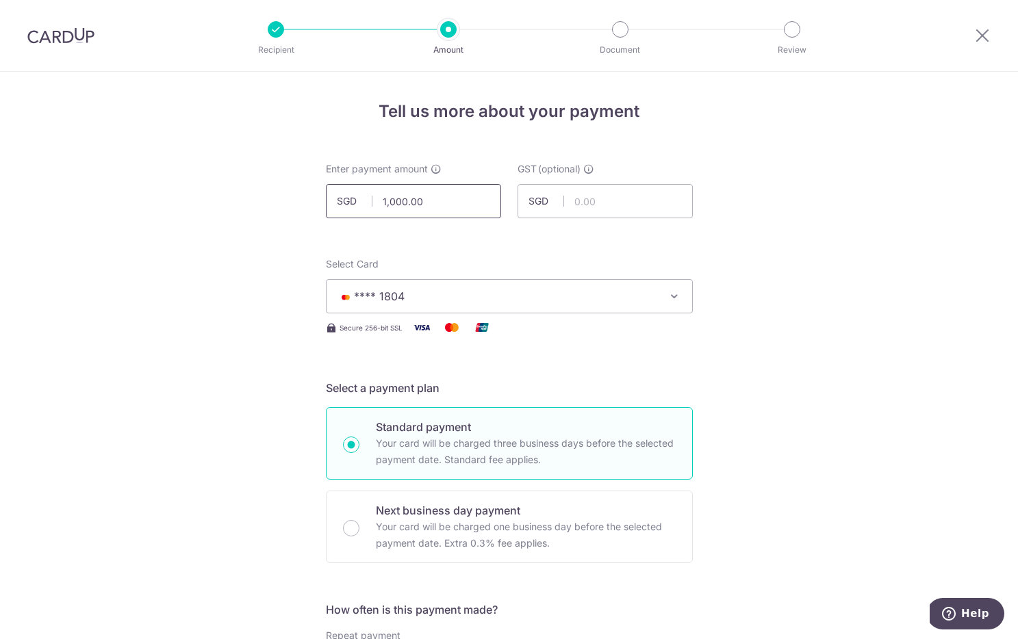
click at [449, 194] on input "1,000.00" at bounding box center [413, 201] width 175 height 34
click at [479, 214] on input "980.00" at bounding box center [413, 201] width 175 height 34
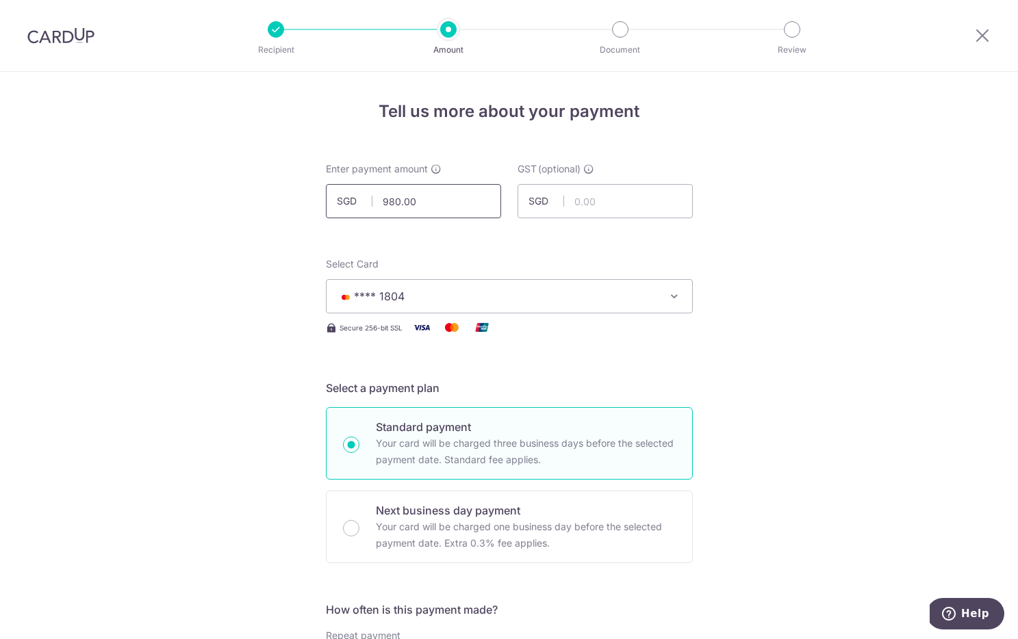
click at [479, 214] on input "980.00" at bounding box center [413, 201] width 175 height 34
type input "9"
click at [447, 201] on input "950.00" at bounding box center [413, 201] width 175 height 34
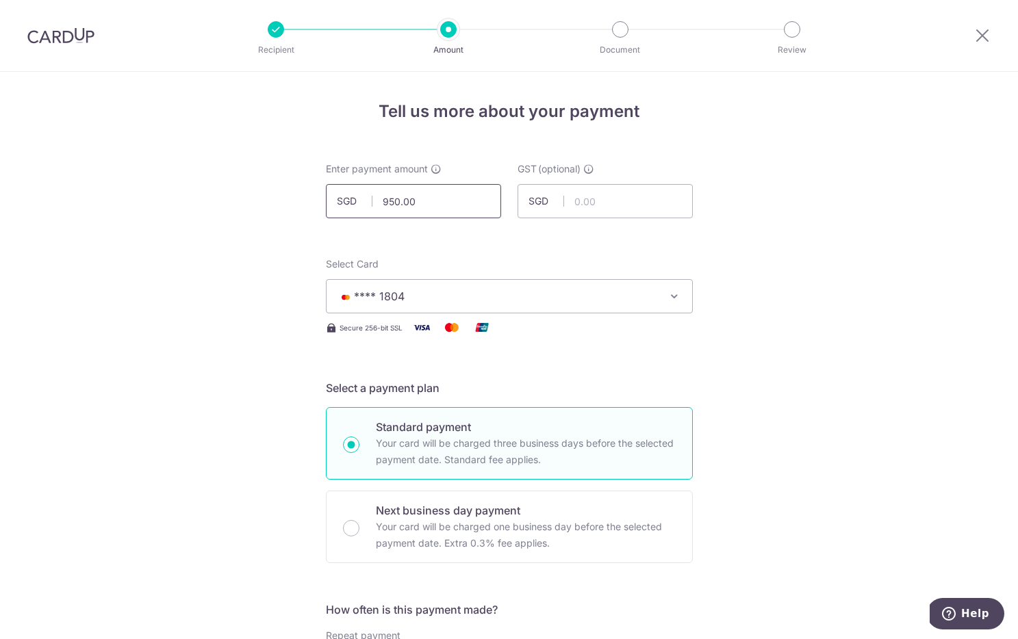
click at [447, 201] on input "950.00" at bounding box center [413, 201] width 175 height 34
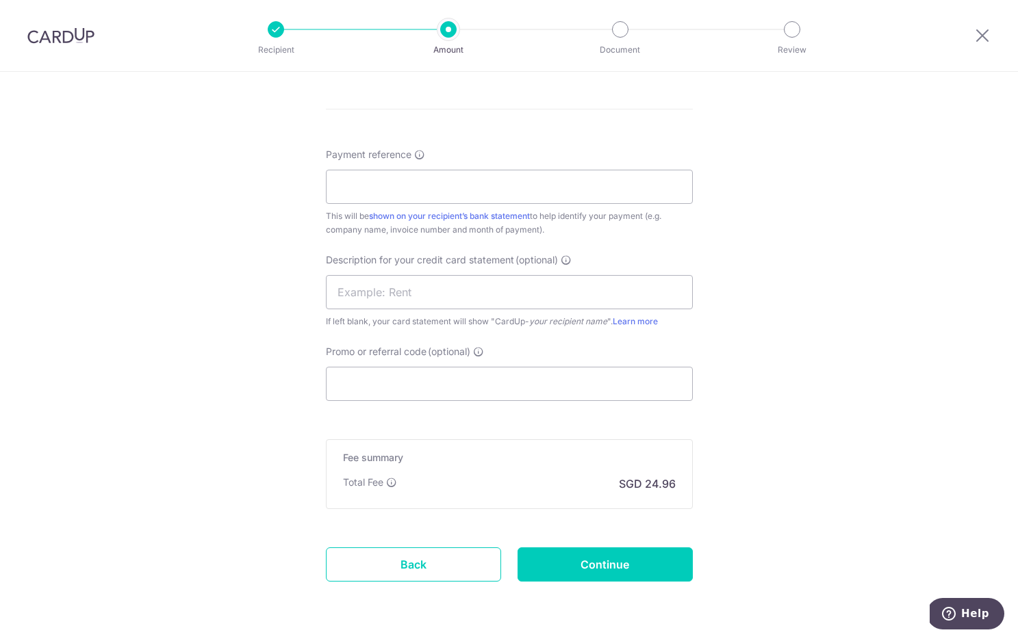
scroll to position [763, 0]
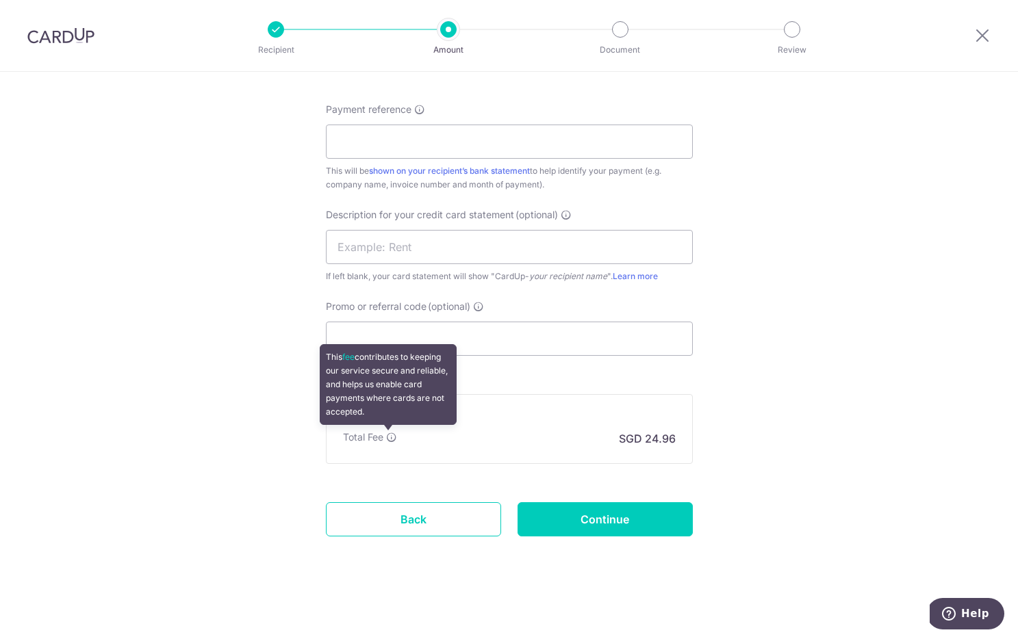
click at [388, 436] on icon at bounding box center [391, 437] width 11 height 11
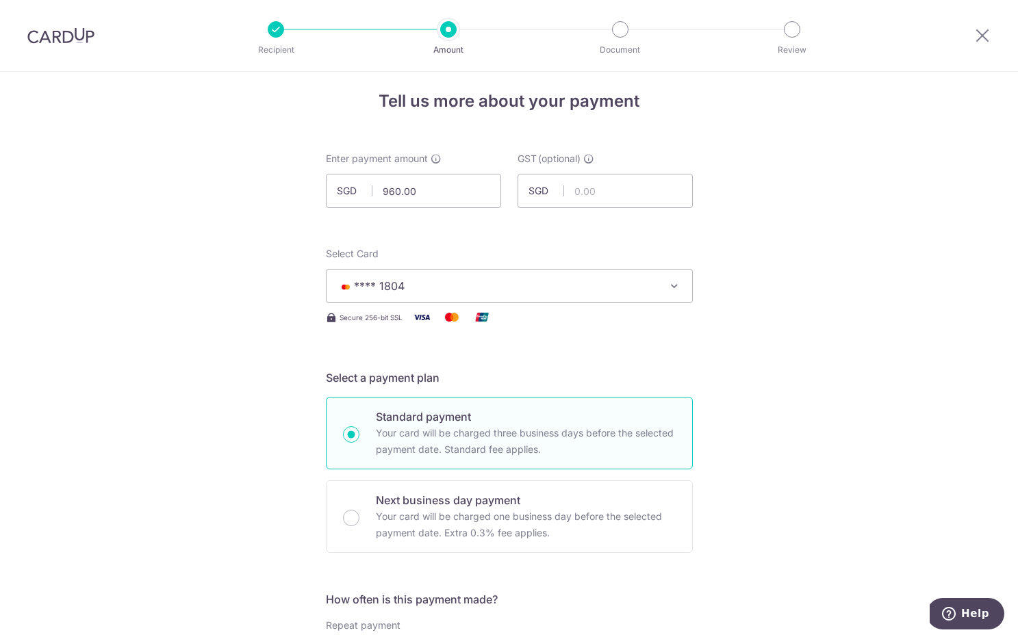
scroll to position [0, 0]
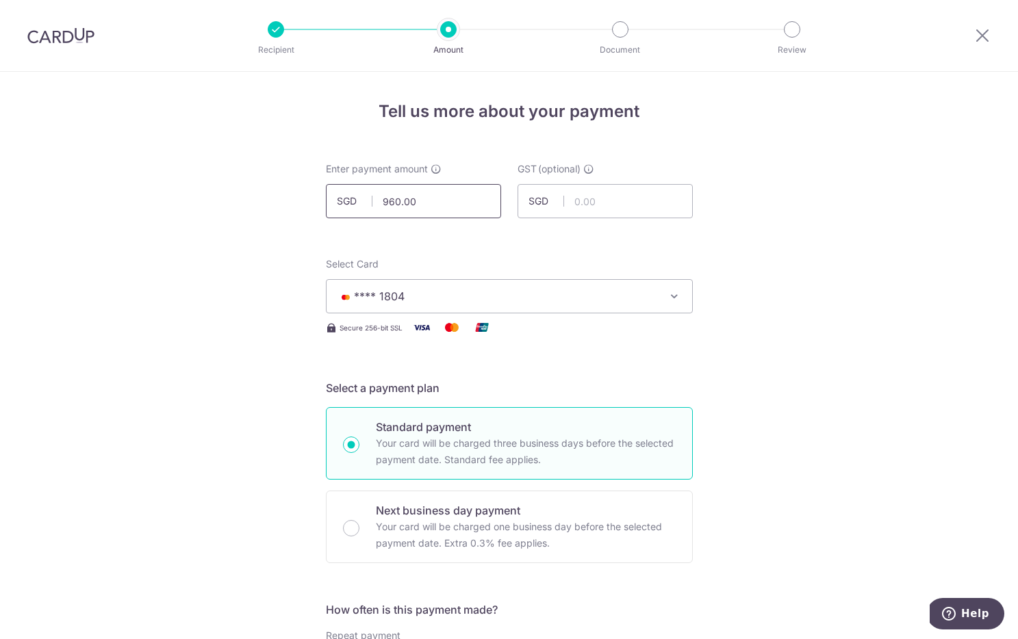
click at [423, 203] on input "960.00" at bounding box center [413, 201] width 175 height 34
click at [409, 200] on input "965.00" at bounding box center [413, 201] width 175 height 34
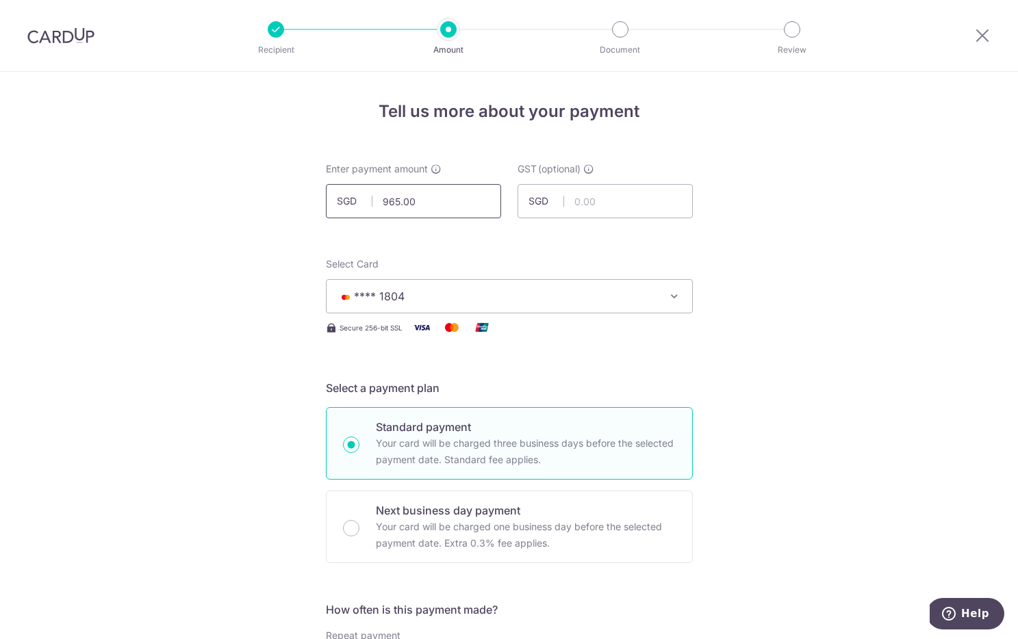
click at [409, 200] on input "965.00" at bounding box center [413, 201] width 175 height 34
click at [478, 204] on input "970.00" at bounding box center [413, 201] width 175 height 34
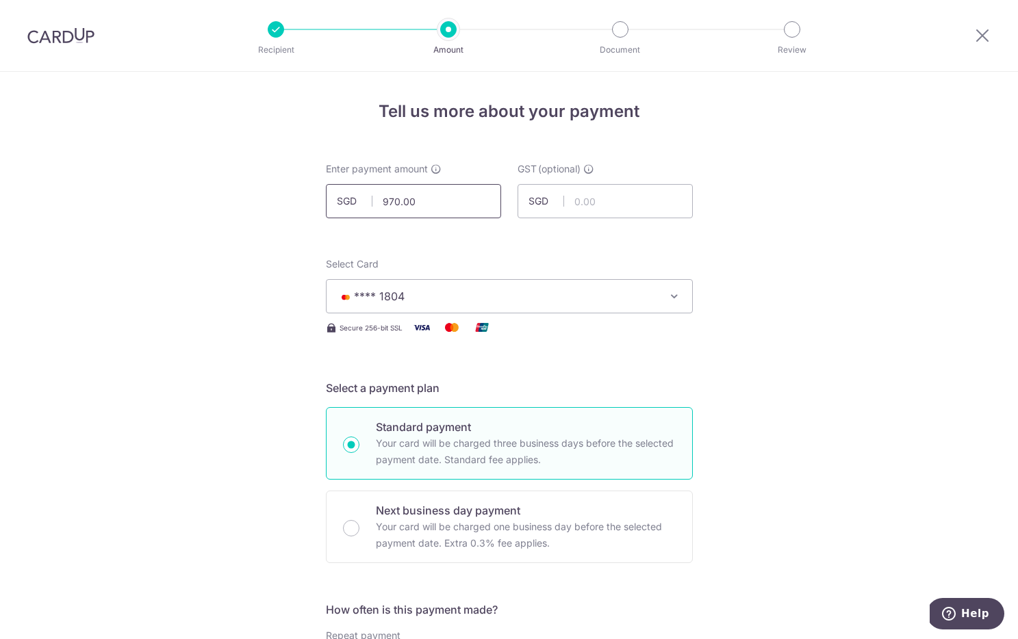
click at [478, 204] on input "970.00" at bounding box center [413, 201] width 175 height 34
click at [444, 194] on input "975.00" at bounding box center [413, 201] width 175 height 34
click at [444, 200] on input "975.00" at bounding box center [413, 201] width 175 height 34
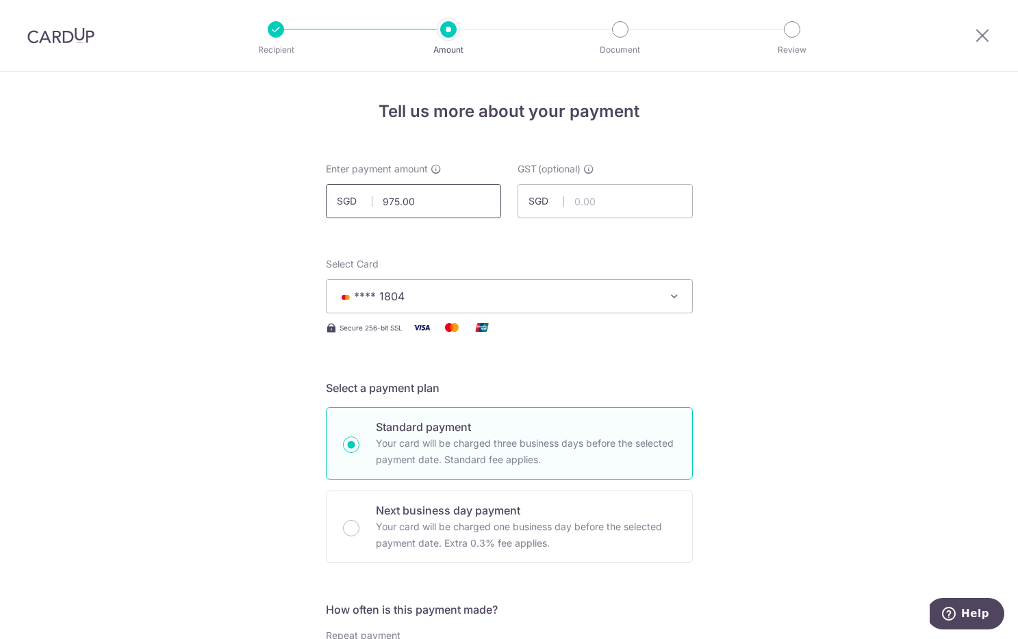
click at [444, 200] on input "975.00" at bounding box center [413, 201] width 175 height 34
click at [448, 203] on input "975.00" at bounding box center [413, 201] width 175 height 34
click at [468, 205] on input "975.50" at bounding box center [413, 201] width 175 height 34
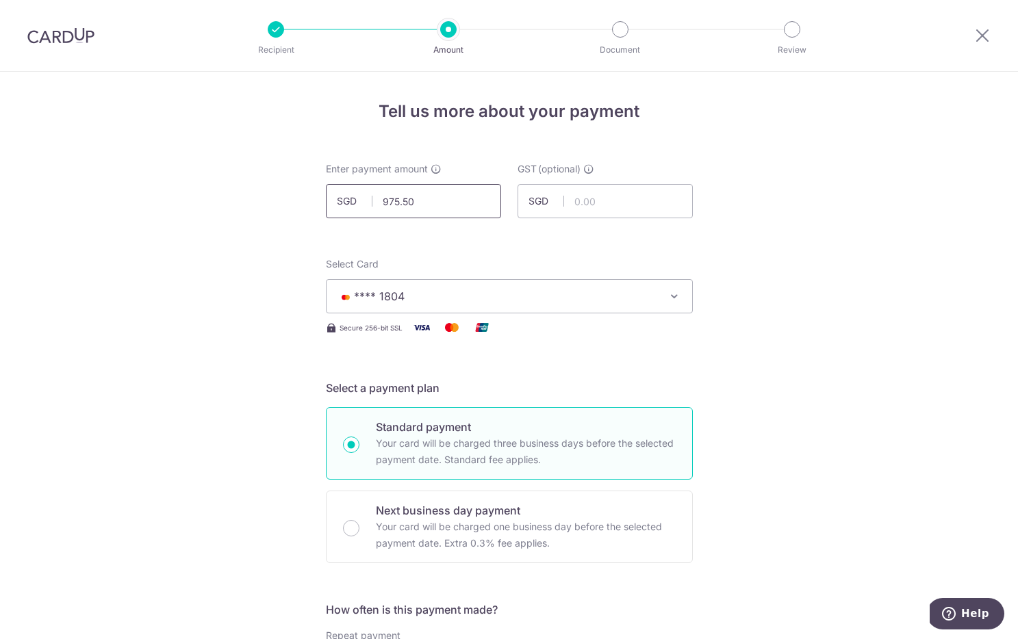
click at [468, 205] on input "975.50" at bounding box center [413, 201] width 175 height 34
click at [473, 204] on input "975.50" at bounding box center [413, 201] width 175 height 34
click at [430, 199] on input "975.40" at bounding box center [413, 201] width 175 height 34
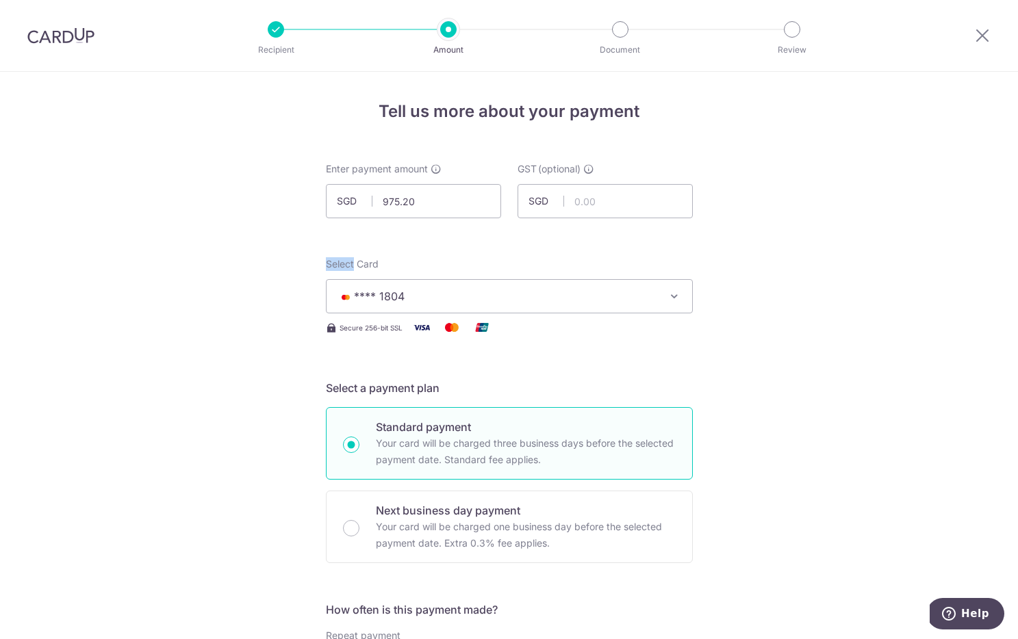
click at [448, 201] on input "975.20" at bounding box center [413, 201] width 175 height 34
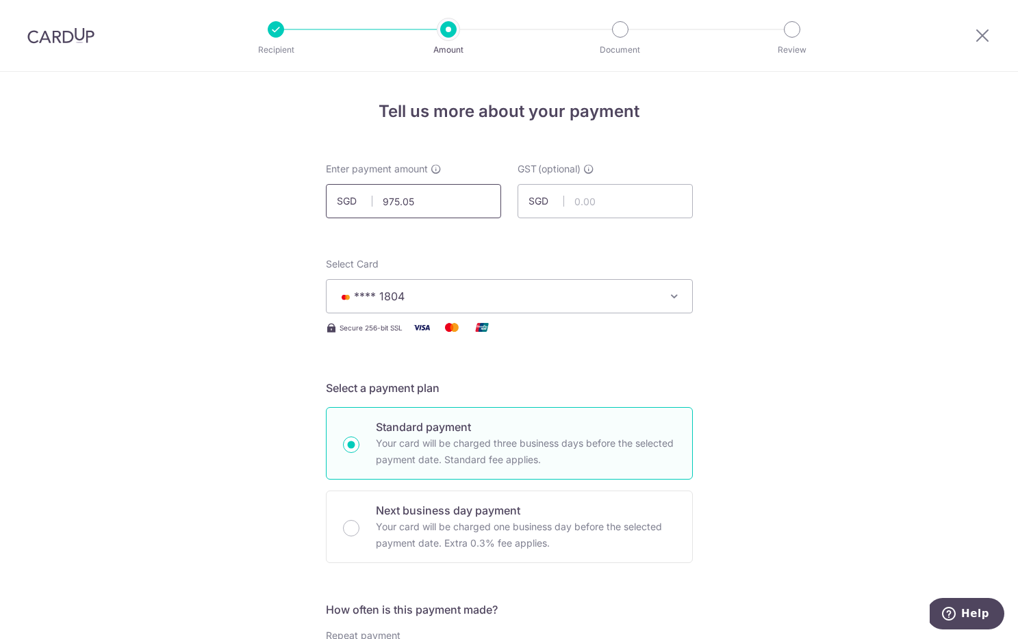
click at [463, 194] on input "975.05" at bounding box center [413, 201] width 175 height 34
click at [466, 198] on input "975.05" at bounding box center [413, 201] width 175 height 34
type input "975.04"
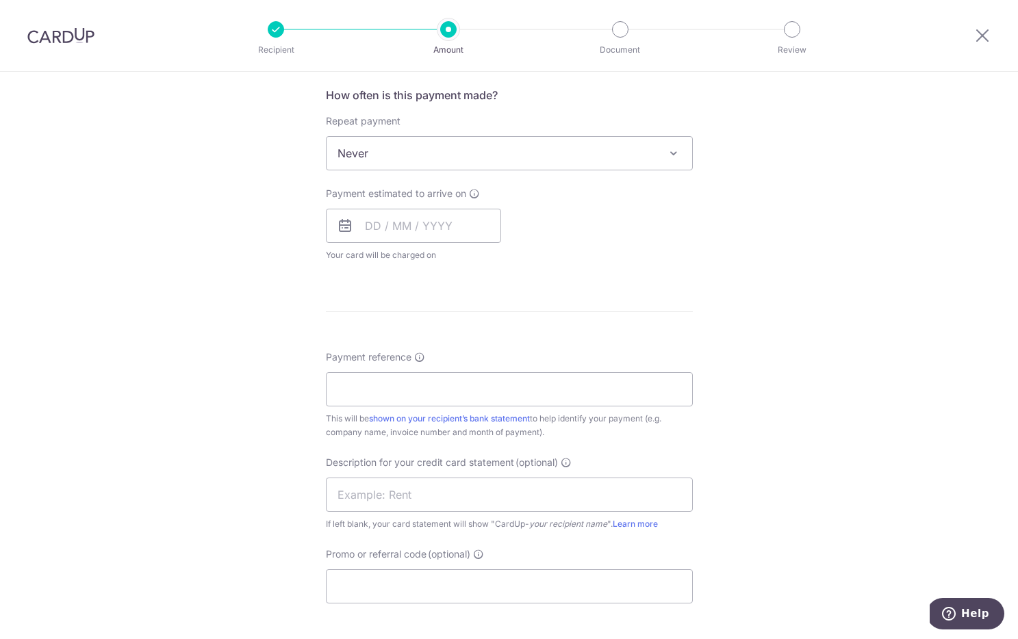
scroll to position [516, 0]
click at [559, 389] on input "Payment reference" at bounding box center [509, 388] width 367 height 34
type input "Commerce INV-C001"
click at [485, 496] on input "text" at bounding box center [509, 493] width 367 height 34
type input "Commerce C001"
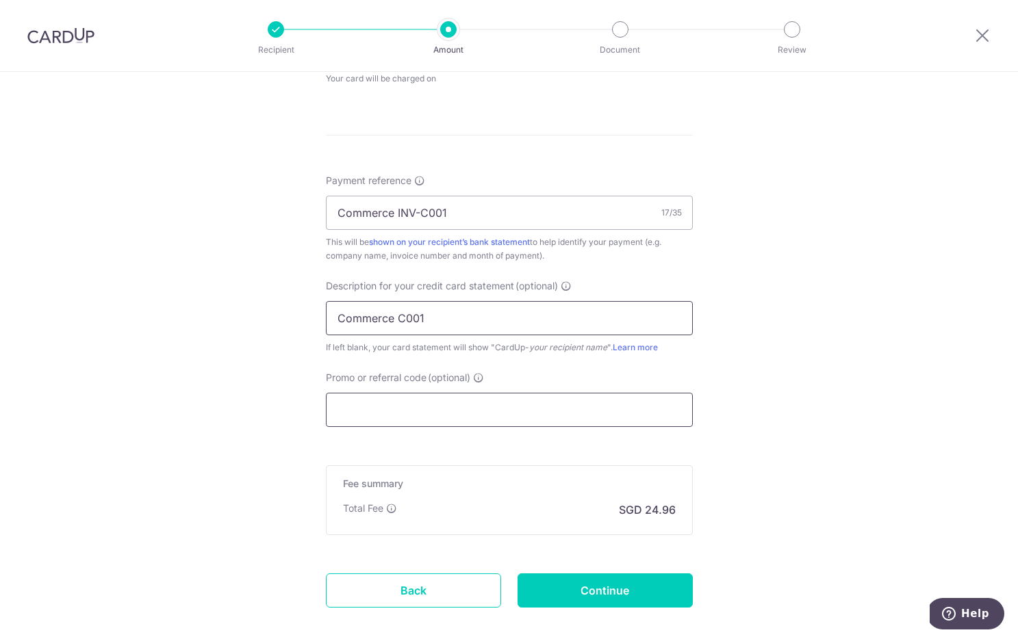
scroll to position [763, 0]
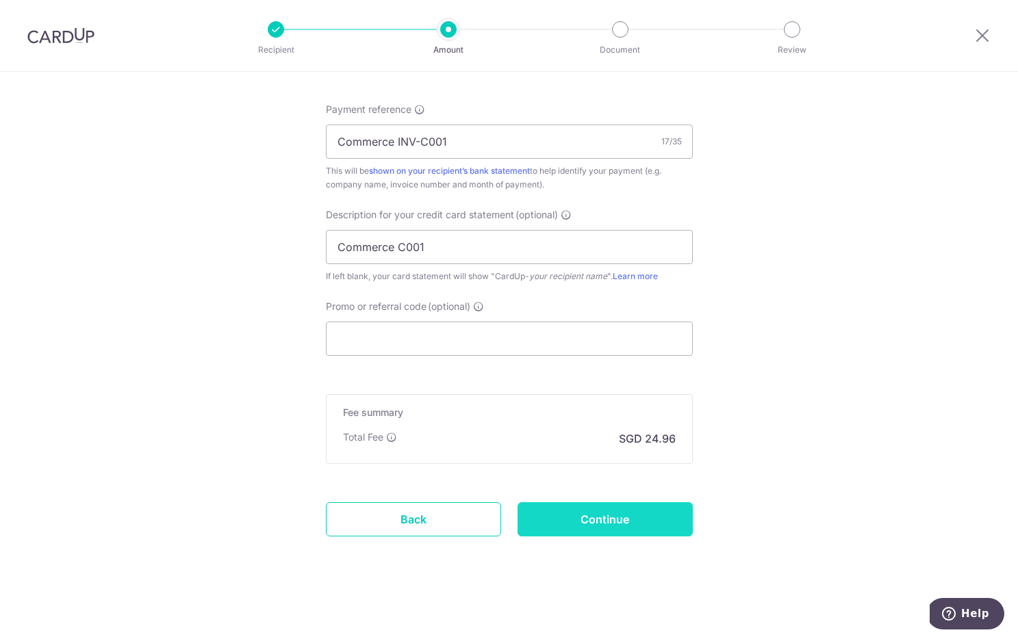
click at [620, 513] on input "Continue" at bounding box center [604, 519] width 175 height 34
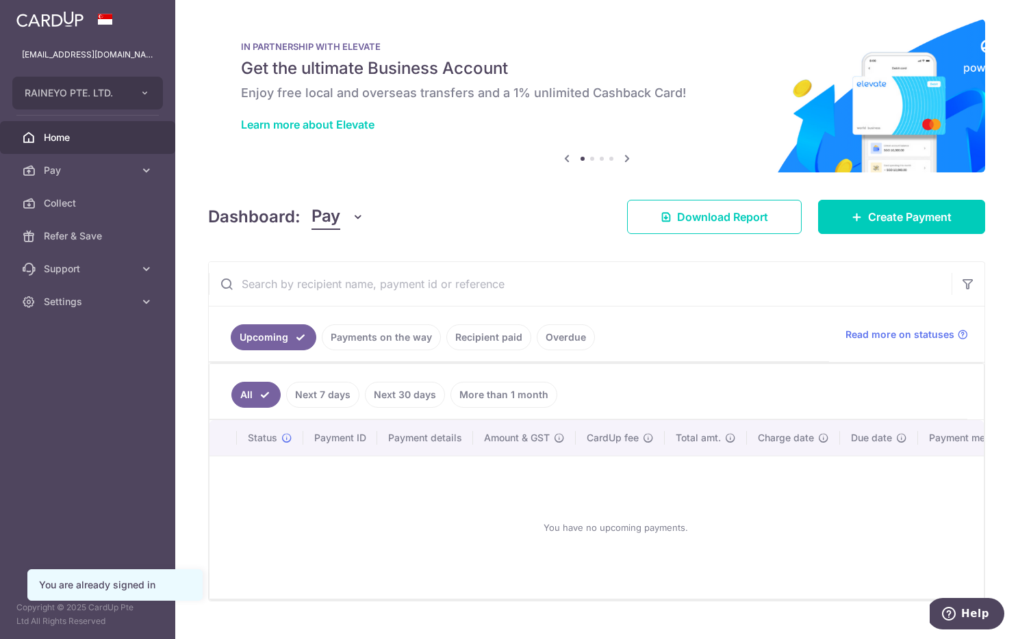
scroll to position [10, 0]
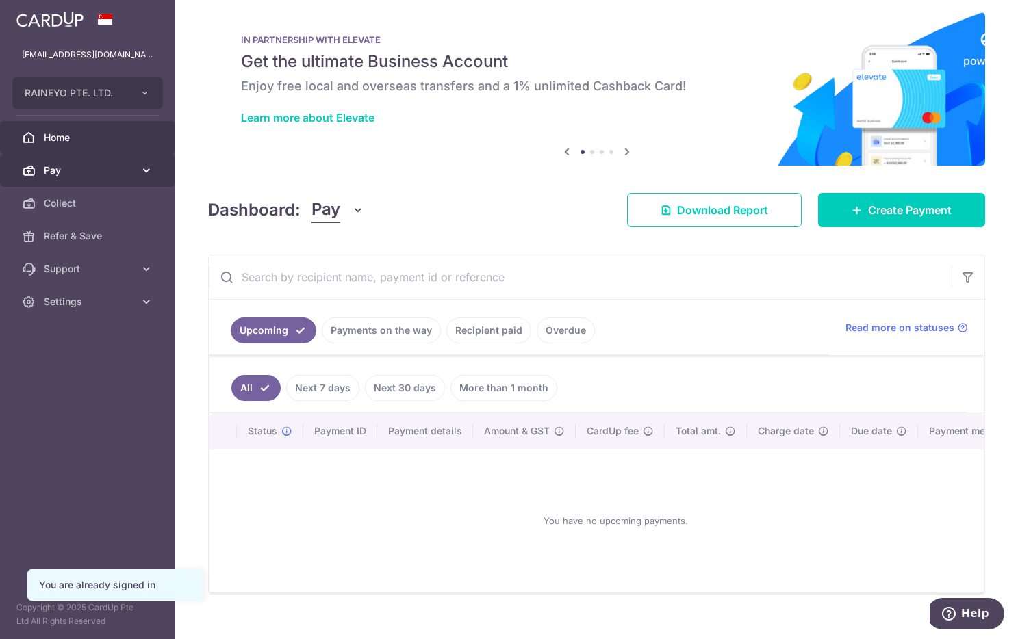
click at [144, 167] on icon at bounding box center [147, 171] width 14 height 14
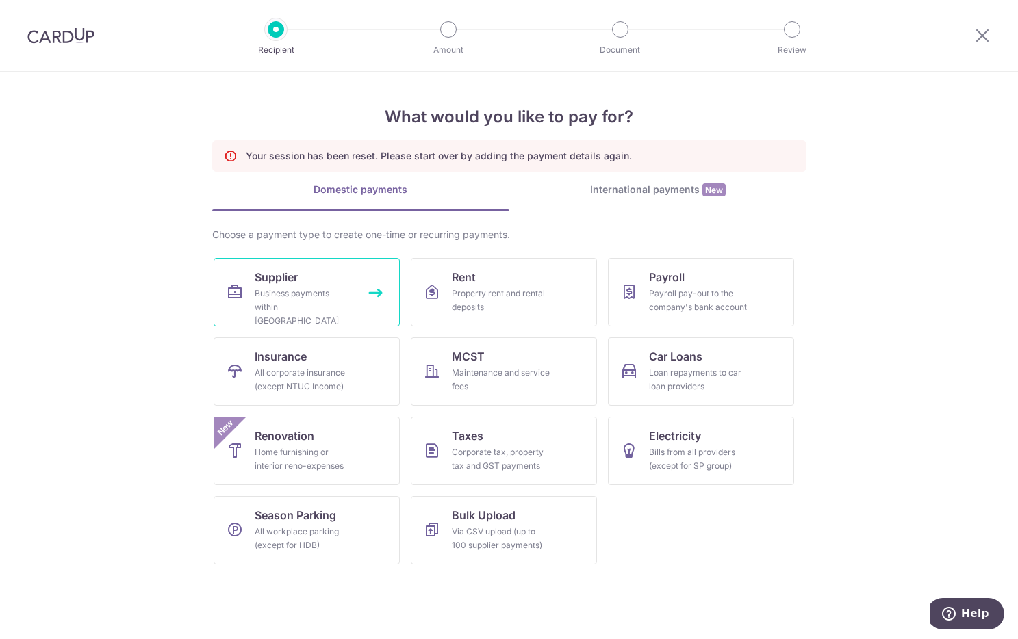
click at [326, 300] on div "Business payments within [GEOGRAPHIC_DATA]" at bounding box center [304, 307] width 99 height 41
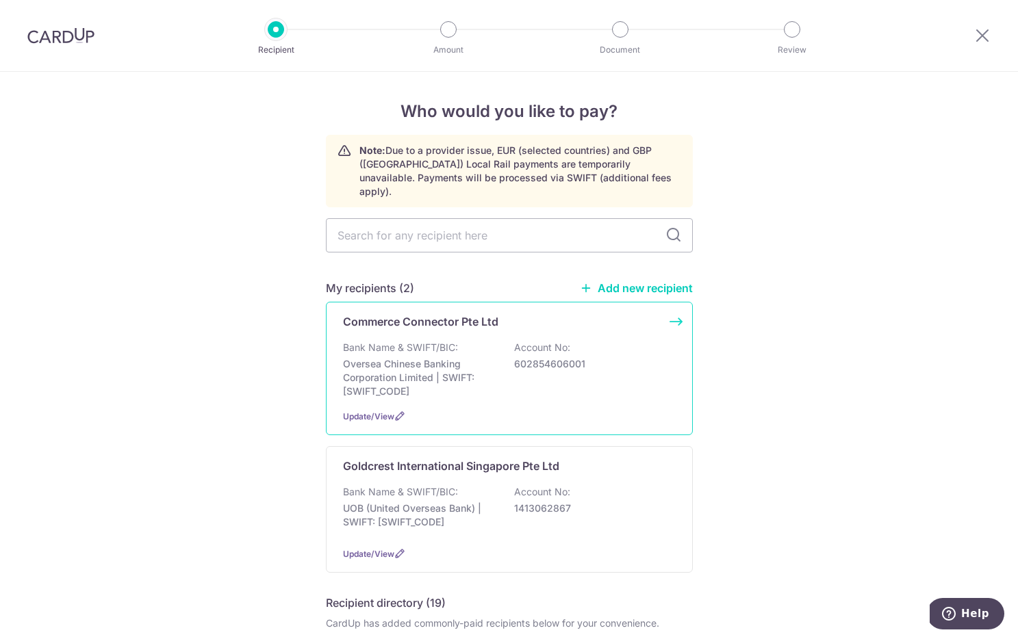
click at [613, 367] on div "Bank Name & SWIFT/BIC: Oversea Chinese Banking Corporation Limited | SWIFT: [SW…" at bounding box center [509, 369] width 333 height 57
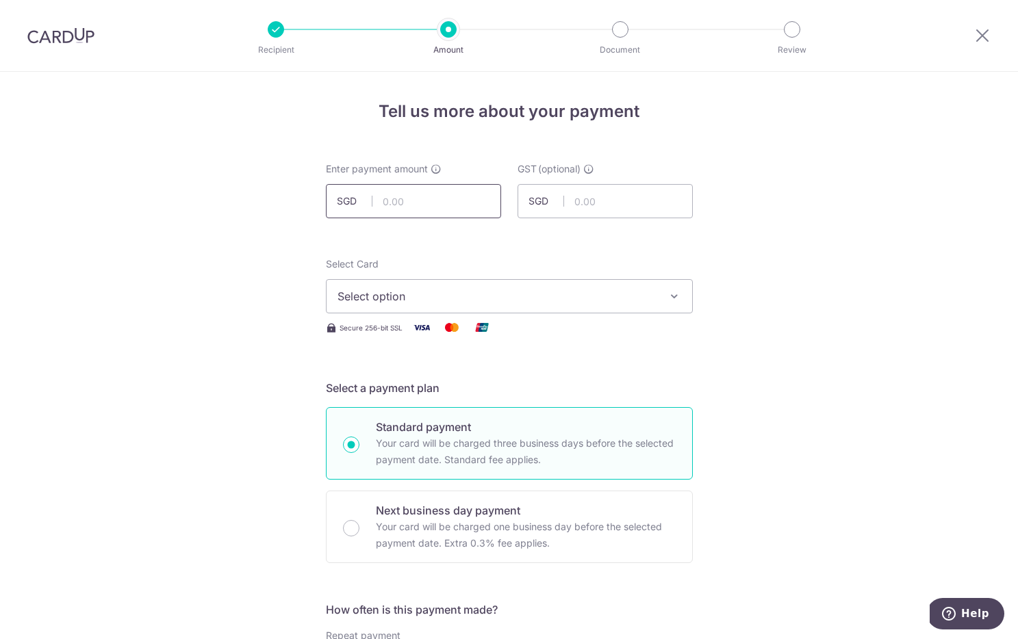
click at [441, 208] on input "text" at bounding box center [413, 201] width 175 height 34
type input "975.04"
click at [437, 297] on span "Select option" at bounding box center [496, 296] width 319 height 16
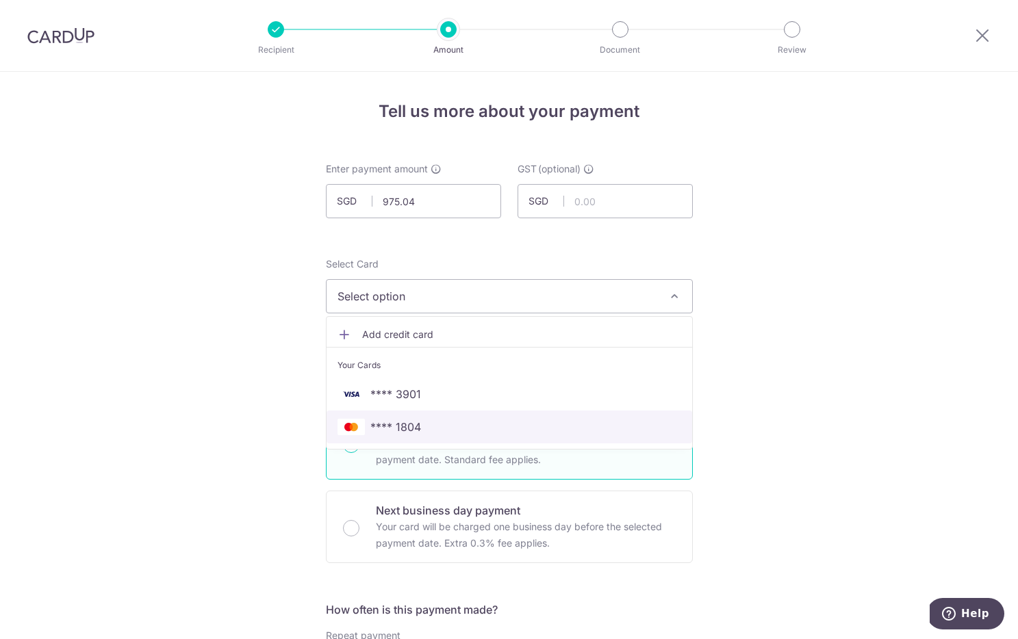
click at [439, 424] on span "**** 1804" at bounding box center [509, 427] width 344 height 16
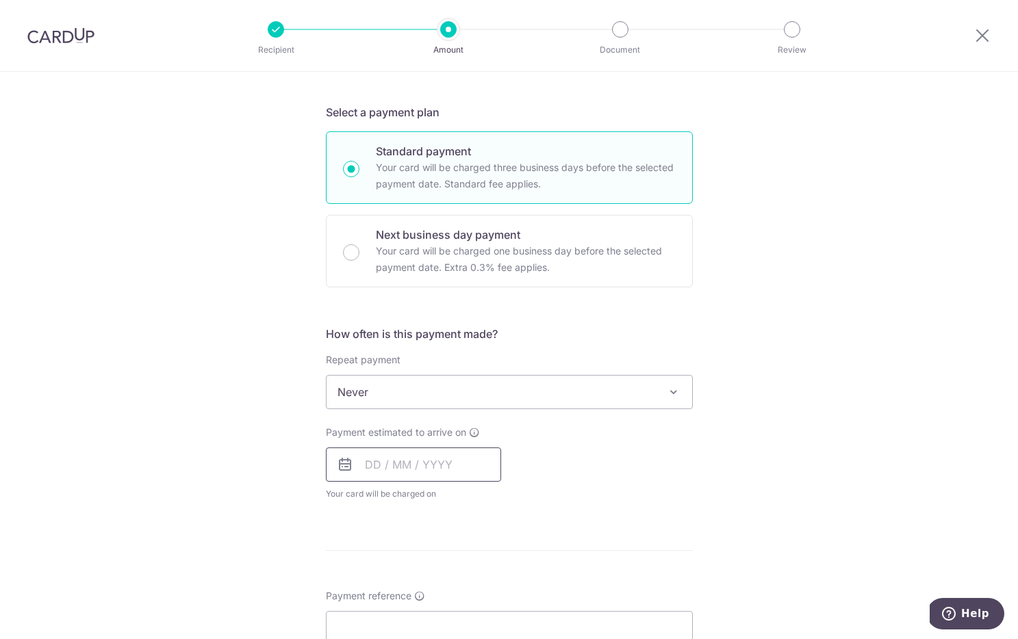
scroll to position [277, 0]
click at [434, 466] on input "text" at bounding box center [413, 464] width 175 height 34
click at [409, 611] on link "14" at bounding box center [409, 616] width 22 height 22
type input "[DATE]"
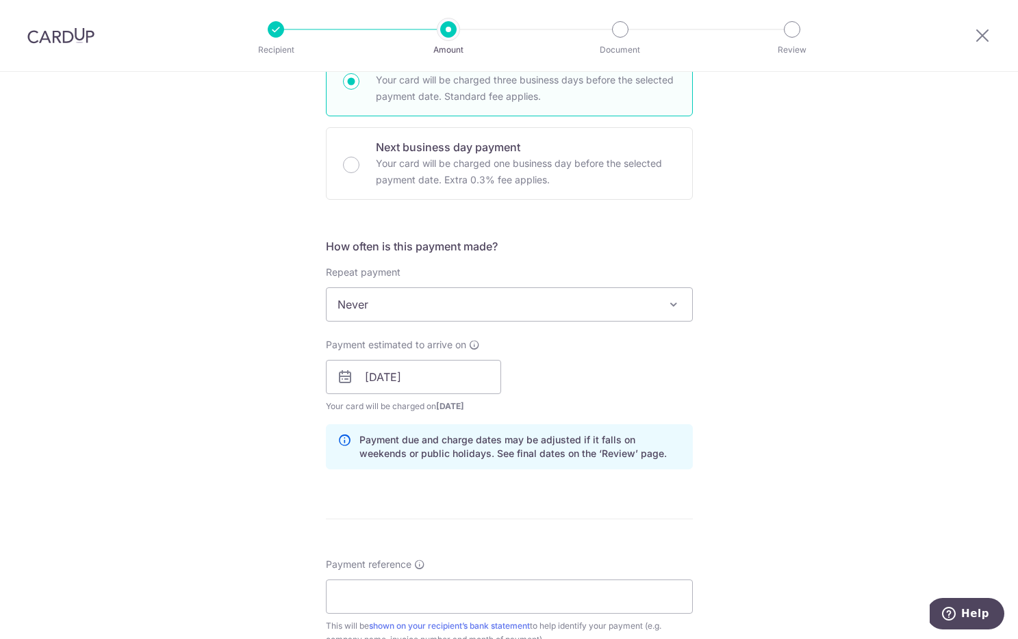
scroll to position [489, 0]
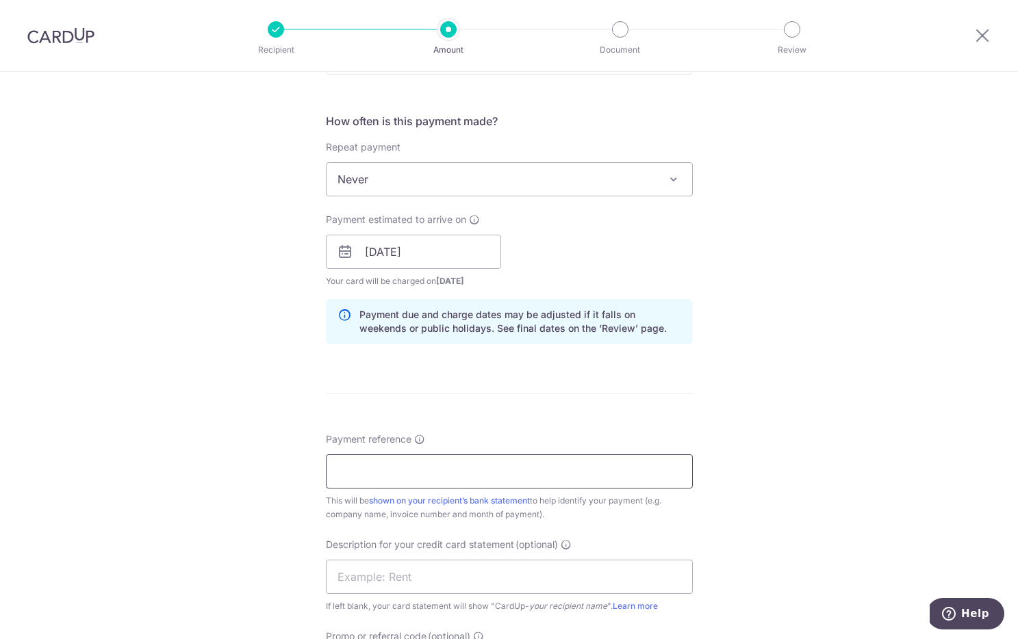
click at [481, 463] on input "Payment reference" at bounding box center [509, 472] width 367 height 34
type input "Commerce INV-C001"
click at [478, 571] on input "text" at bounding box center [509, 577] width 367 height 34
type input "Commerce C001"
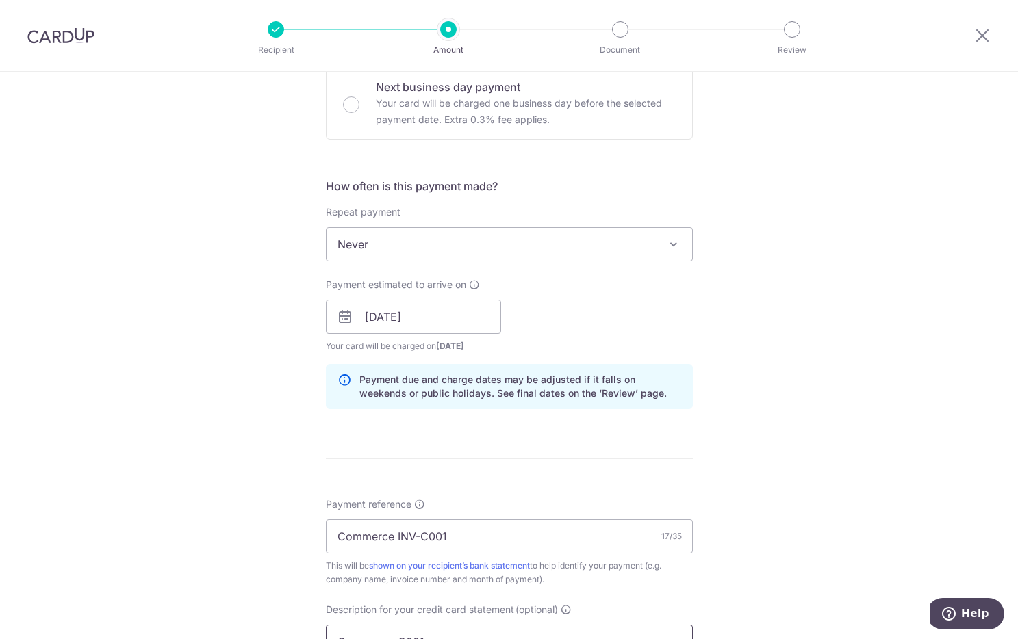
scroll to position [0, 0]
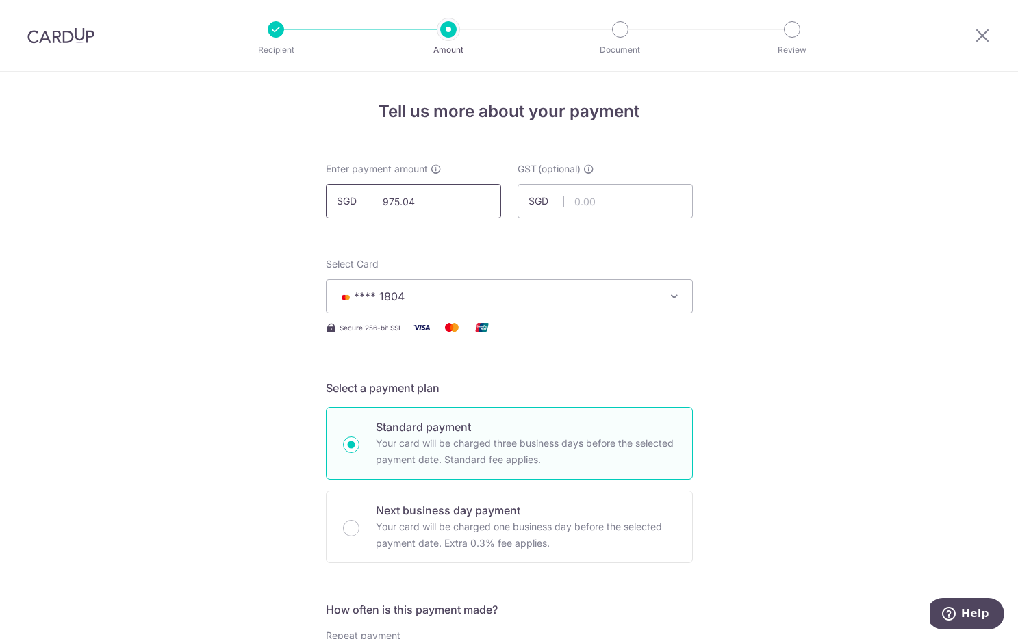
click at [439, 205] on input "975.04" at bounding box center [413, 201] width 175 height 34
click at [459, 201] on input "975.02" at bounding box center [413, 201] width 175 height 34
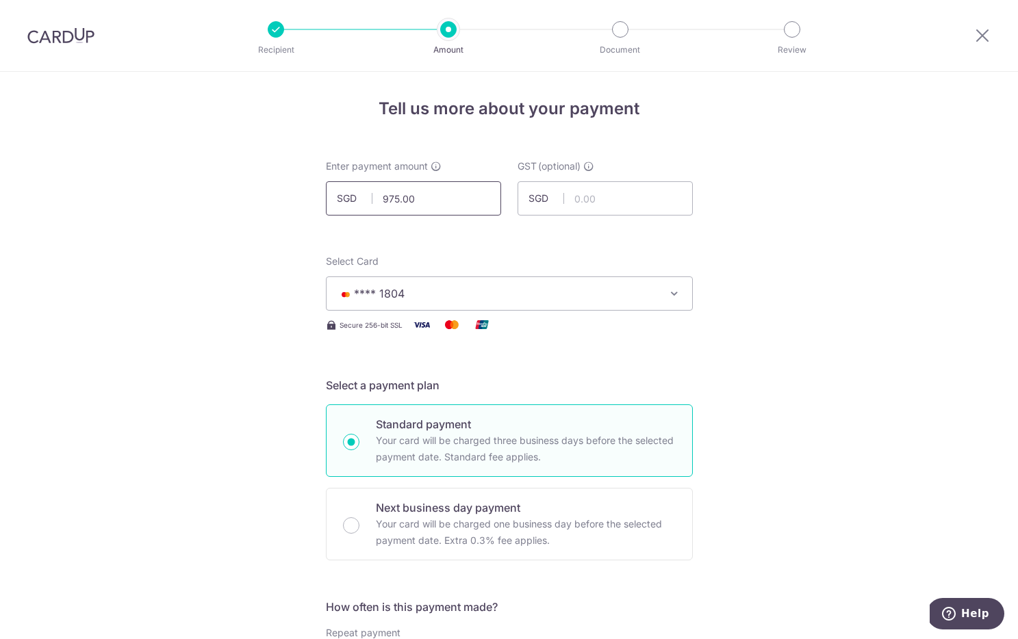
click at [401, 207] on input "975.00" at bounding box center [413, 198] width 175 height 34
drag, startPoint x: 394, startPoint y: 201, endPoint x: 401, endPoint y: 231, distance: 30.4
click at [394, 201] on input "975.00" at bounding box center [413, 198] width 175 height 34
click at [665, 213] on input "text" at bounding box center [604, 198] width 175 height 34
click at [645, 196] on input "text" at bounding box center [604, 198] width 175 height 34
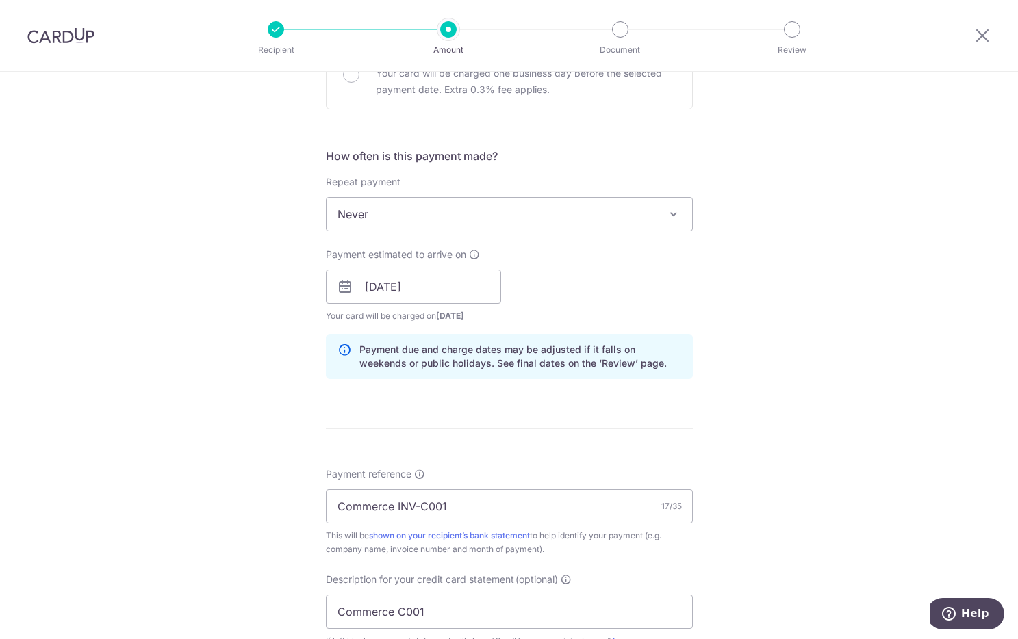
scroll to position [0, 0]
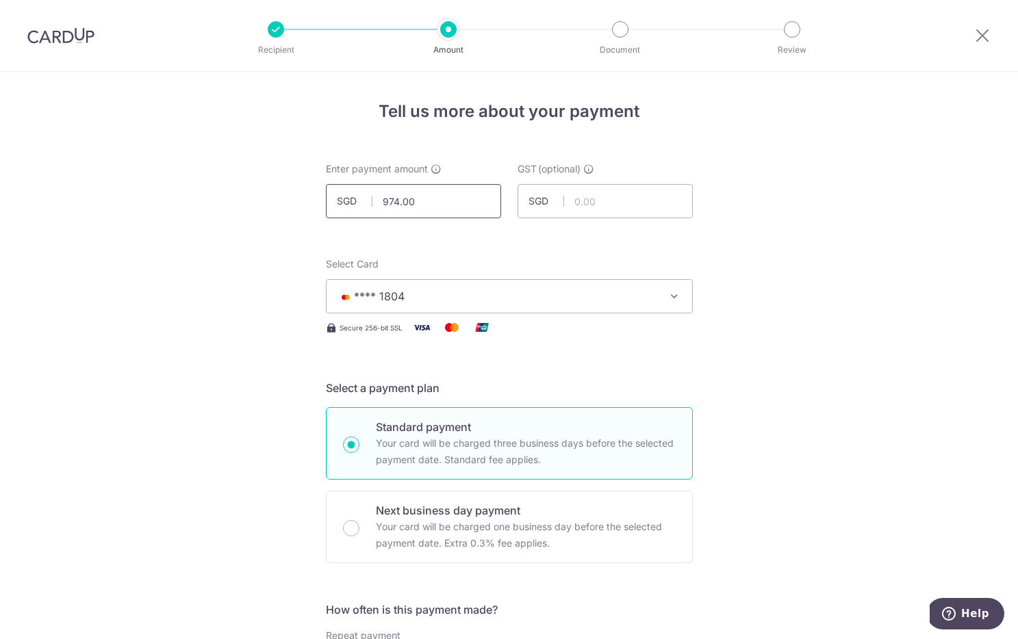
click at [396, 203] on input "974.00" at bounding box center [413, 201] width 175 height 34
type input "975.00"
click at [593, 214] on input "text" at bounding box center [604, 201] width 175 height 34
click at [595, 206] on input "text" at bounding box center [604, 201] width 175 height 34
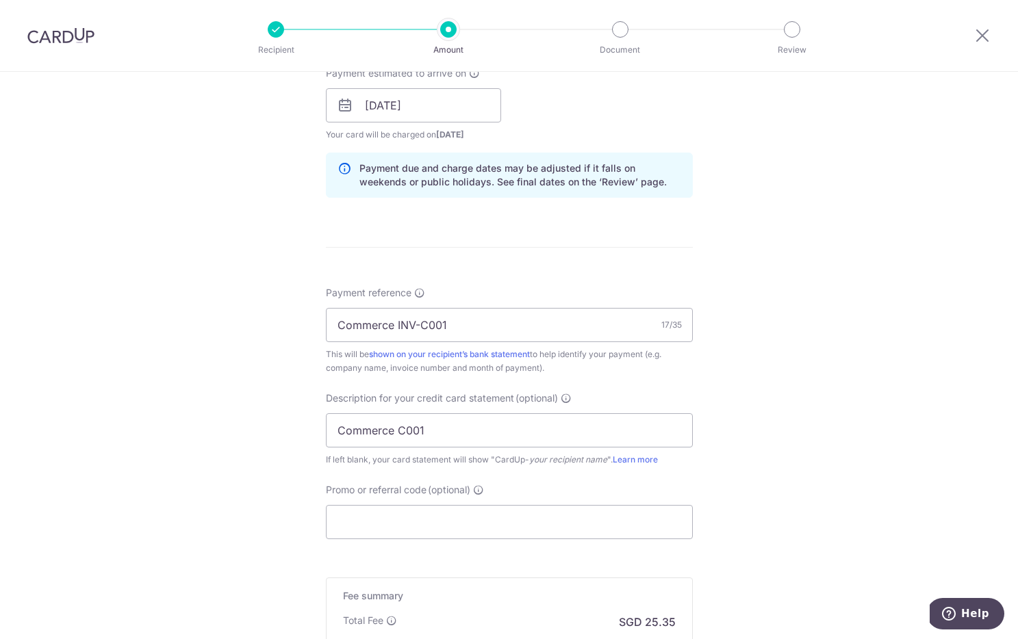
scroll to position [819, 0]
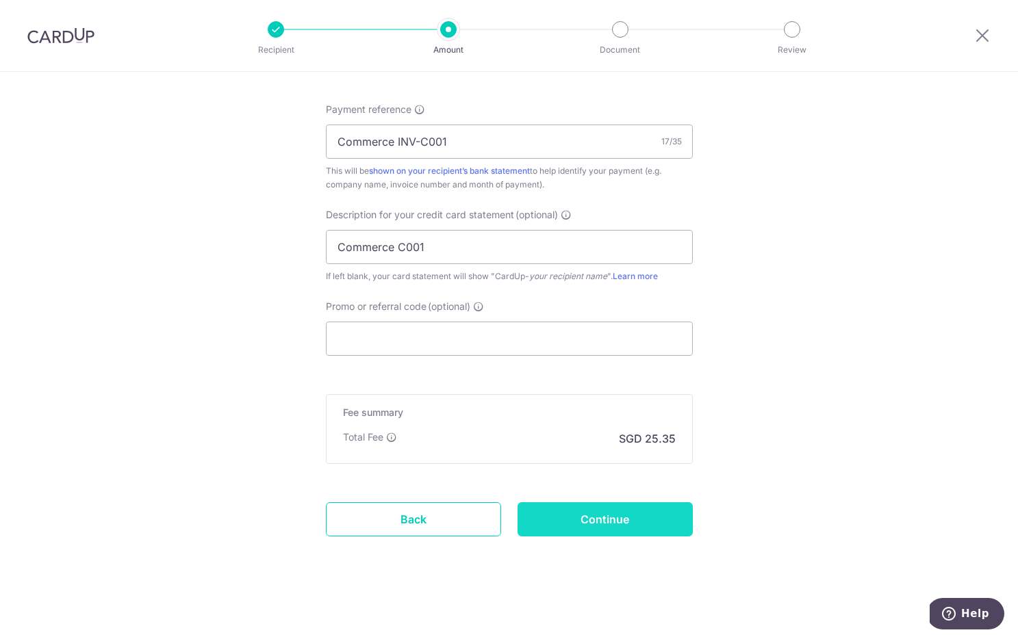
click at [571, 524] on input "Continue" at bounding box center [604, 519] width 175 height 34
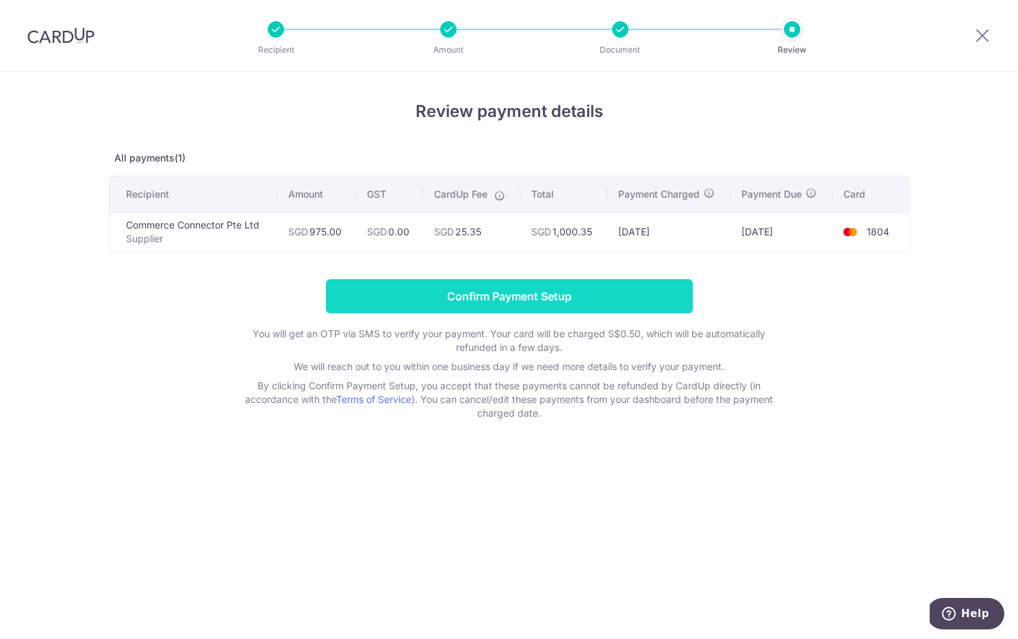
click at [451, 309] on input "Confirm Payment Setup" at bounding box center [509, 296] width 367 height 34
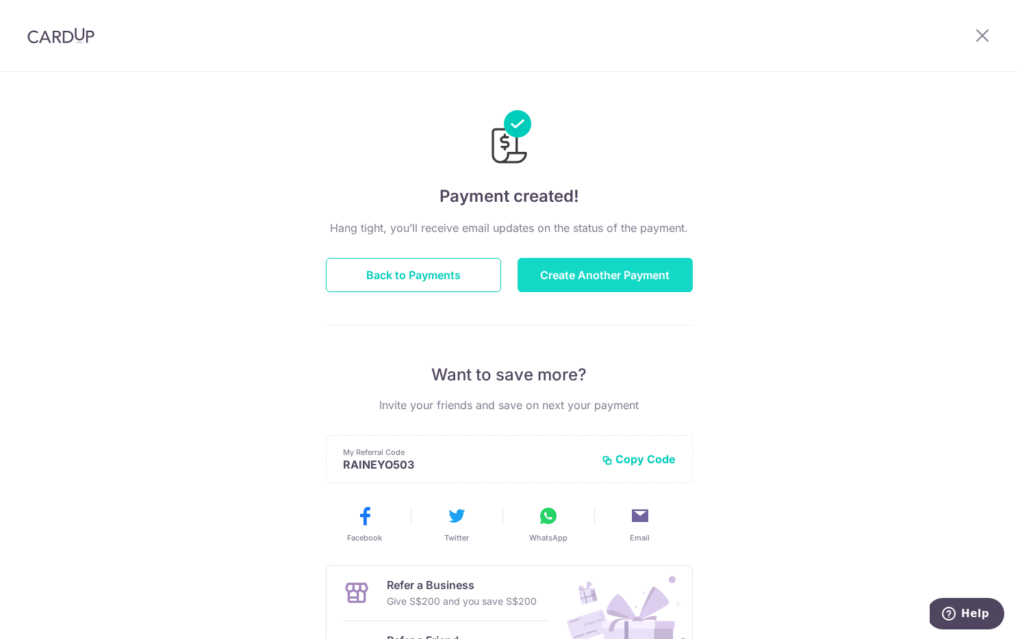
click at [674, 287] on button "Create Another Payment" at bounding box center [604, 275] width 175 height 34
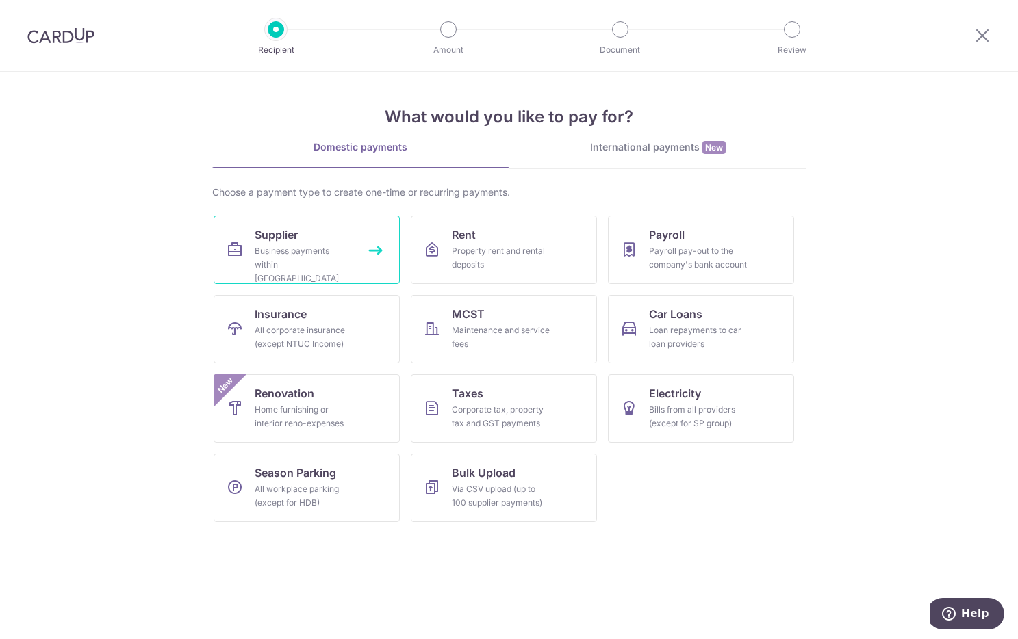
click at [346, 225] on link "Supplier Business payments within [GEOGRAPHIC_DATA]" at bounding box center [307, 250] width 186 height 68
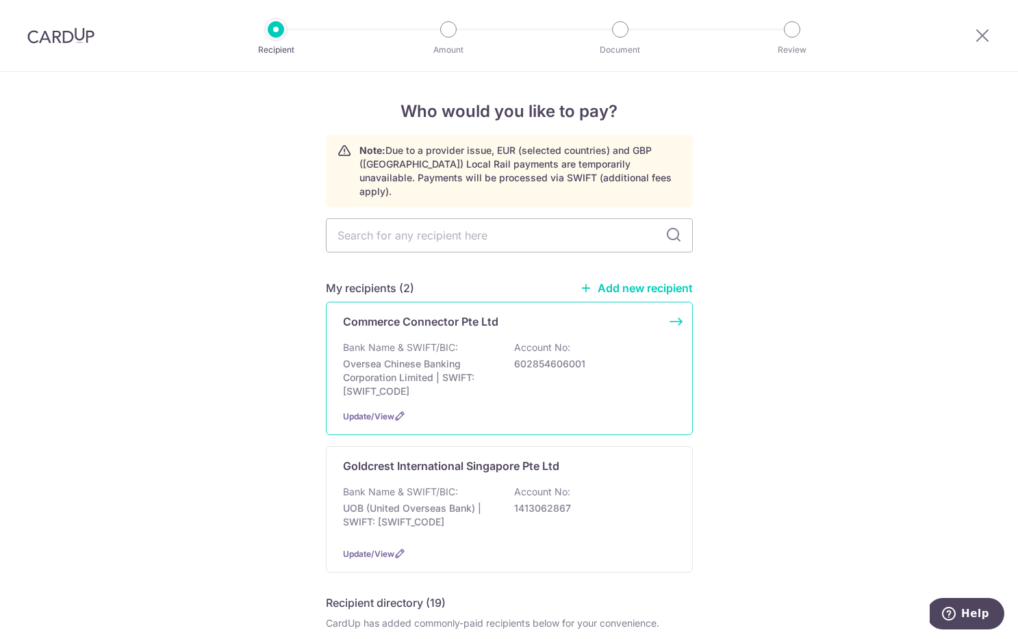
click at [441, 324] on div "Commerce Connector Pte Ltd Bank Name & SWIFT/BIC: Oversea Chinese Banking Corpo…" at bounding box center [509, 368] width 367 height 133
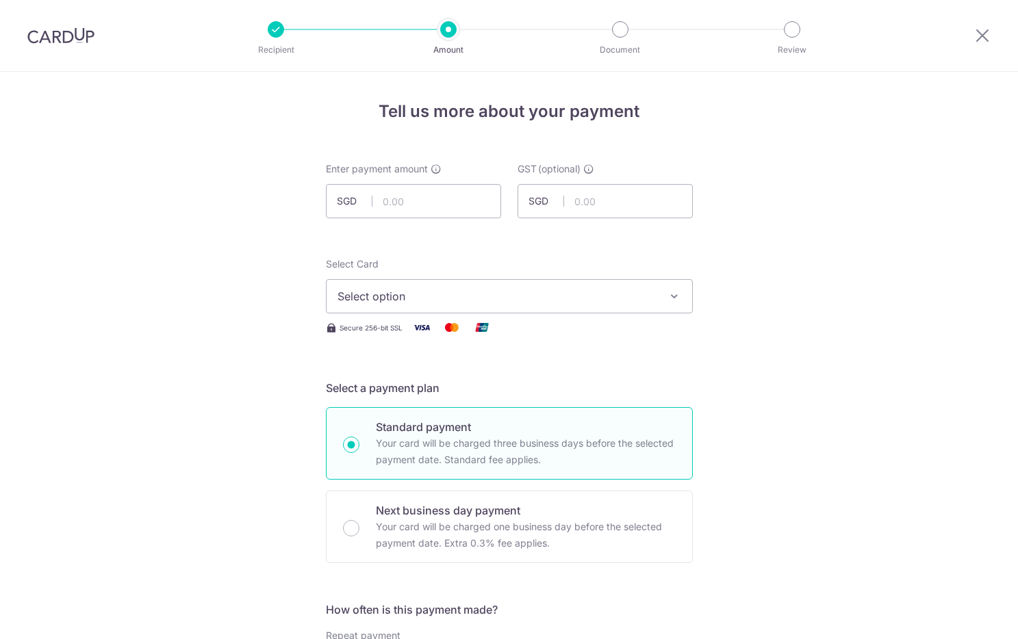
click at [448, 205] on input "text" at bounding box center [413, 201] width 175 height 34
click at [444, 196] on input "text" at bounding box center [413, 201] width 175 height 34
click at [429, 199] on input "text" at bounding box center [413, 201] width 175 height 34
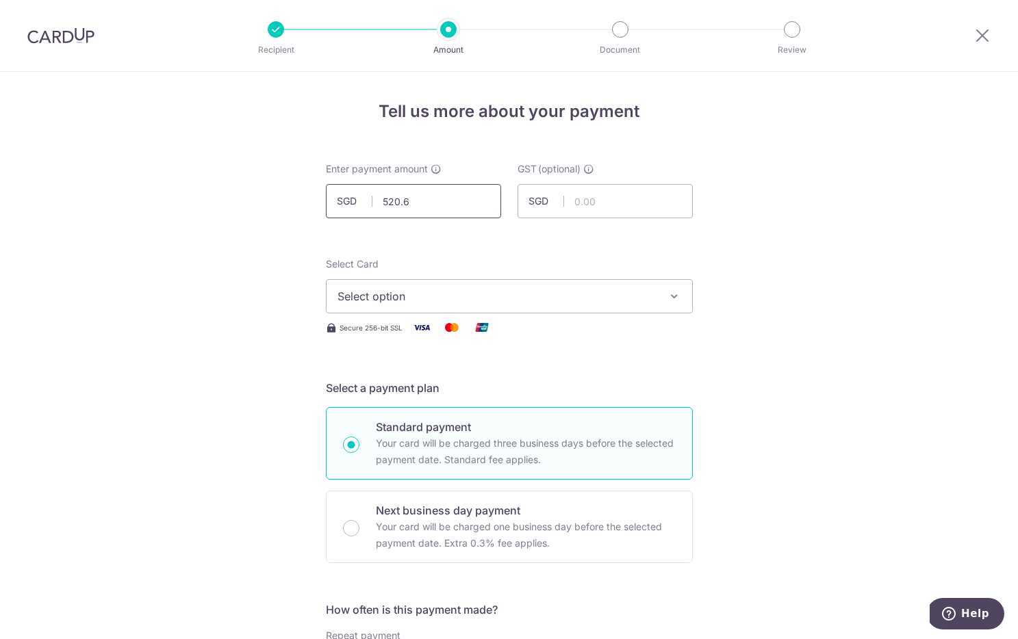
type input "520.60"
click at [502, 288] on span "Select option" at bounding box center [496, 296] width 319 height 16
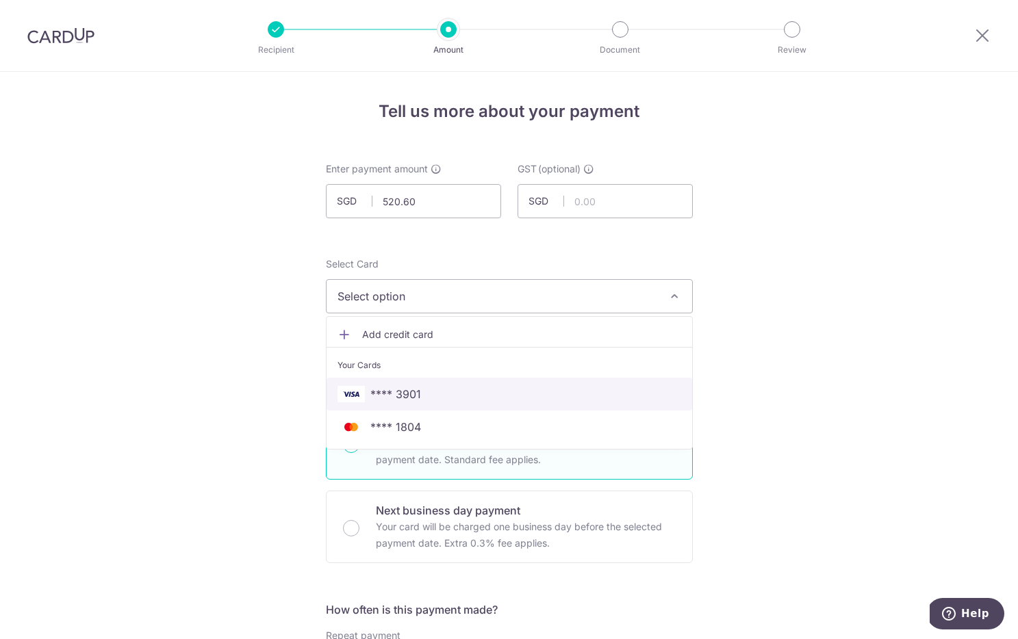
click at [468, 394] on span "**** 3901" at bounding box center [509, 394] width 344 height 16
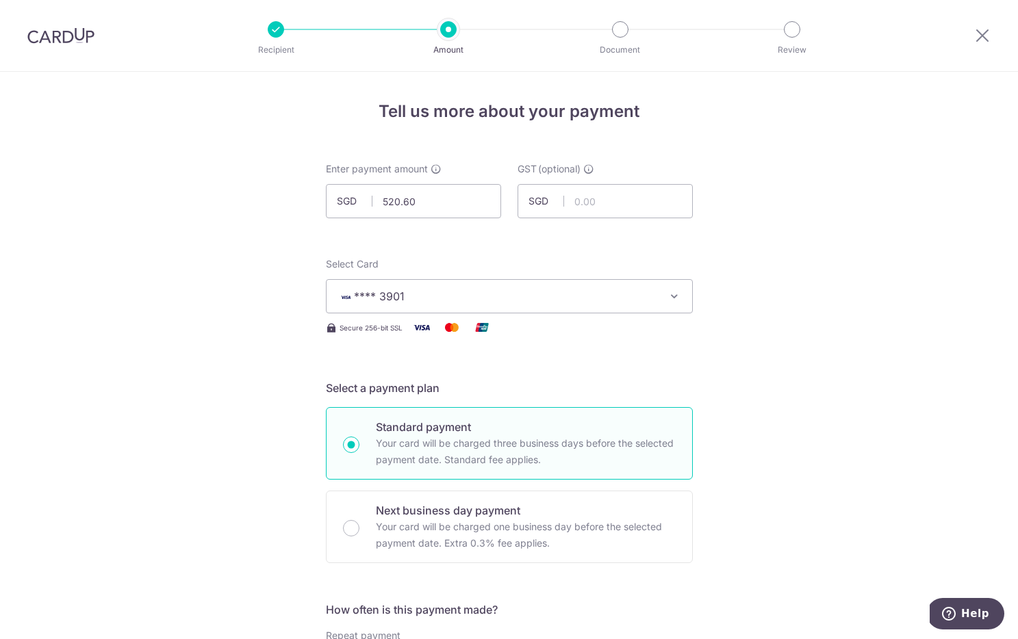
click at [979, 38] on icon at bounding box center [982, 35] width 16 height 17
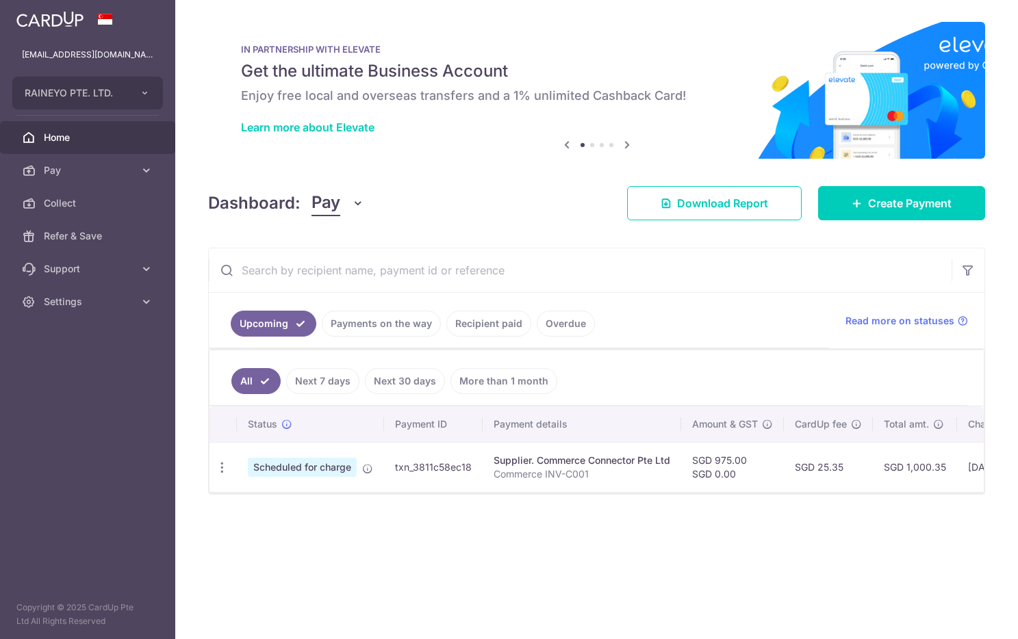
scroll to position [0, 114]
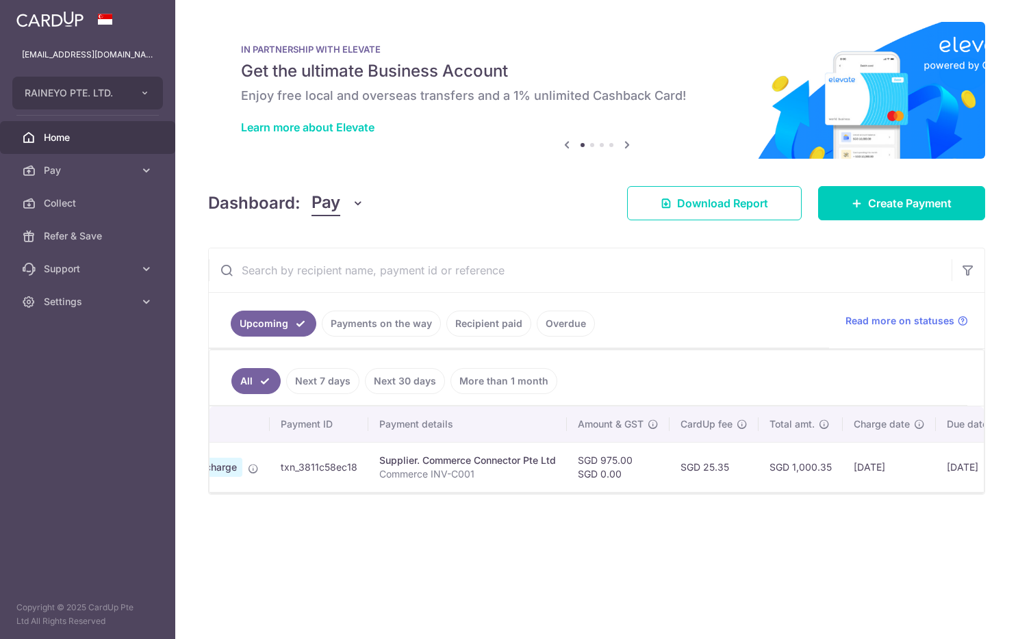
drag, startPoint x: 331, startPoint y: 491, endPoint x: 265, endPoint y: 491, distance: 66.4
click at [265, 491] on div "Status Payment ID Payment details Amount & GST CardUp fee Total amt. Charge dat…" at bounding box center [596, 450] width 774 height 86
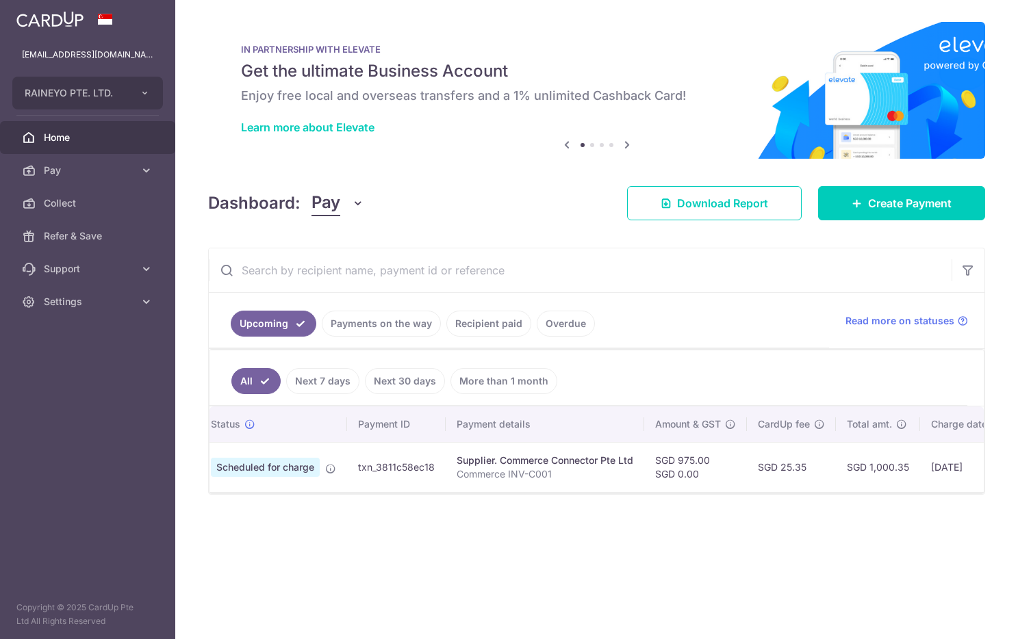
scroll to position [0, 0]
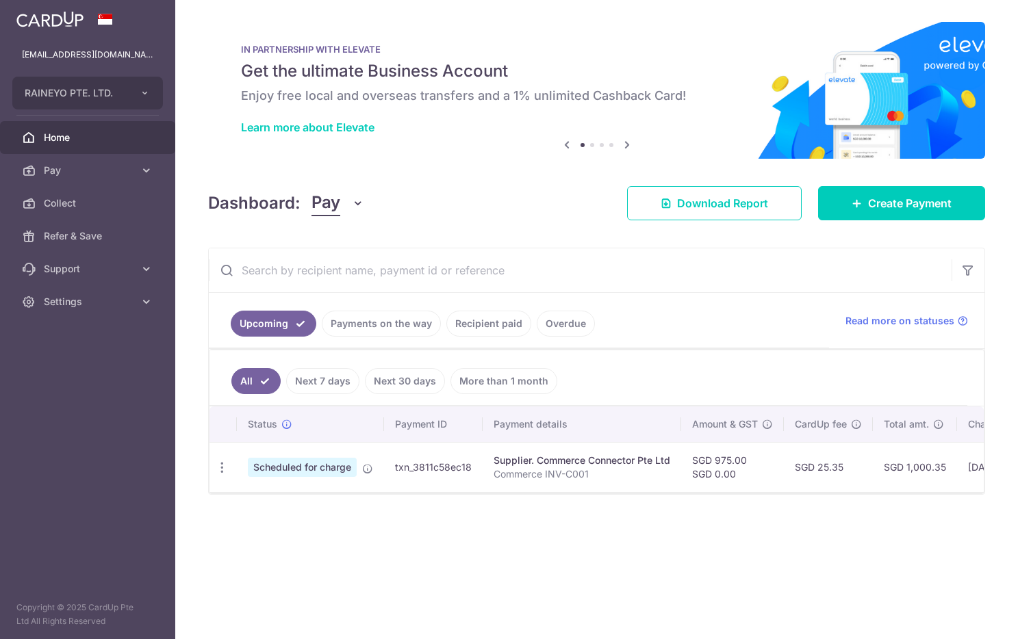
click at [367, 468] on icon at bounding box center [367, 468] width 11 height 11
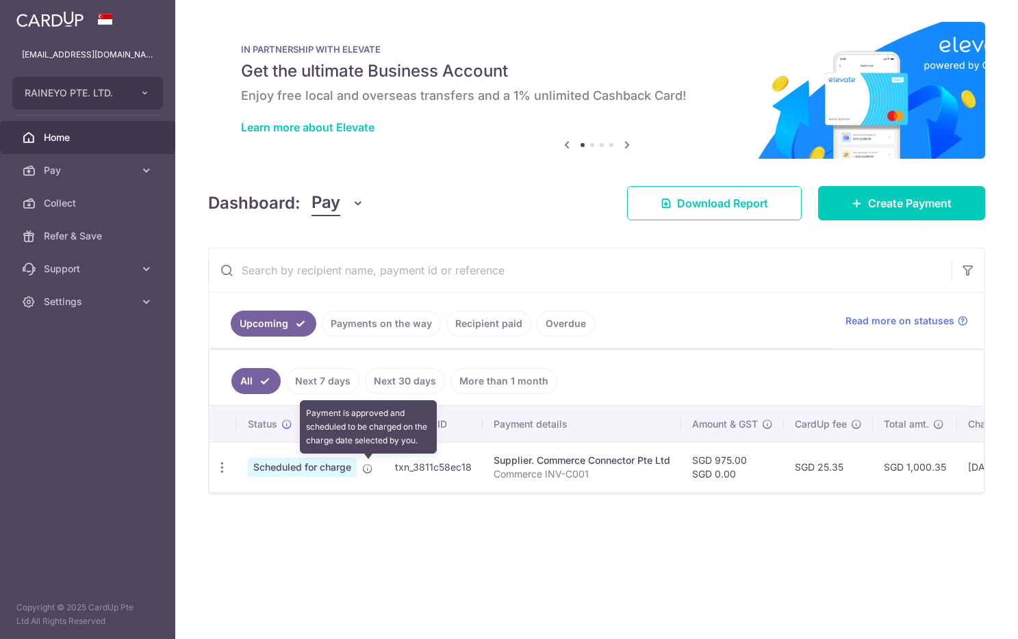
click at [367, 468] on icon at bounding box center [367, 468] width 11 height 11
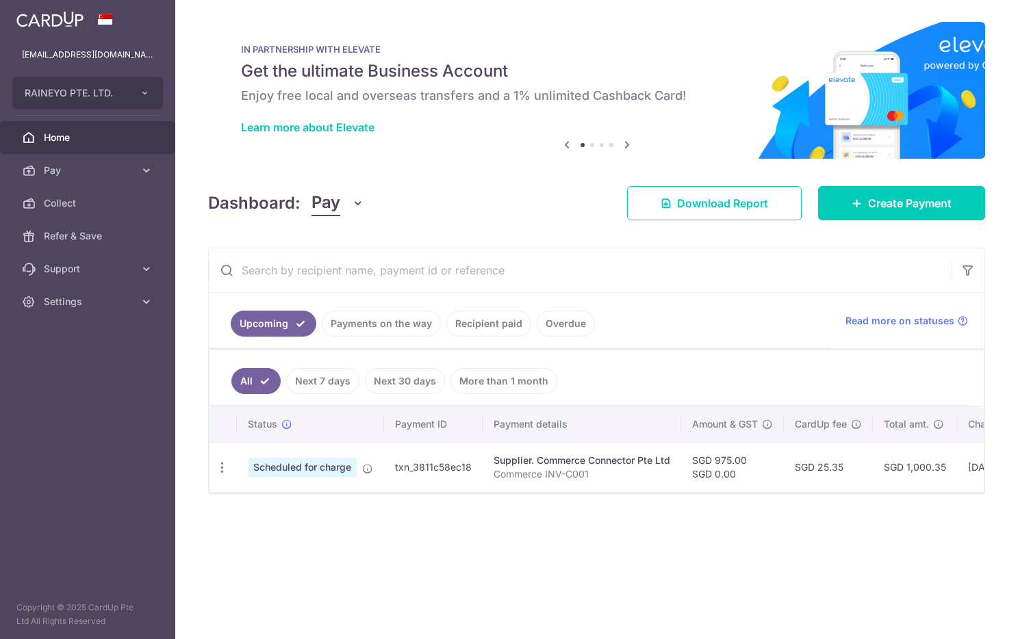
click at [277, 533] on div "× Pause Schedule Pause all future payments in this series Pause just this one p…" at bounding box center [596, 319] width 843 height 639
click at [322, 466] on span "Scheduled for charge" at bounding box center [302, 467] width 109 height 19
